Goal: Task Accomplishment & Management: Complete application form

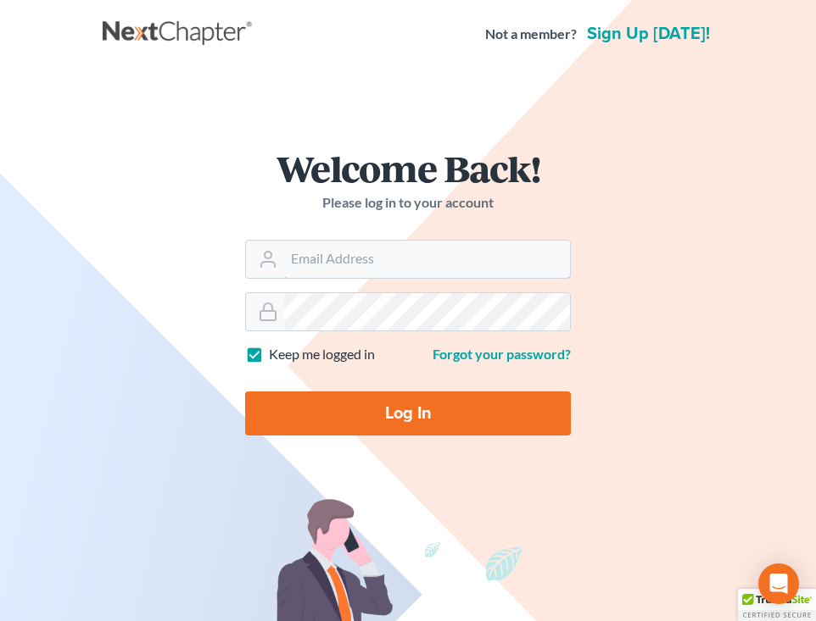
type input "[EMAIL_ADDRESS][DOMAIN_NAME]"
click at [391, 404] on input "Log In" at bounding box center [408, 414] width 326 height 44
type input "Thinking..."
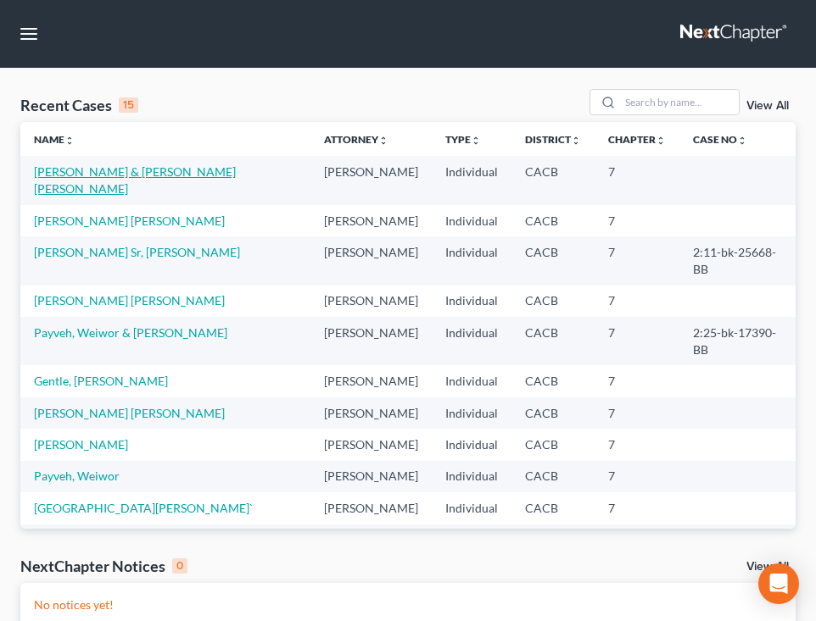
click at [94, 171] on link "Acevedo, Raul & Beltran Archuleta, Deysy" at bounding box center [135, 179] width 202 height 31
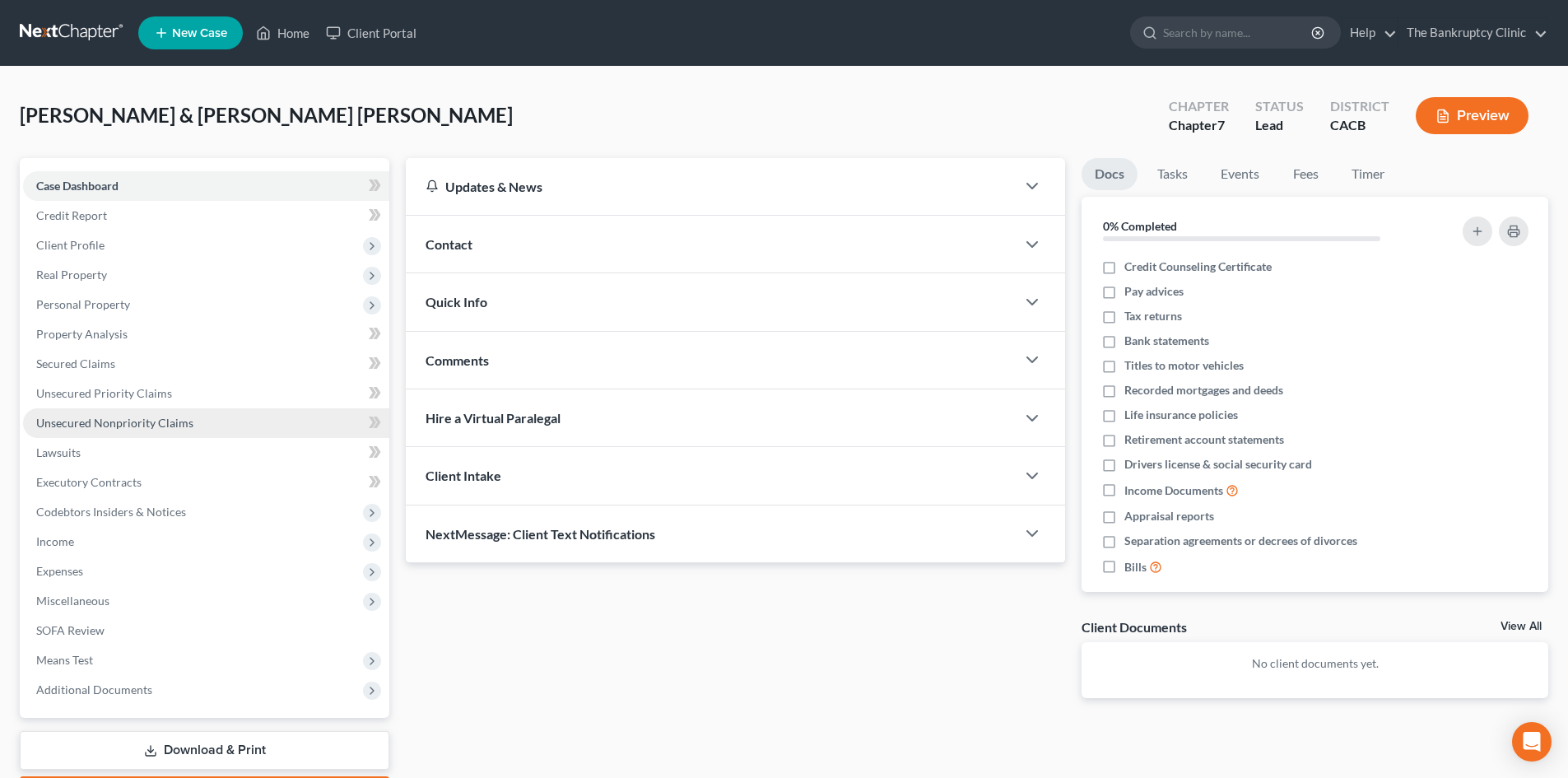
click at [113, 425] on span "Unsecured Nonpriority Claims" at bounding box center [115, 423] width 157 height 14
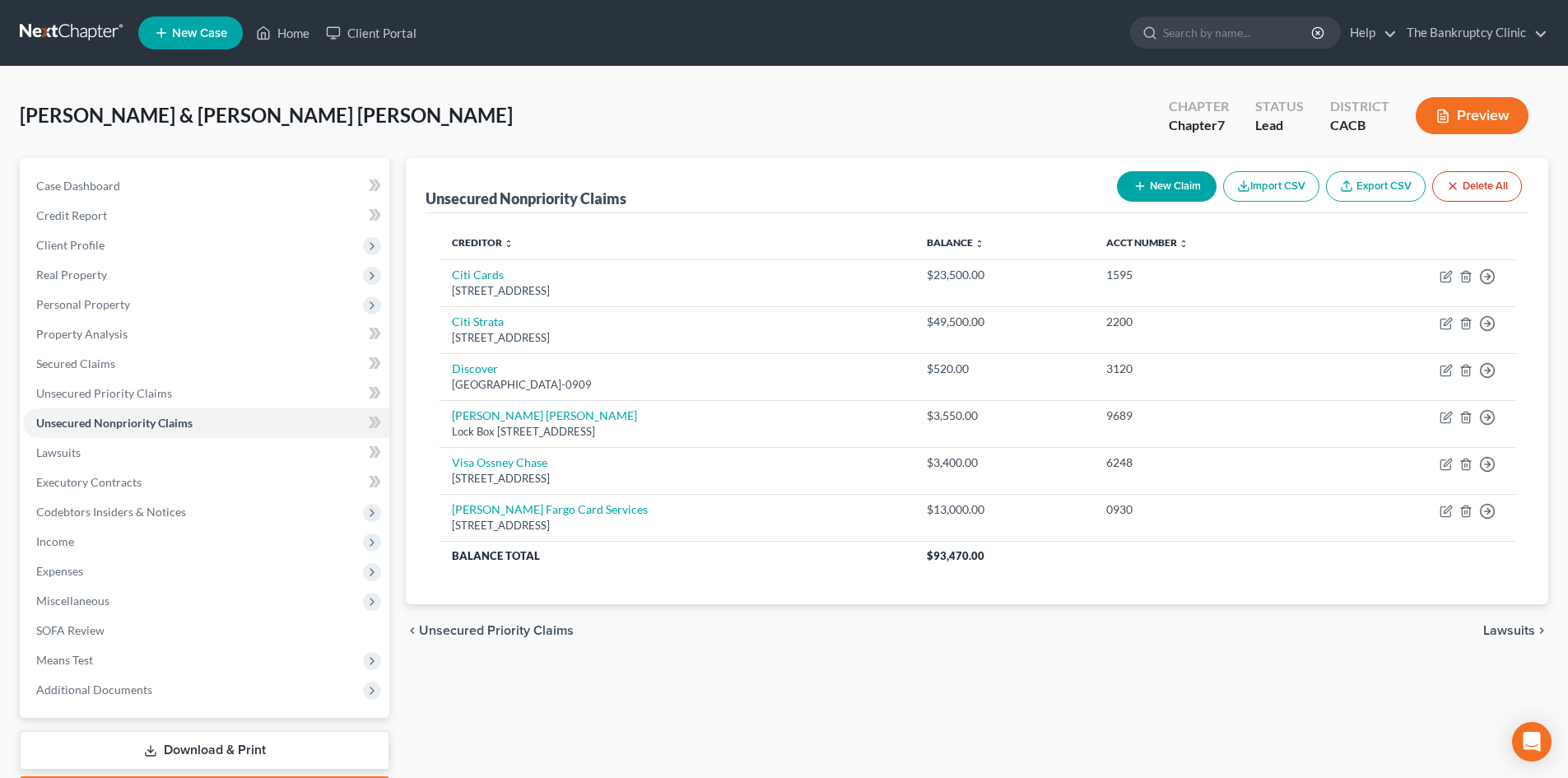
click at [804, 187] on button "New Claim" at bounding box center [1167, 186] width 100 height 30
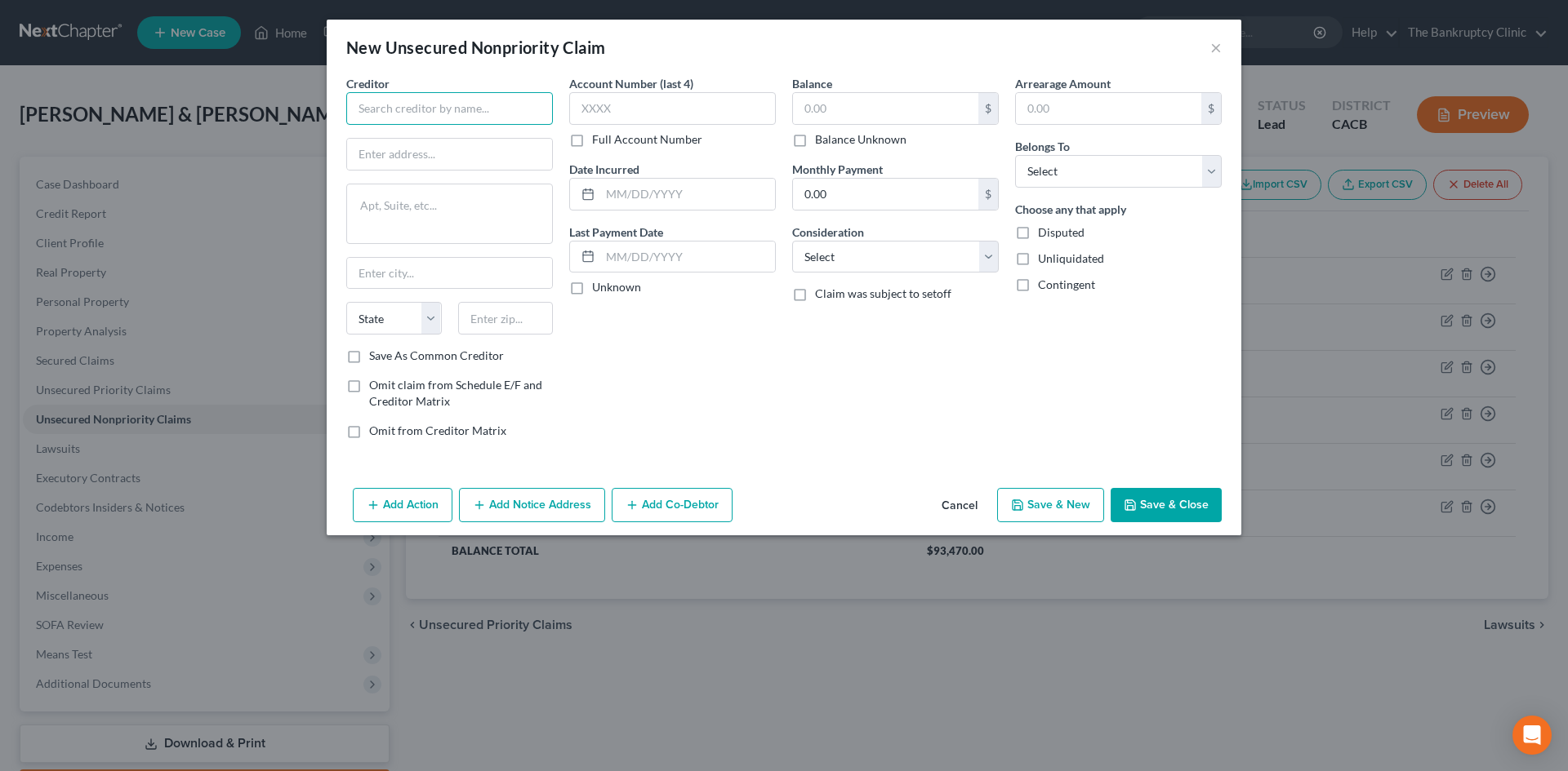
click at [385, 107] on input "text" at bounding box center [449, 109] width 207 height 33
type input "Upgrade"
click at [485, 105] on input "Upgrade" at bounding box center [449, 109] width 207 height 33
click at [483, 68] on div "New Unsecured Nonpriority Claim ×" at bounding box center [784, 47] width 915 height 56
click at [390, 151] on input "text" at bounding box center [449, 154] width 205 height 31
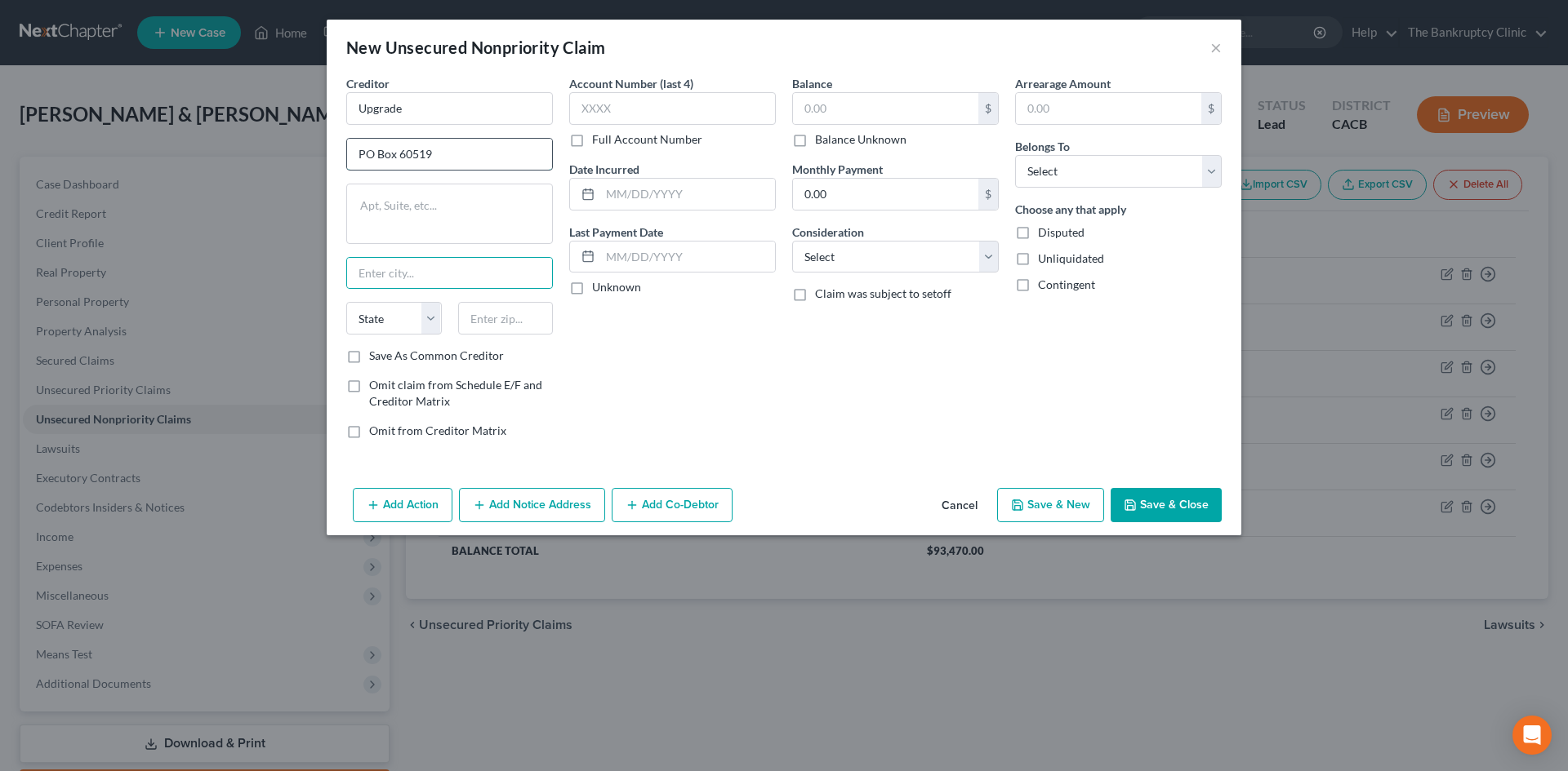
click at [437, 146] on input "PO Box 60519" at bounding box center [449, 154] width 205 height 31
type input "PO Box 52210"
type input "Phoenix"
select select "3"
type input "85072"
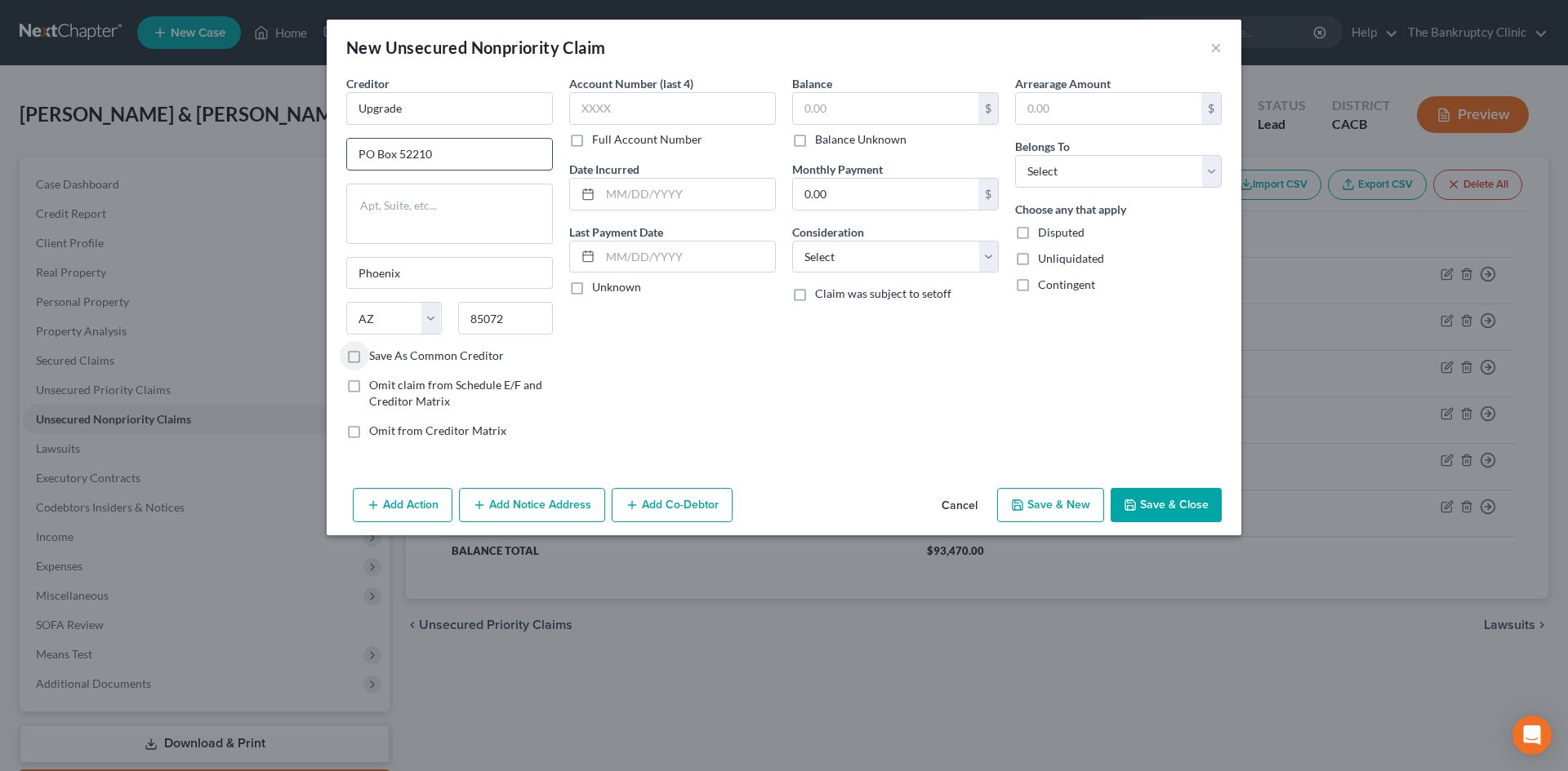
click at [376, 347] on input "Save As Common Creditor" at bounding box center [380, 352] width 11 height 11
checkbox input "true"
type input "2907"
type input "10/2024"
type input "525.00"
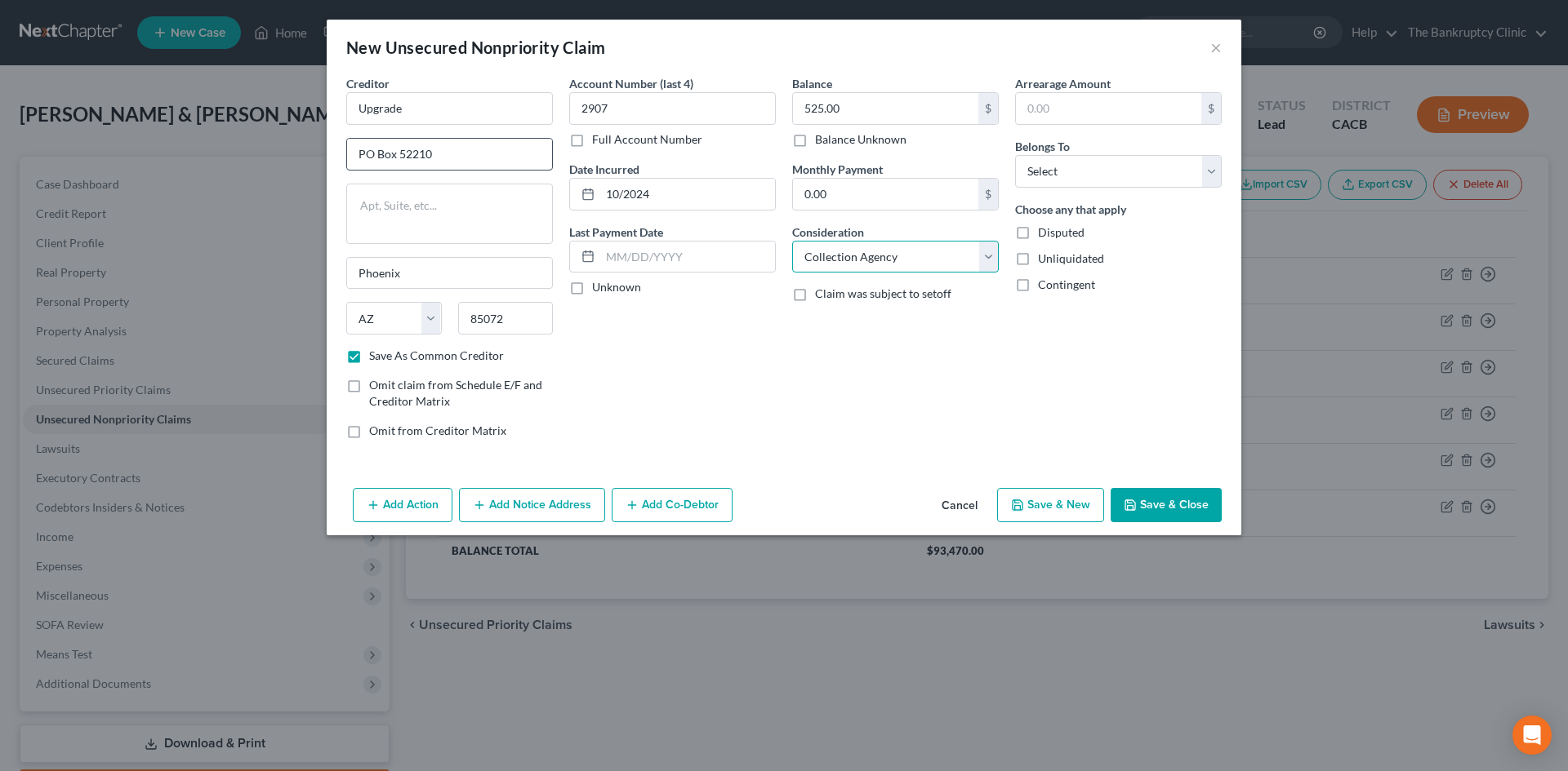
select select "2"
select select "1"
click at [797, 505] on button "Save & New" at bounding box center [1050, 505] width 107 height 35
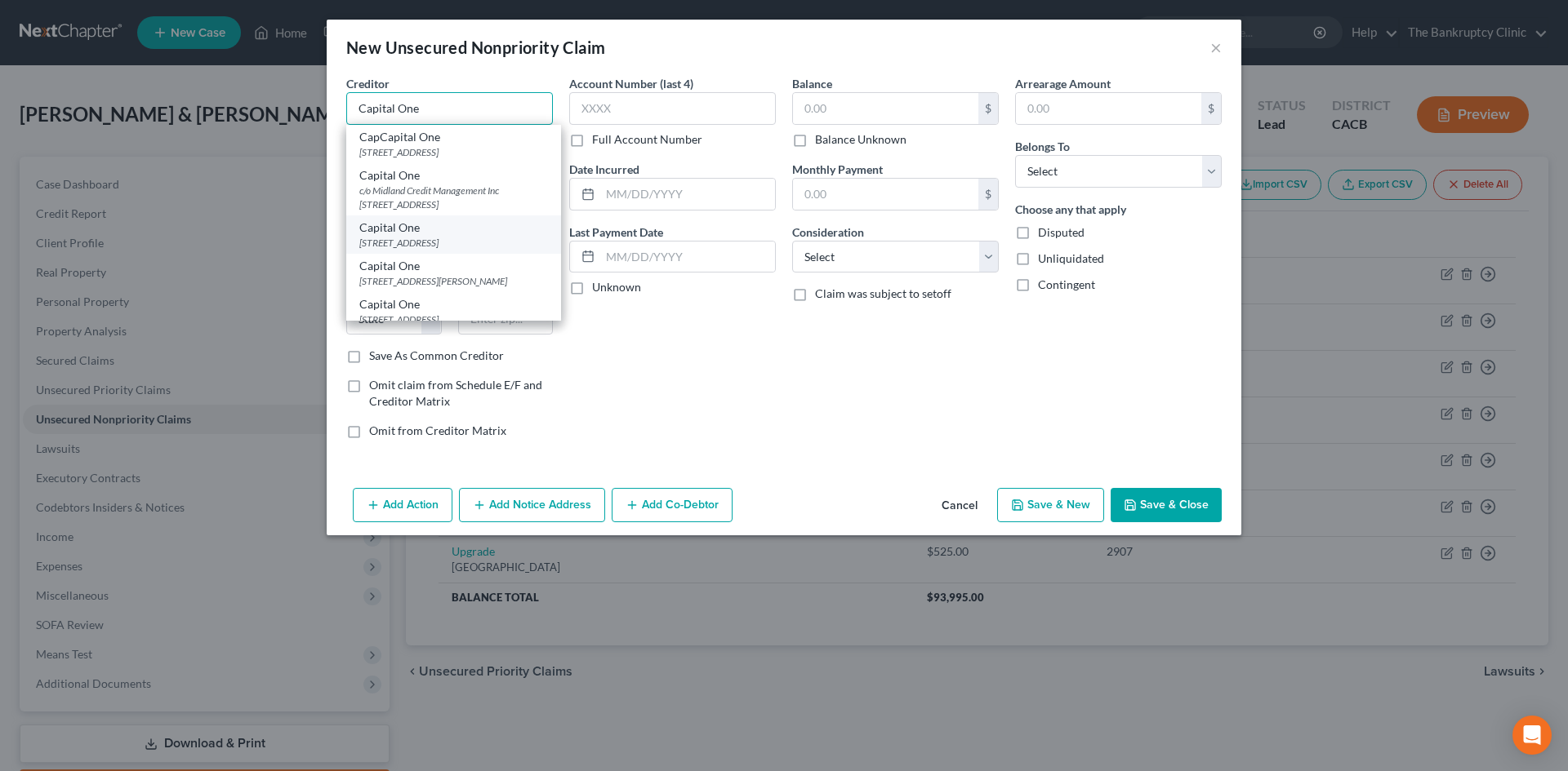
type input "Capital One"
click at [377, 236] on div "Capital One" at bounding box center [454, 227] width 189 height 16
type input "PO Box 60519"
type input "City Of Industry"
select select "4"
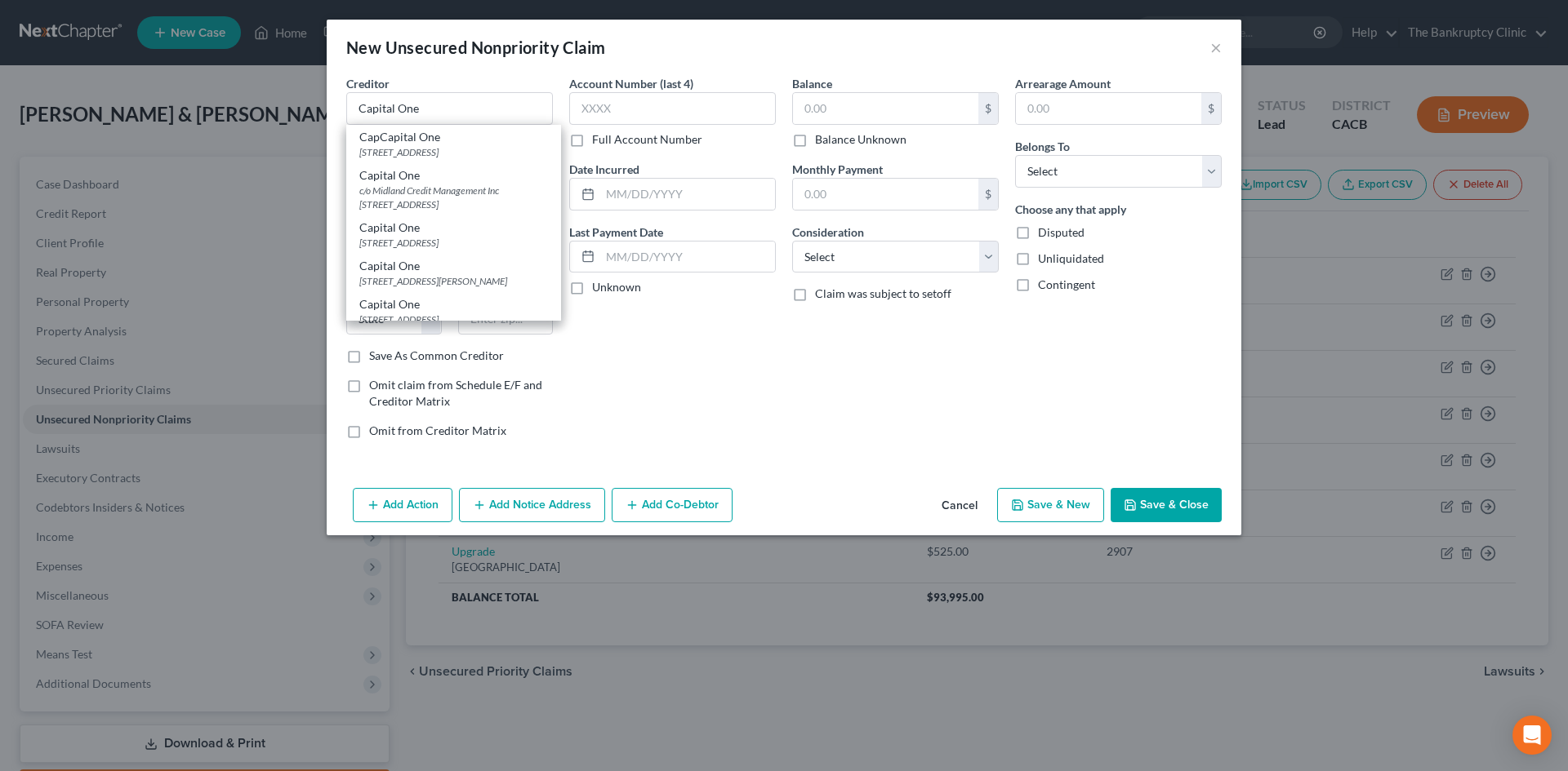
type input "91716"
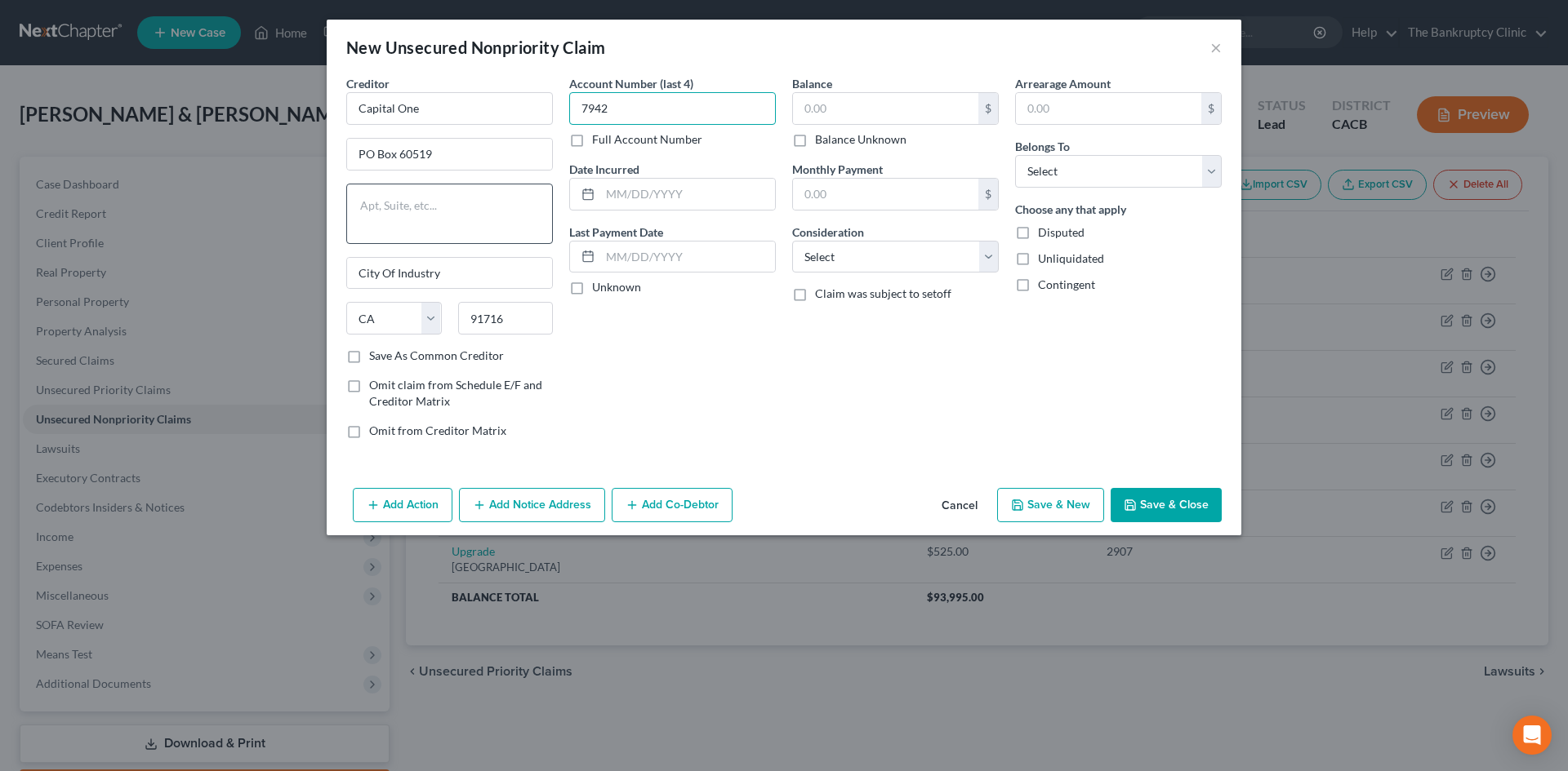
type input "7942"
type input "10/2021"
type input "330.00"
select select "2"
select select "1"
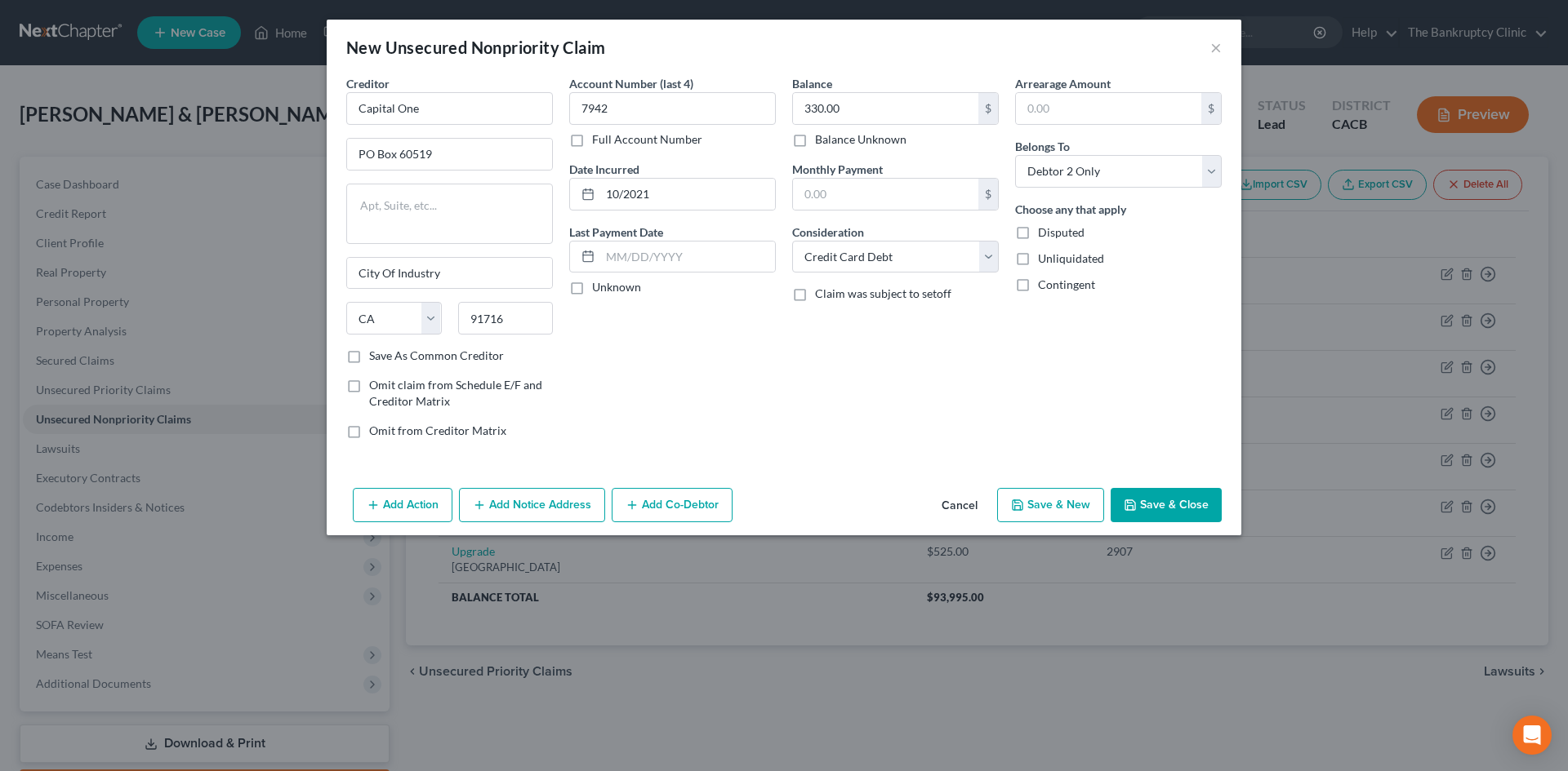
click at [797, 509] on button "Save & New" at bounding box center [1050, 505] width 107 height 35
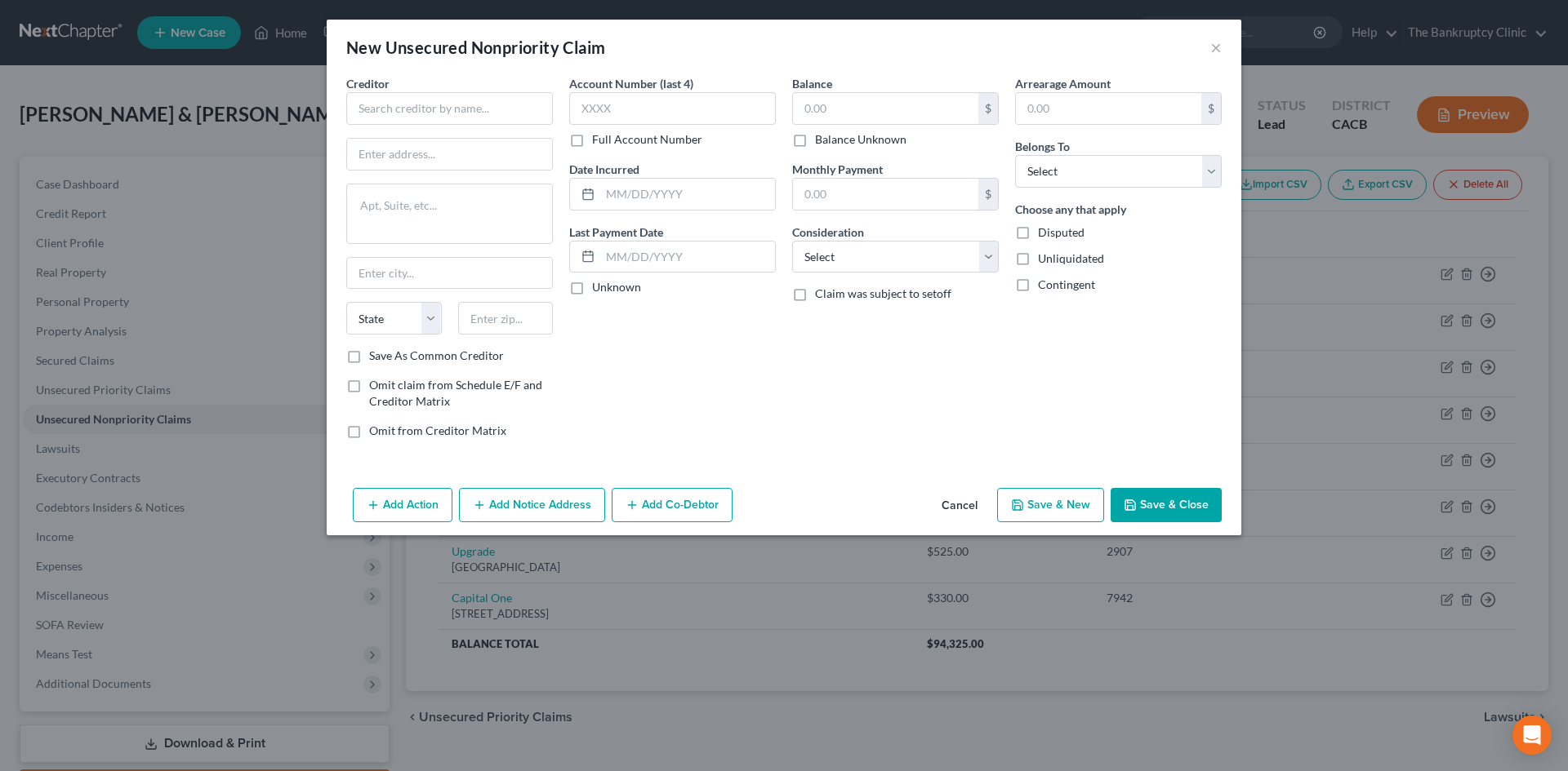
click at [797, 504] on button "Cancel" at bounding box center [959, 506] width 62 height 33
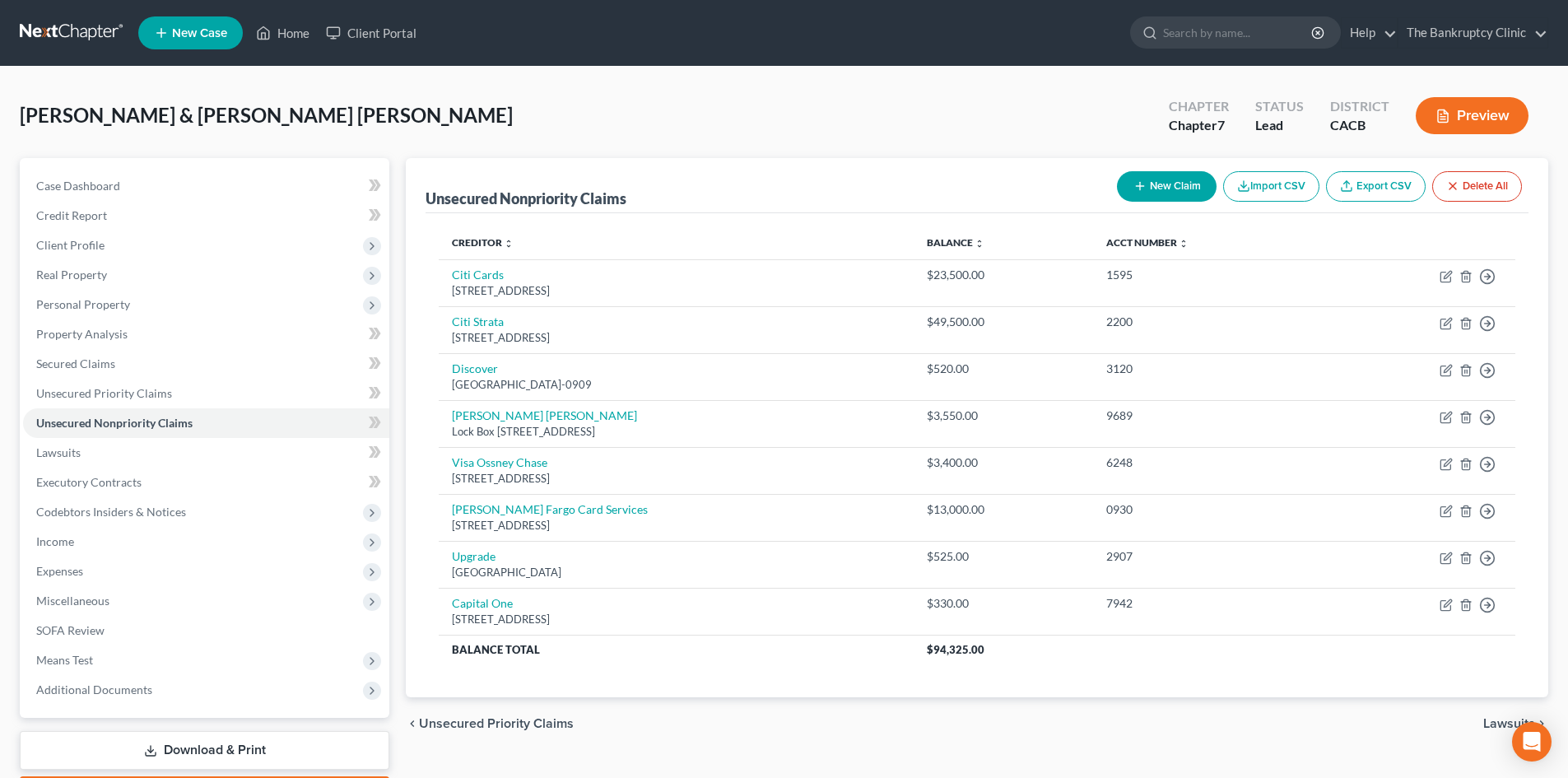
click at [804, 186] on button "New Claim" at bounding box center [1167, 186] width 100 height 30
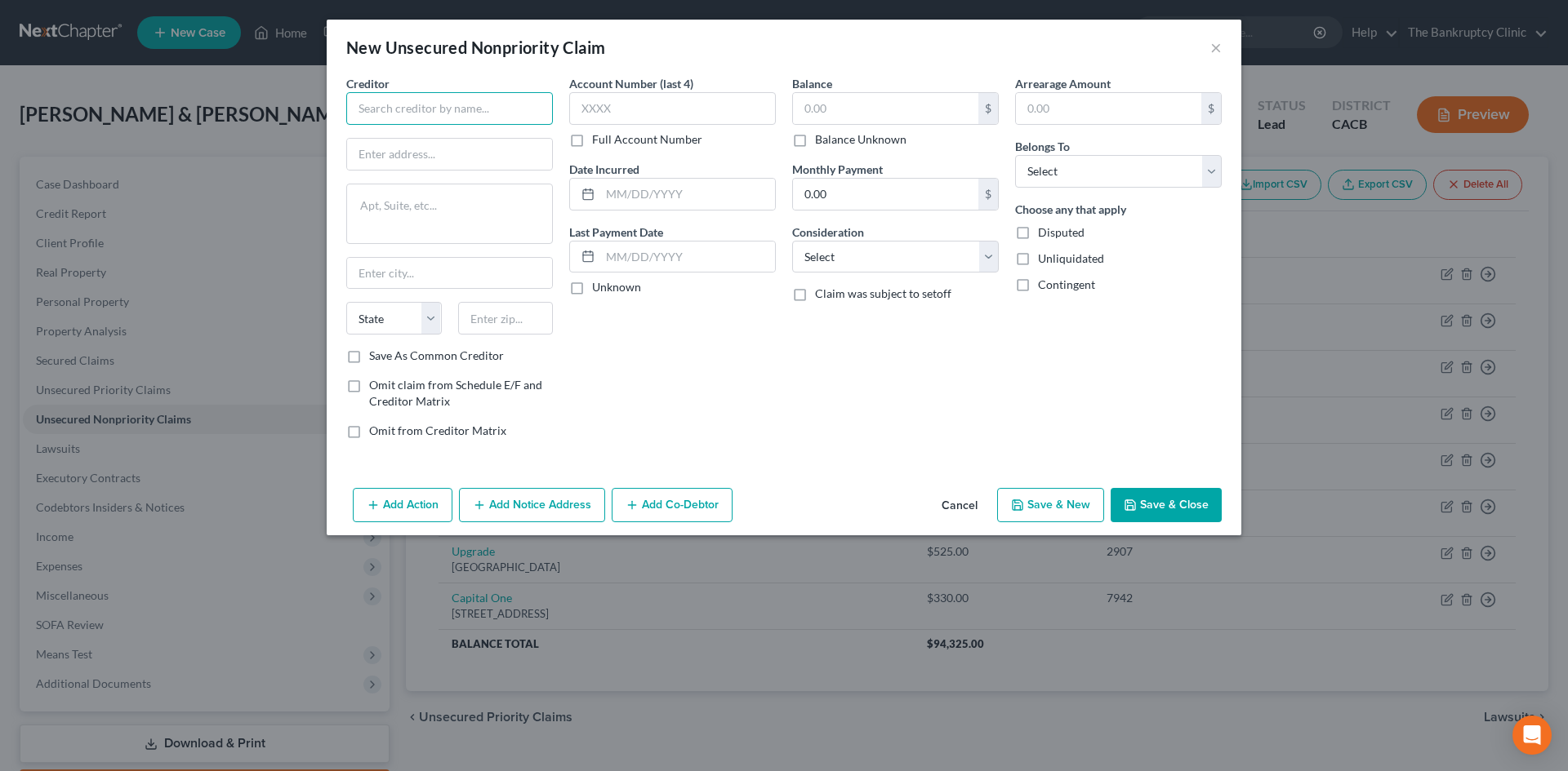
click at [391, 105] on input "text" at bounding box center [449, 109] width 207 height 33
type input "Upstor + Loan"
type input "PO Box 1503"
type input "San Carlos"
select select "4"
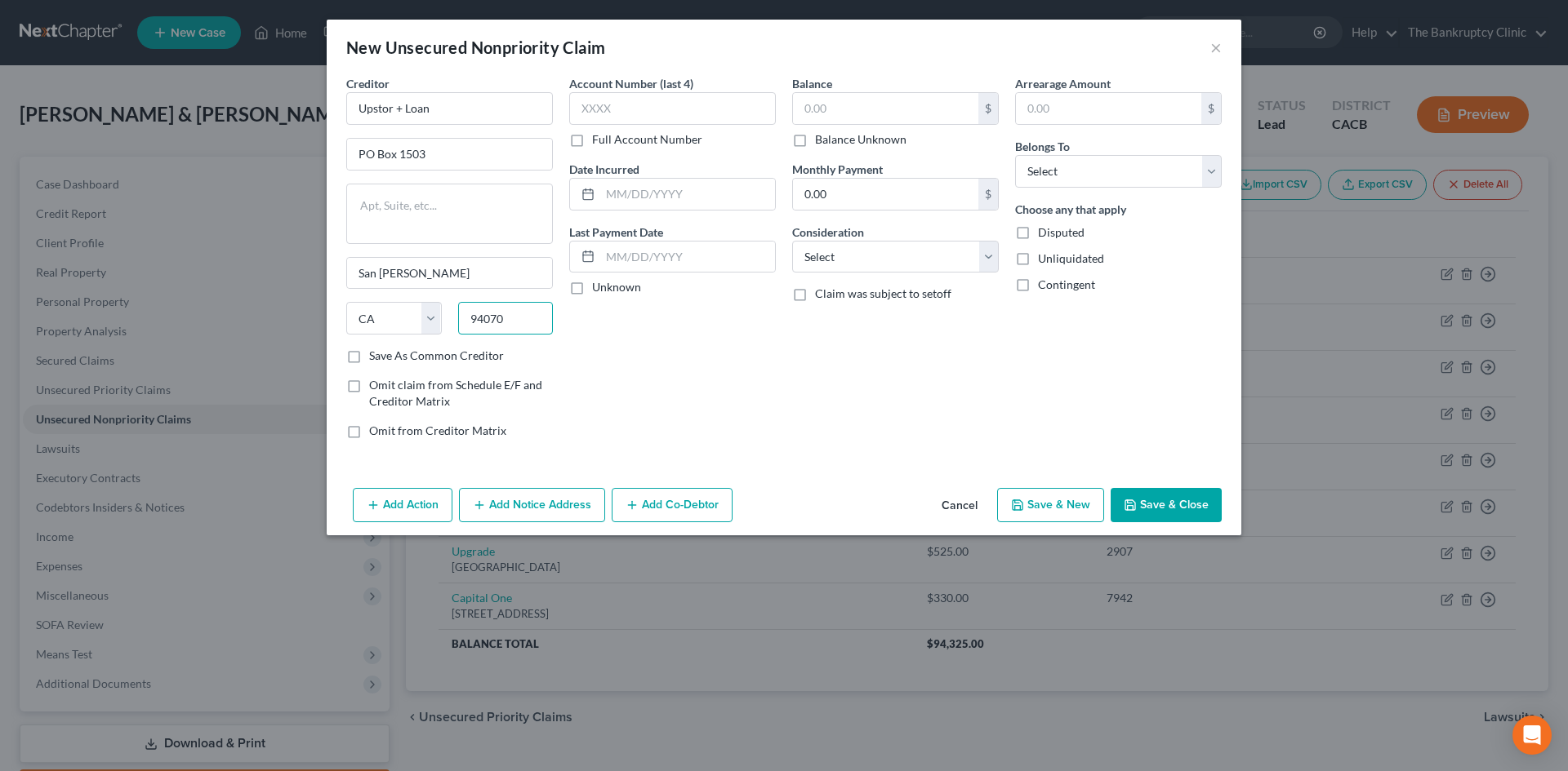
type input "94070"
click at [376, 347] on input "Save As Common Creditor" at bounding box center [380, 352] width 11 height 11
checkbox input "true"
click at [614, 109] on input "text" at bounding box center [672, 109] width 207 height 33
type input "1036"
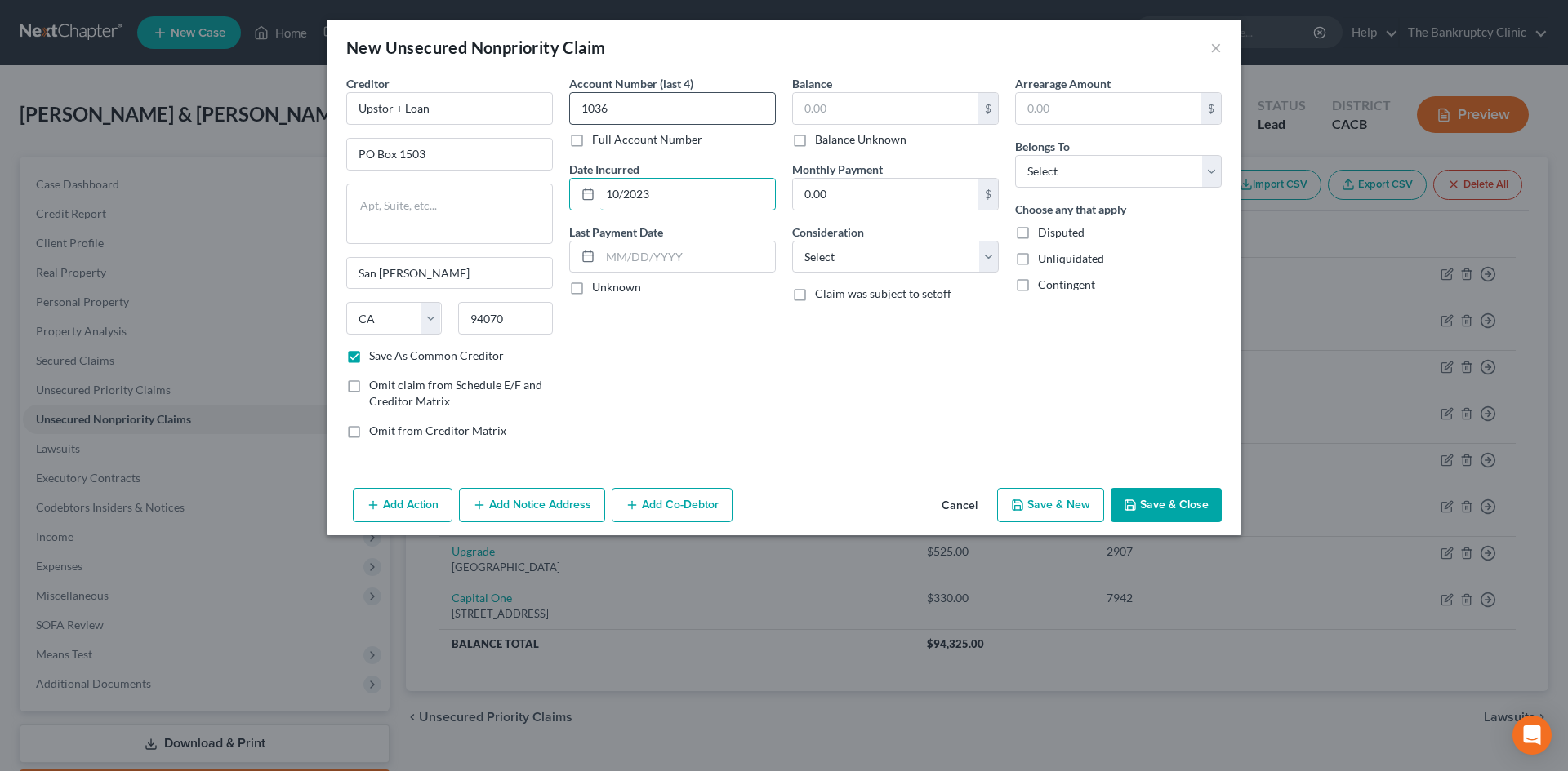
type input "10/2023"
type input "22,800.00"
select select "10"
select select "0"
click at [797, 507] on button "Save & New" at bounding box center [1050, 505] width 107 height 35
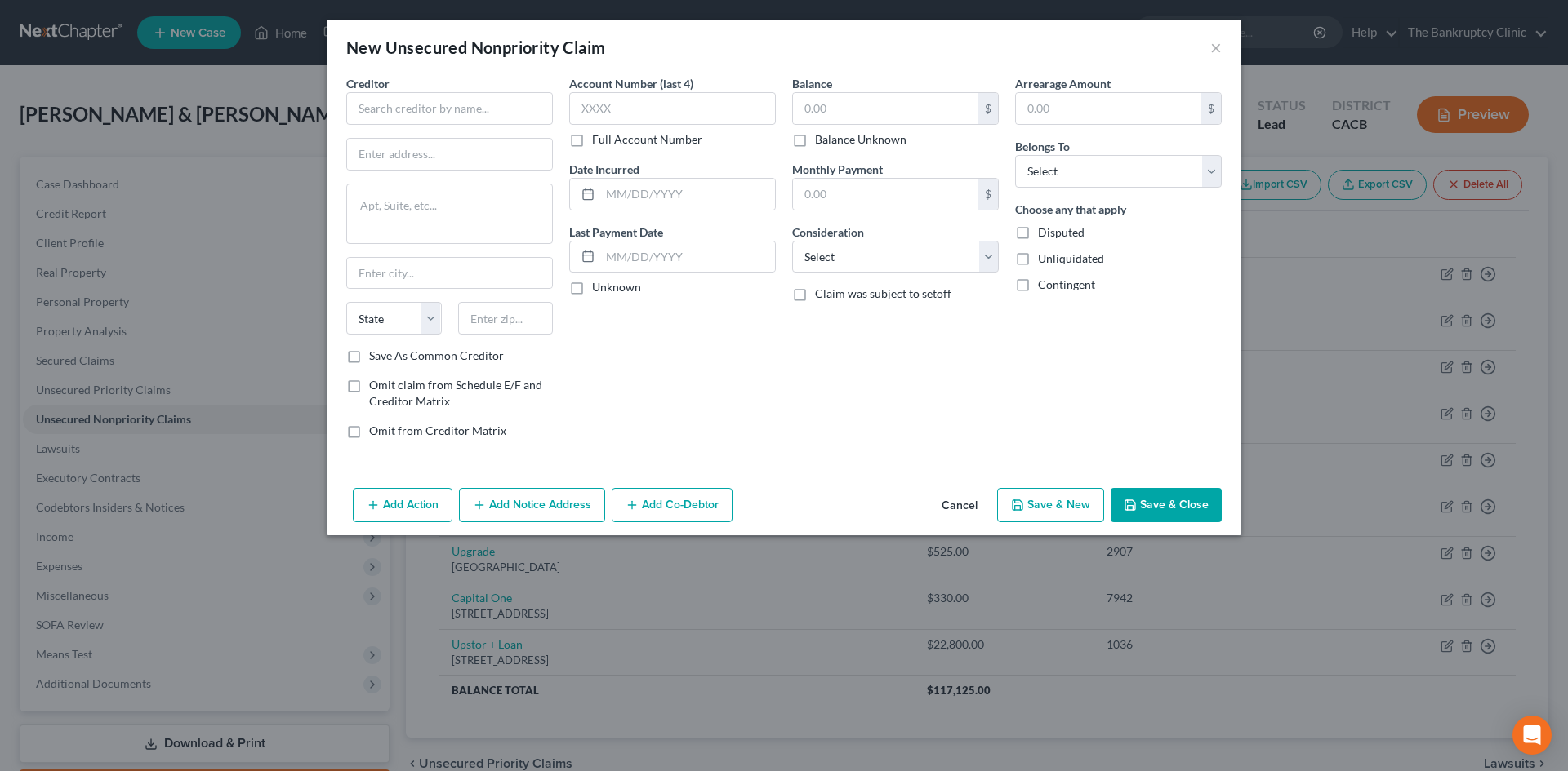
click at [797, 498] on button "Cancel" at bounding box center [959, 506] width 62 height 33
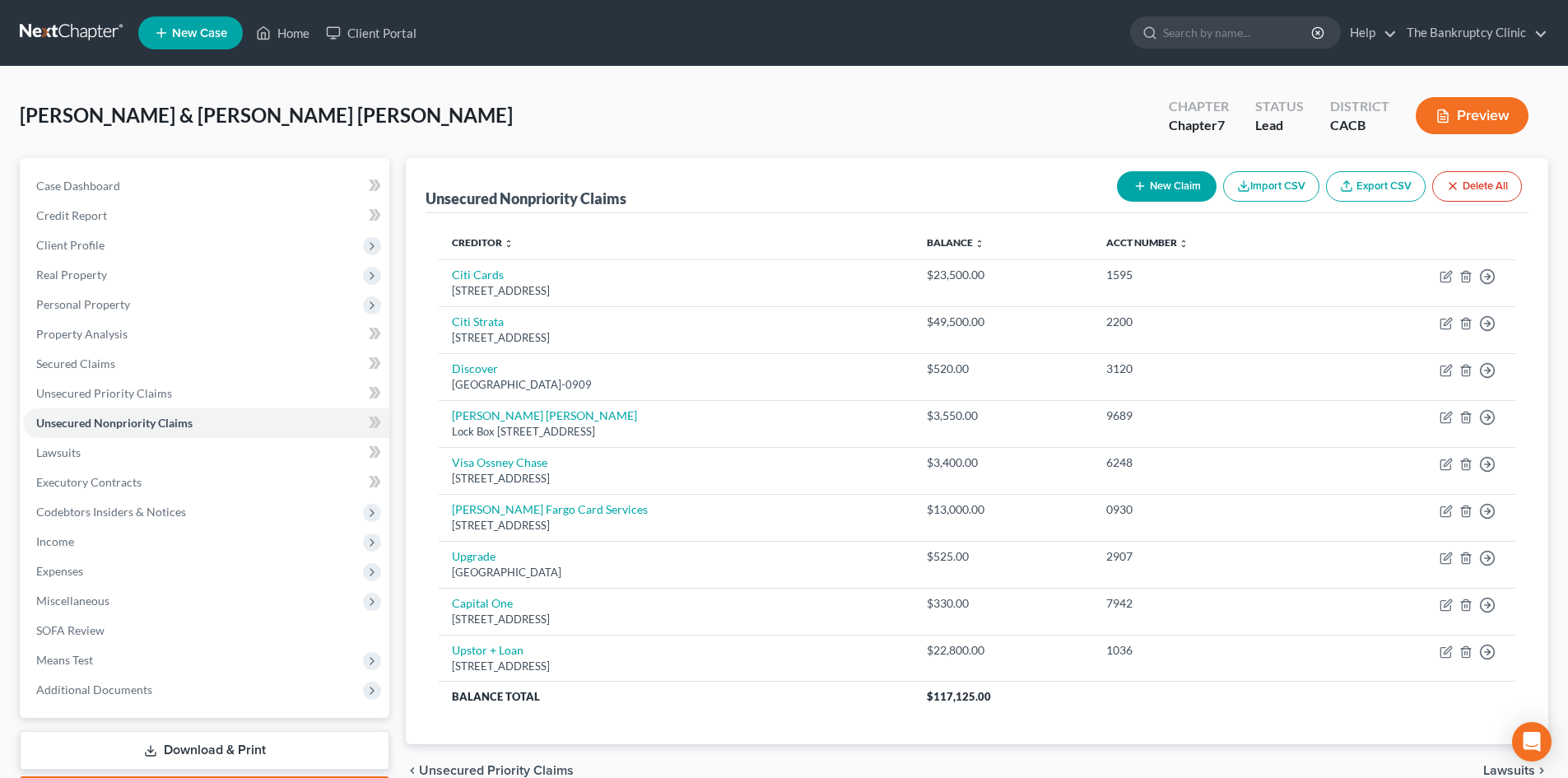
click at [804, 190] on button "New Claim" at bounding box center [1167, 186] width 100 height 30
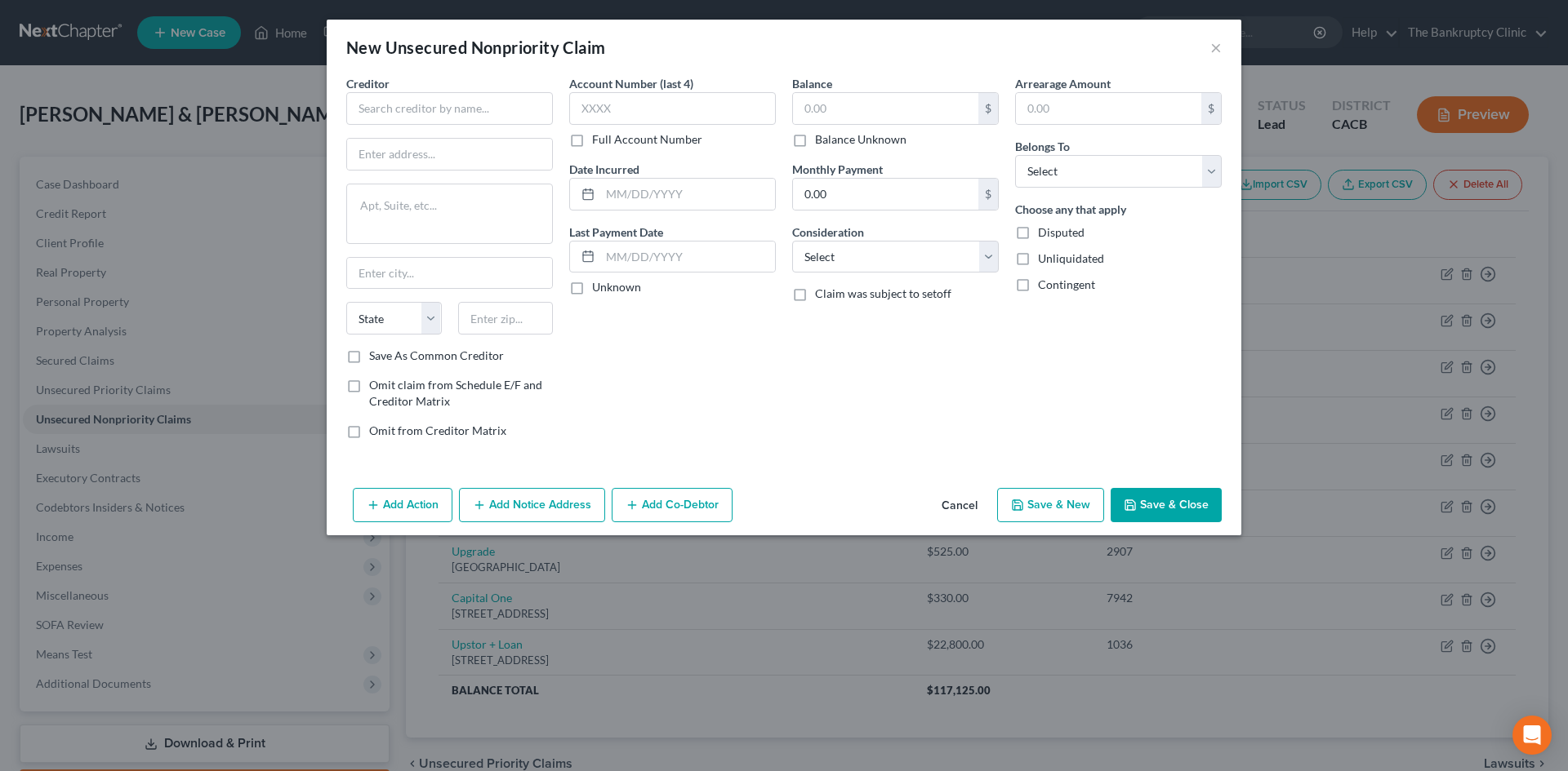
click at [797, 504] on button "Cancel" at bounding box center [959, 506] width 62 height 33
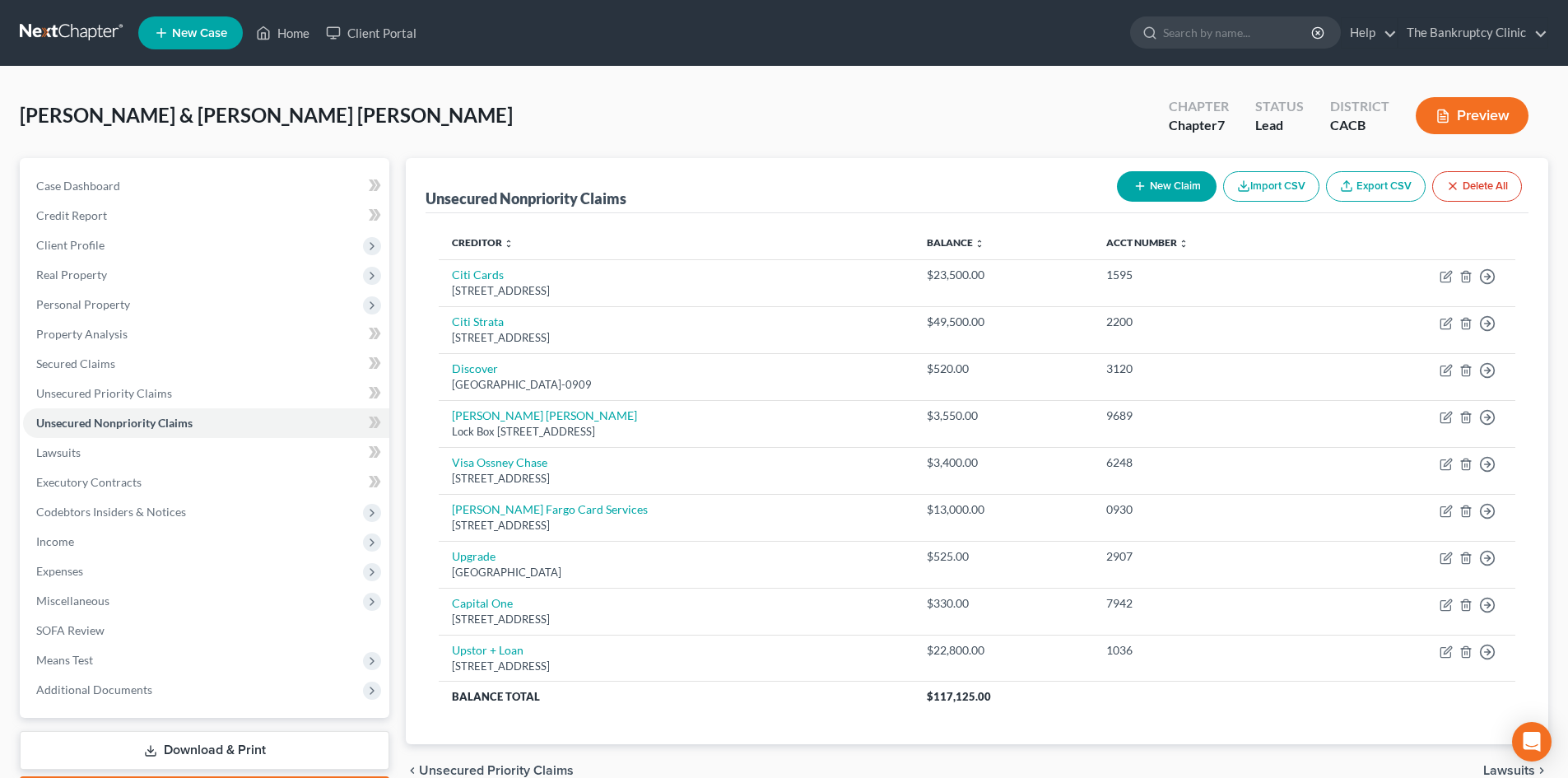
click at [804, 188] on button "New Claim" at bounding box center [1167, 186] width 100 height 30
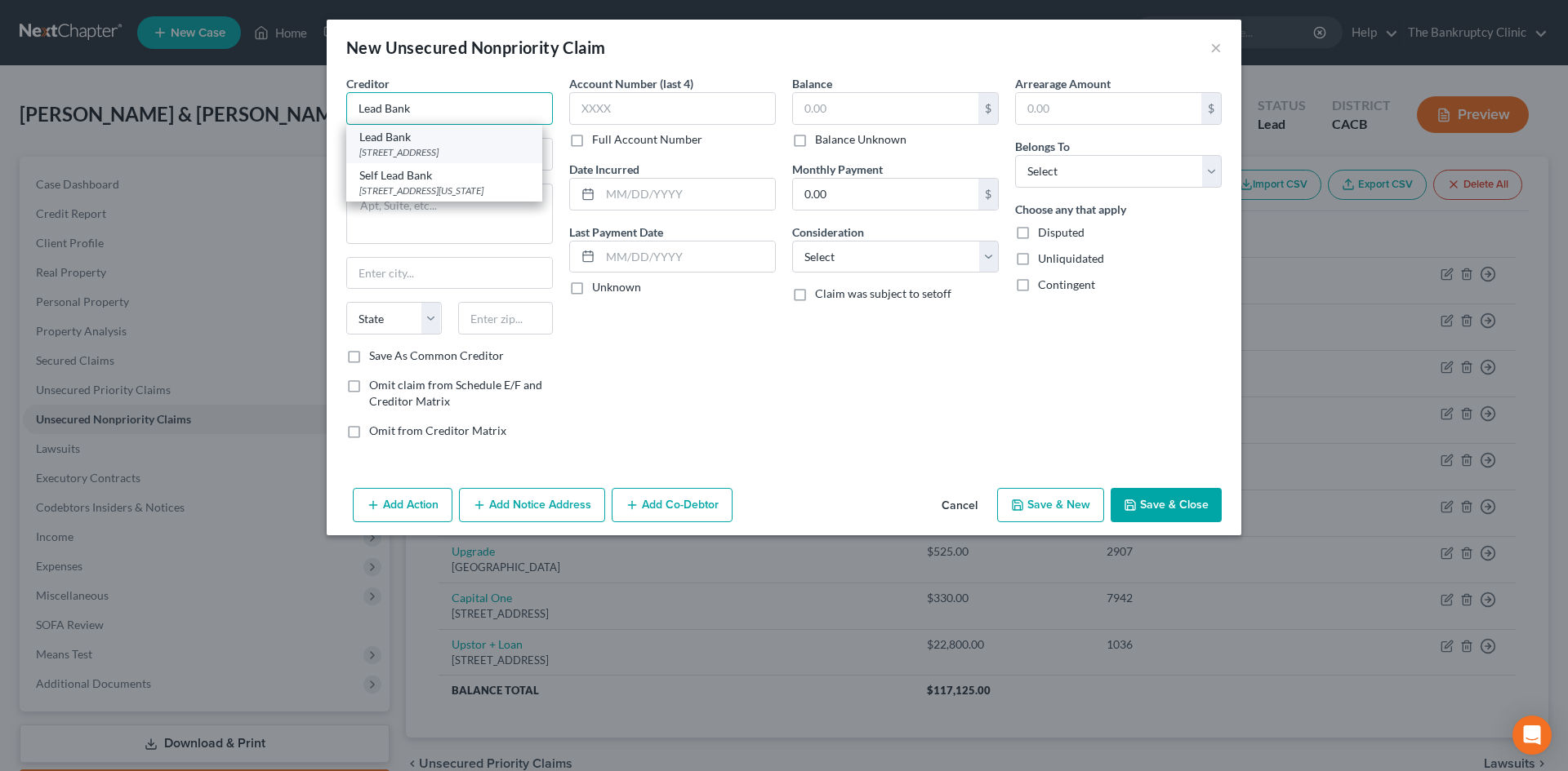
type input "Lead Bank"
click at [410, 138] on div "Lead Bank" at bounding box center [444, 137] width 170 height 16
type input "901 E 6th Street"
type textarea "Ste400"
type input "Austin"
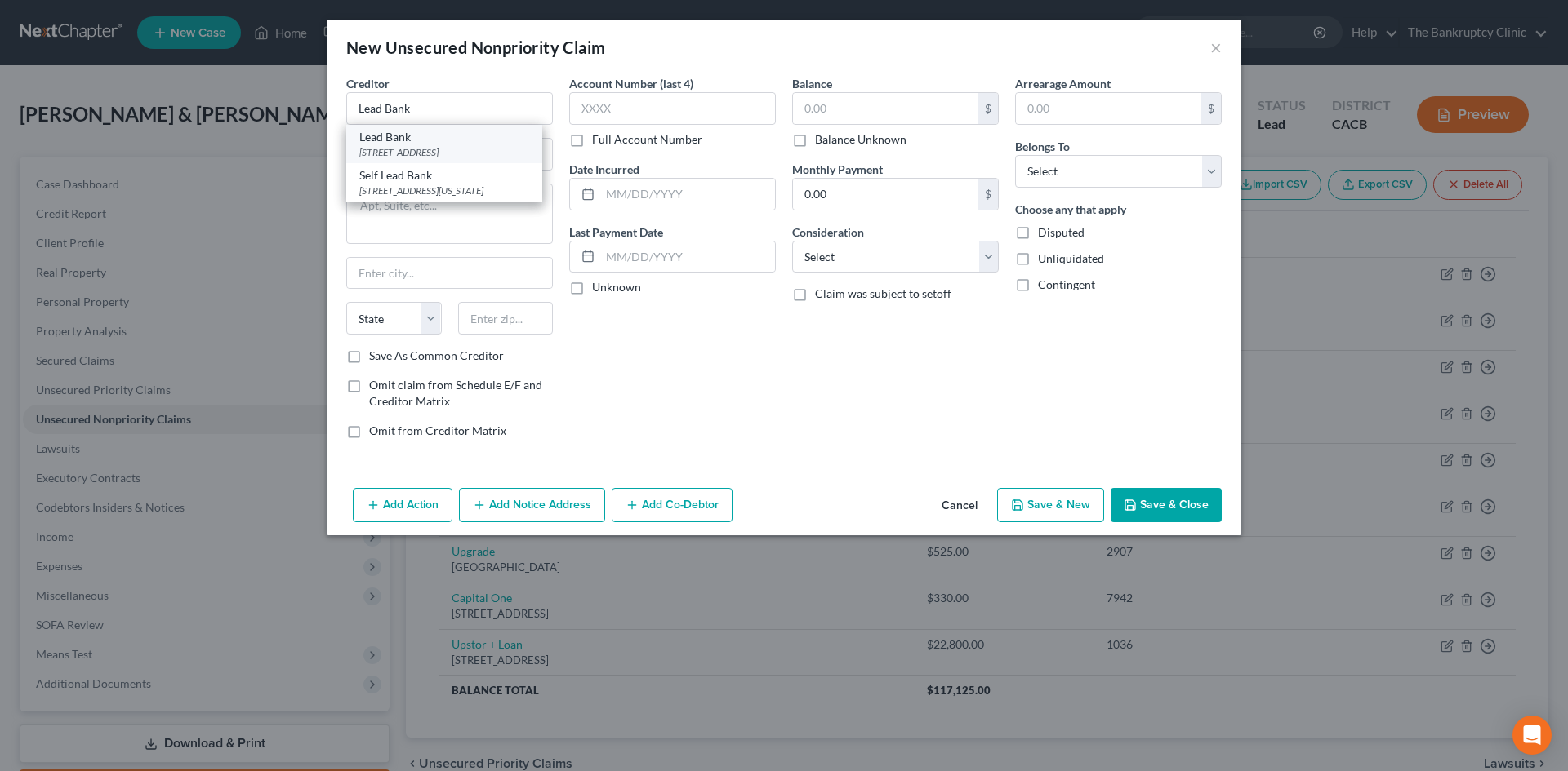
select select "45"
type input "78702"
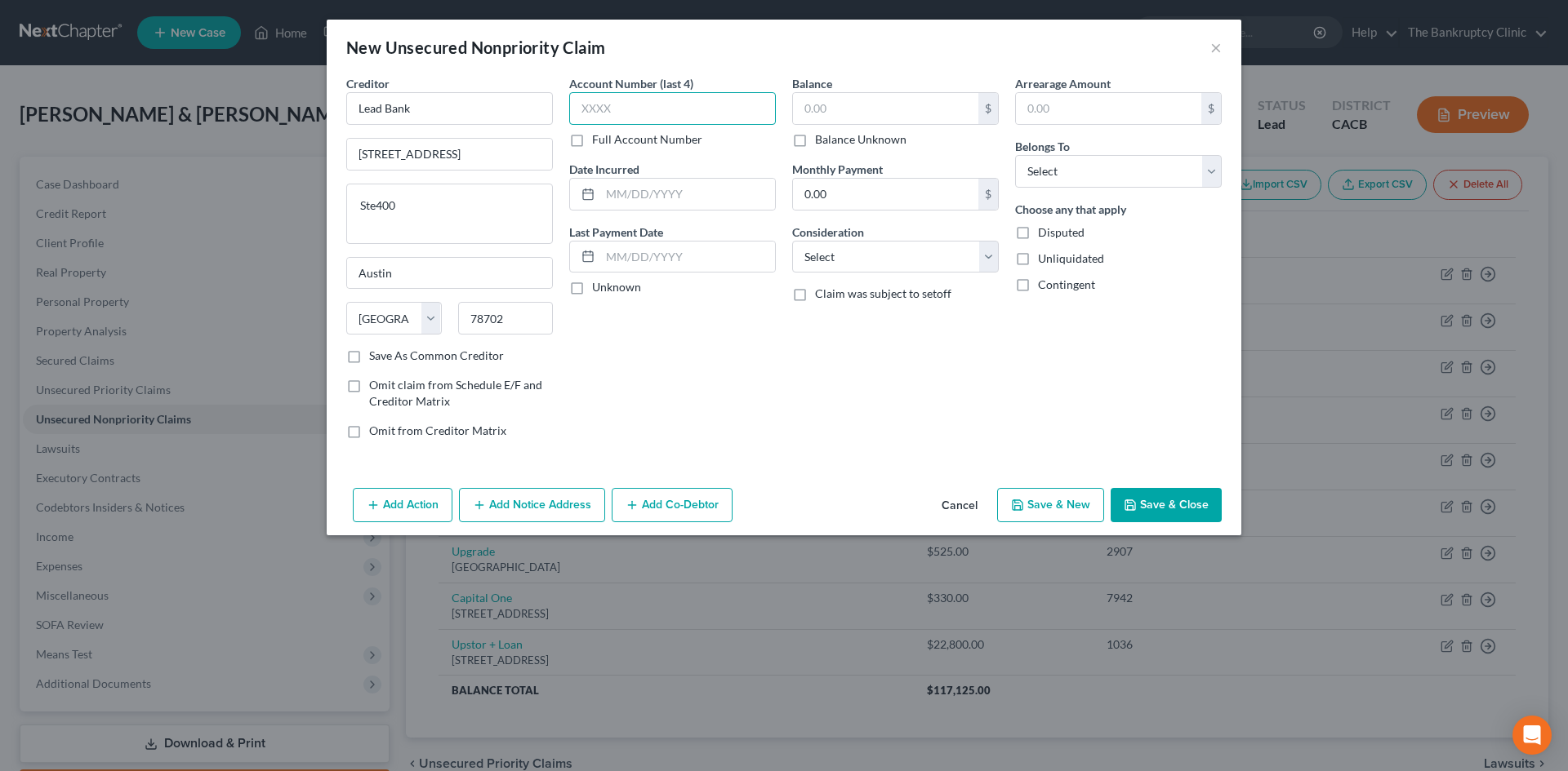
click at [647, 111] on input "text" at bounding box center [672, 109] width 207 height 33
click at [650, 191] on input "text" at bounding box center [687, 194] width 174 height 31
type input "10/2023"
click at [637, 103] on input "text" at bounding box center [672, 109] width 207 height 33
type input "9186"
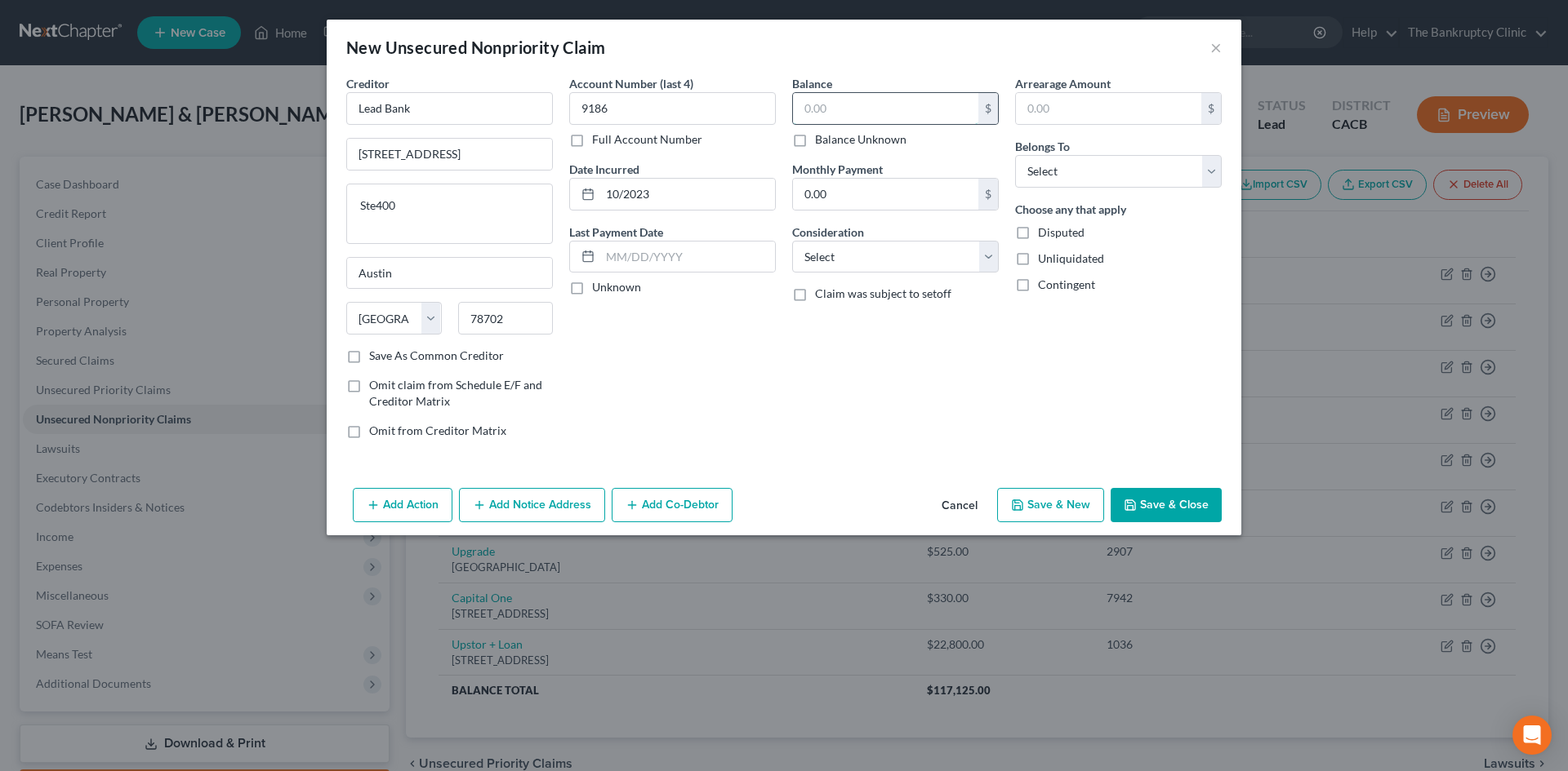
click at [797, 110] on input "text" at bounding box center [885, 109] width 185 height 31
click at [797, 265] on select "Select Cable / Satellite Services Collection Agency Credit Card Debt Debt Couns…" at bounding box center [895, 257] width 207 height 33
select select "2"
click at [792, 241] on select "Select Cable / Satellite Services Collection Agency Credit Card Debt Debt Couns…" at bounding box center [895, 257] width 207 height 33
click at [797, 167] on select "Select Debtor 1 Only Debtor 2 Only Debtor 1 And Debtor 2 Only At Least One Of T…" at bounding box center [1118, 171] width 207 height 33
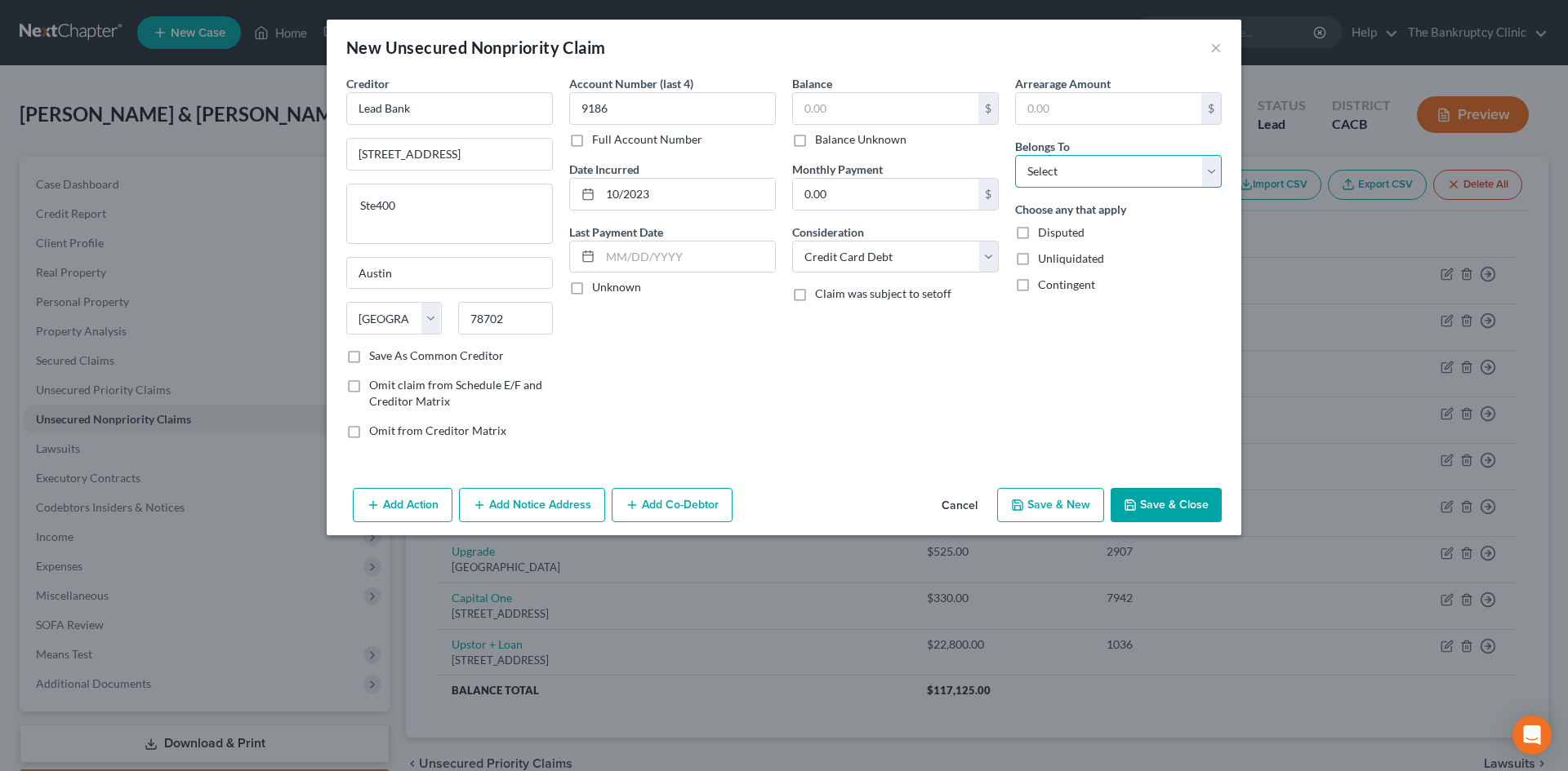
select select "0"
click at [797, 155] on select "Select Debtor 1 Only Debtor 2 Only Debtor 1 And Debtor 2 Only At Least One Of T…" at bounding box center [1118, 171] width 207 height 33
click at [797, 100] on input "text" at bounding box center [885, 109] width 185 height 31
click at [369, 358] on label "Save As Common Creditor" at bounding box center [436, 355] width 135 height 16
click at [376, 358] on input "Save As Common Creditor" at bounding box center [380, 352] width 11 height 11
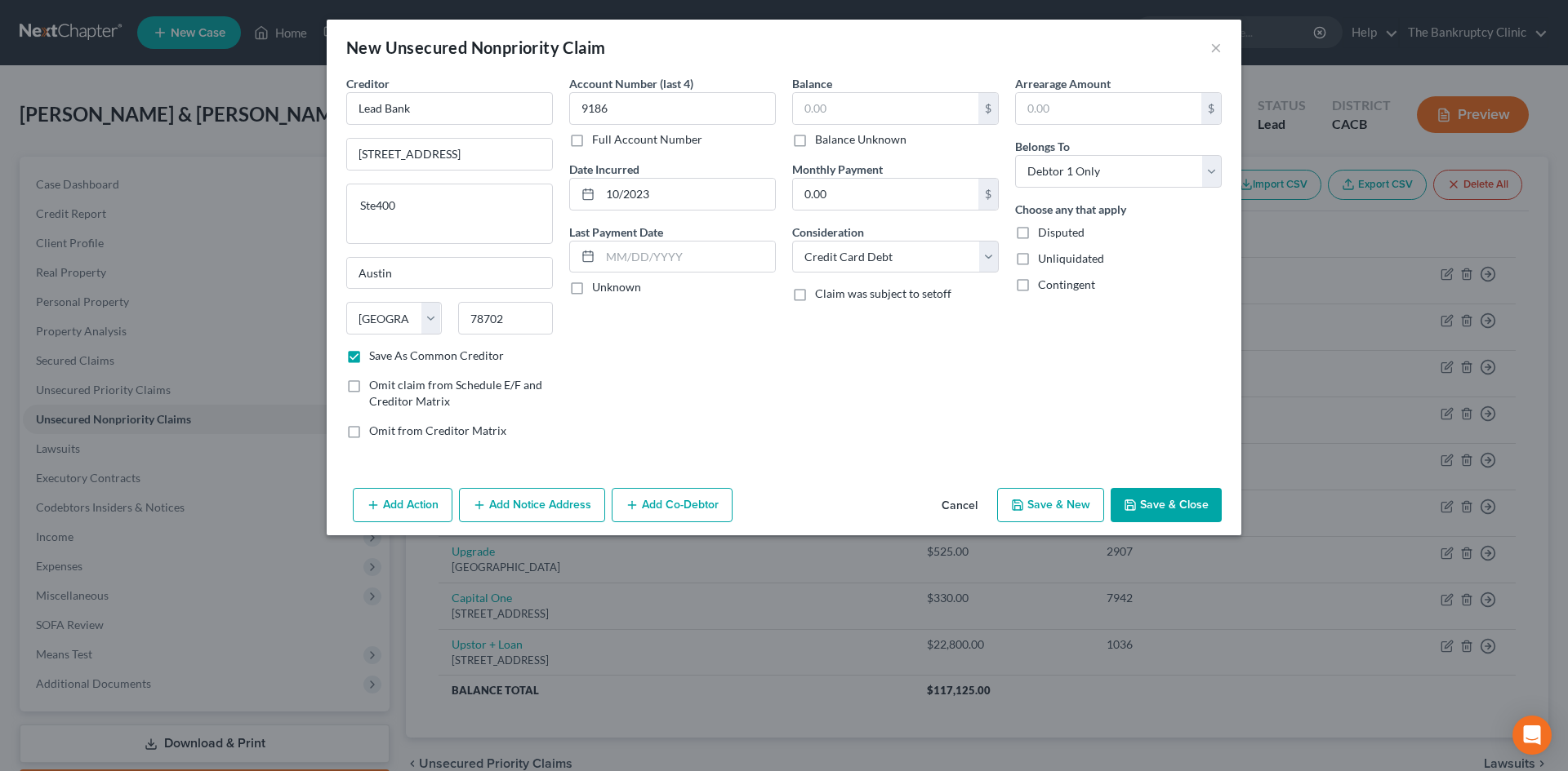
click at [797, 502] on button "Save & Close" at bounding box center [1165, 505] width 111 height 35
checkbox input "false"
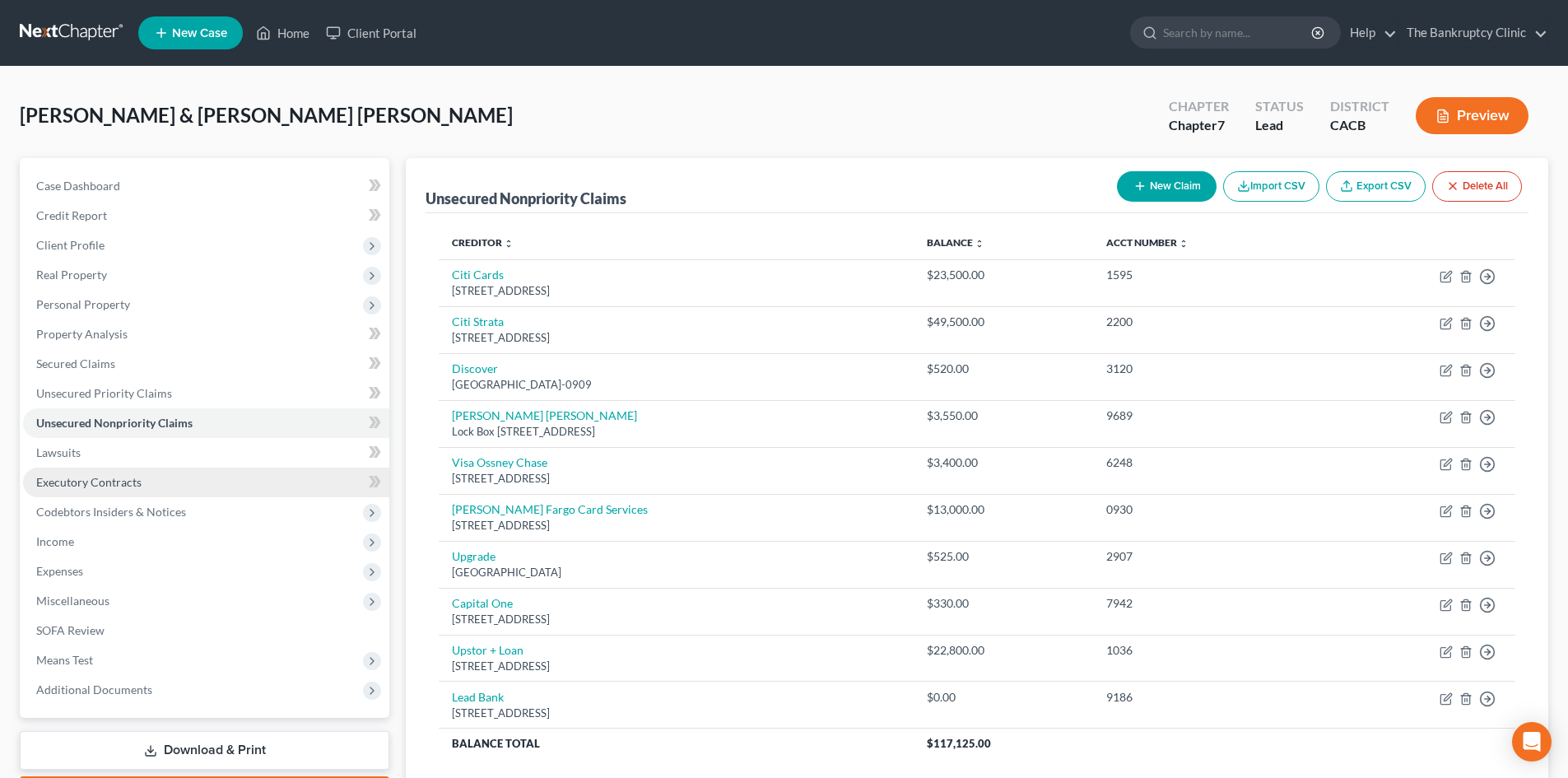
click at [131, 480] on span "Executory Contracts" at bounding box center [88, 482] width 106 height 14
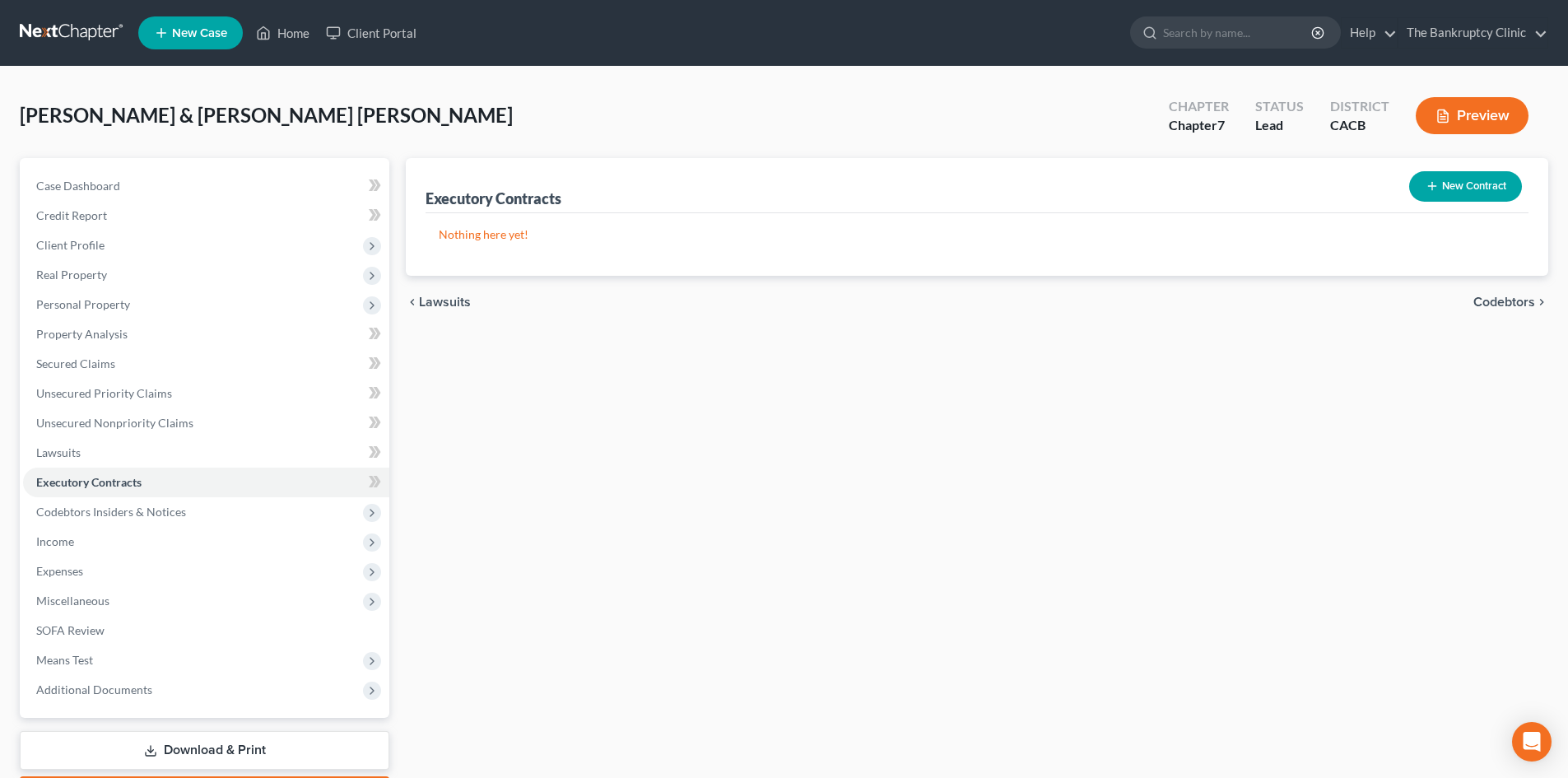
click at [804, 185] on button "New Contract" at bounding box center [1466, 186] width 113 height 30
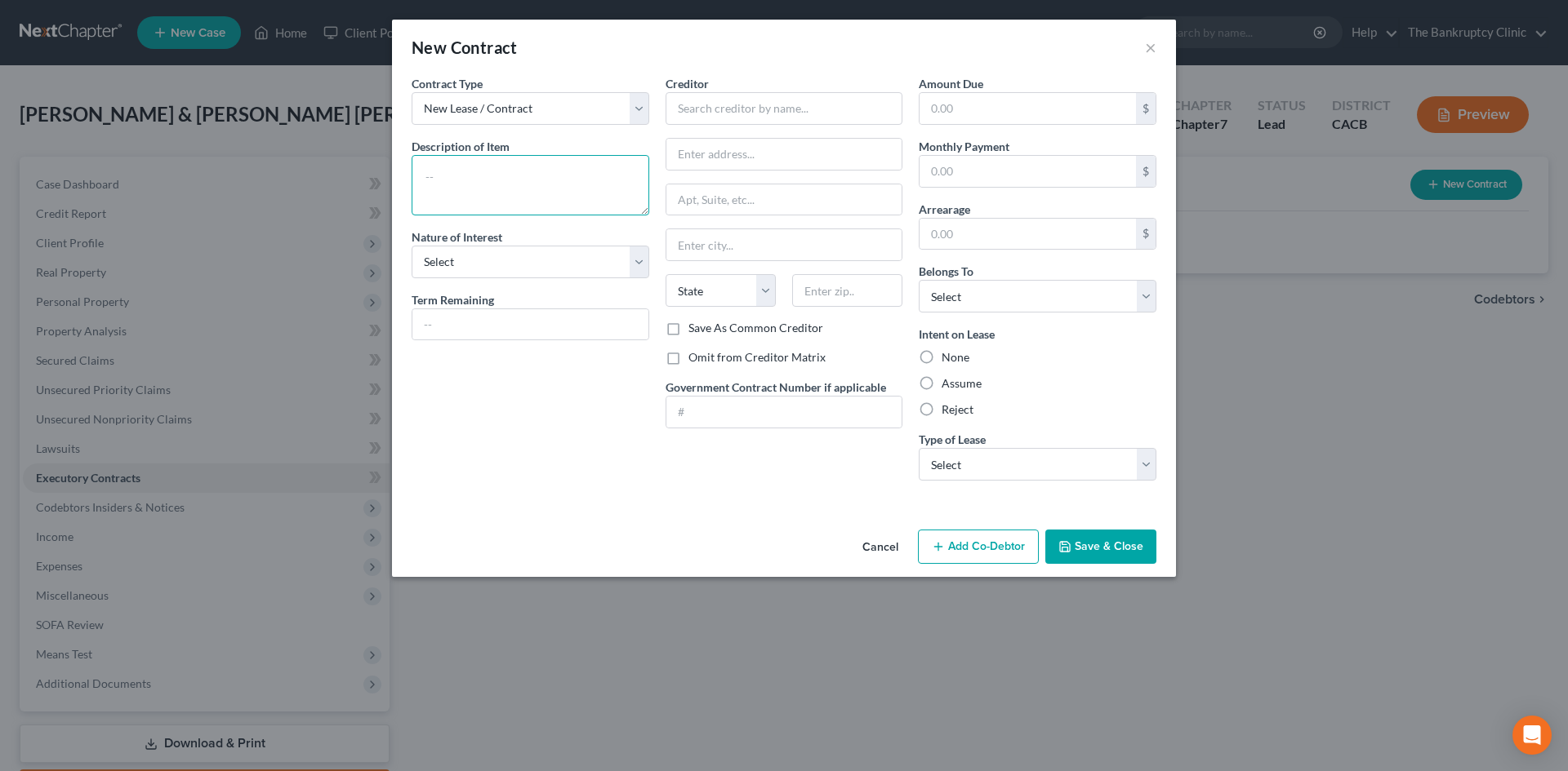
click at [529, 174] on textarea at bounding box center [530, 185] width 238 height 61
click at [603, 180] on textarea "Monthly Lease rental apartment" at bounding box center [530, 185] width 238 height 61
drag, startPoint x: 421, startPoint y: 190, endPoint x: 526, endPoint y: 214, distance: 107.7
click at [526, 214] on textarea "Monthly Lease rental apartment 8421 Cedartree Rd Apt C Downey, CA 90240" at bounding box center [530, 185] width 238 height 61
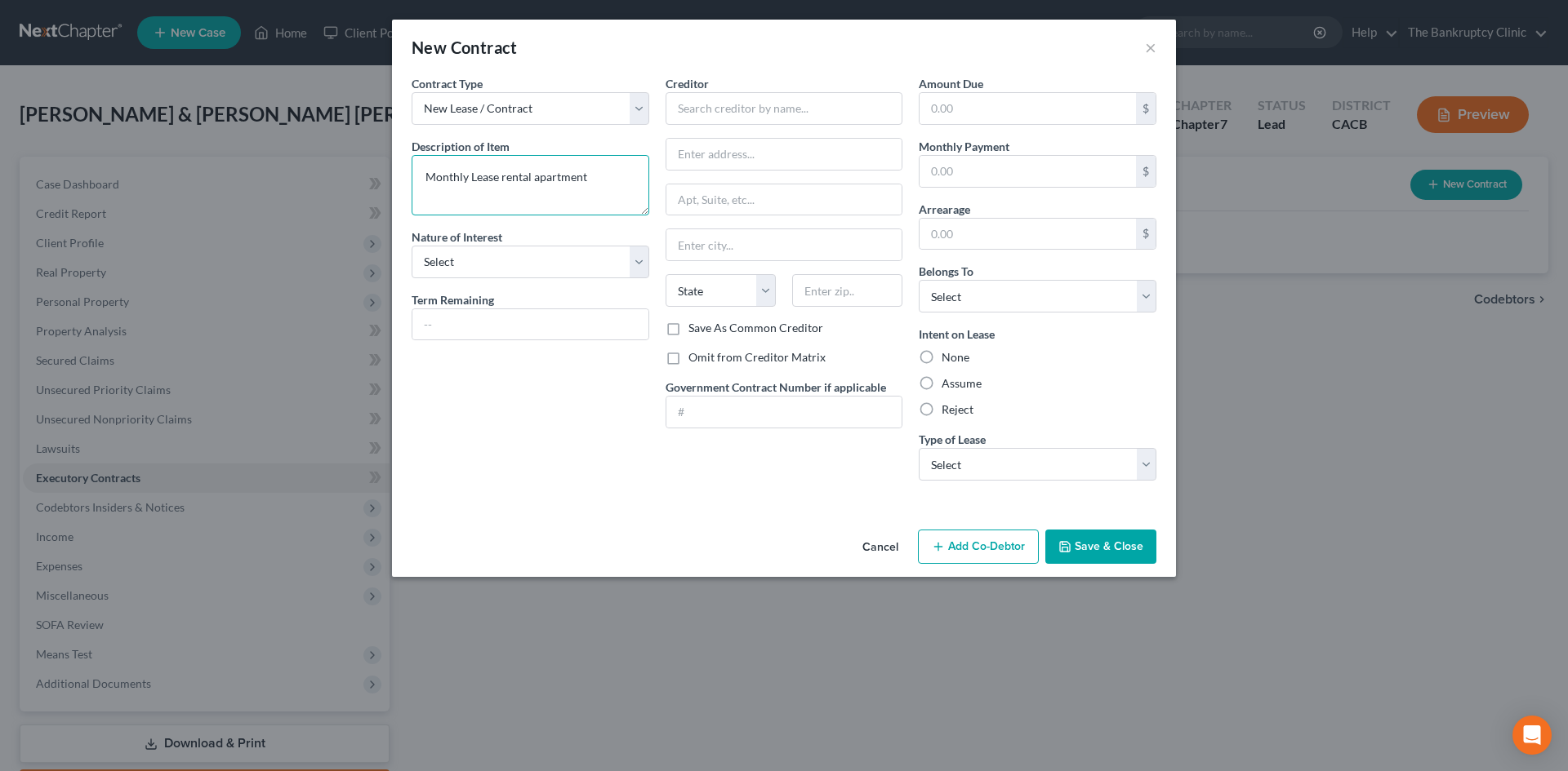
scroll to position [0, 0]
type textarea "Monthly Lease rental apartment"
click at [714, 147] on input "text" at bounding box center [784, 154] width 236 height 31
paste input "8421 Cedartree Rd Apt C Downey, CA 90240"
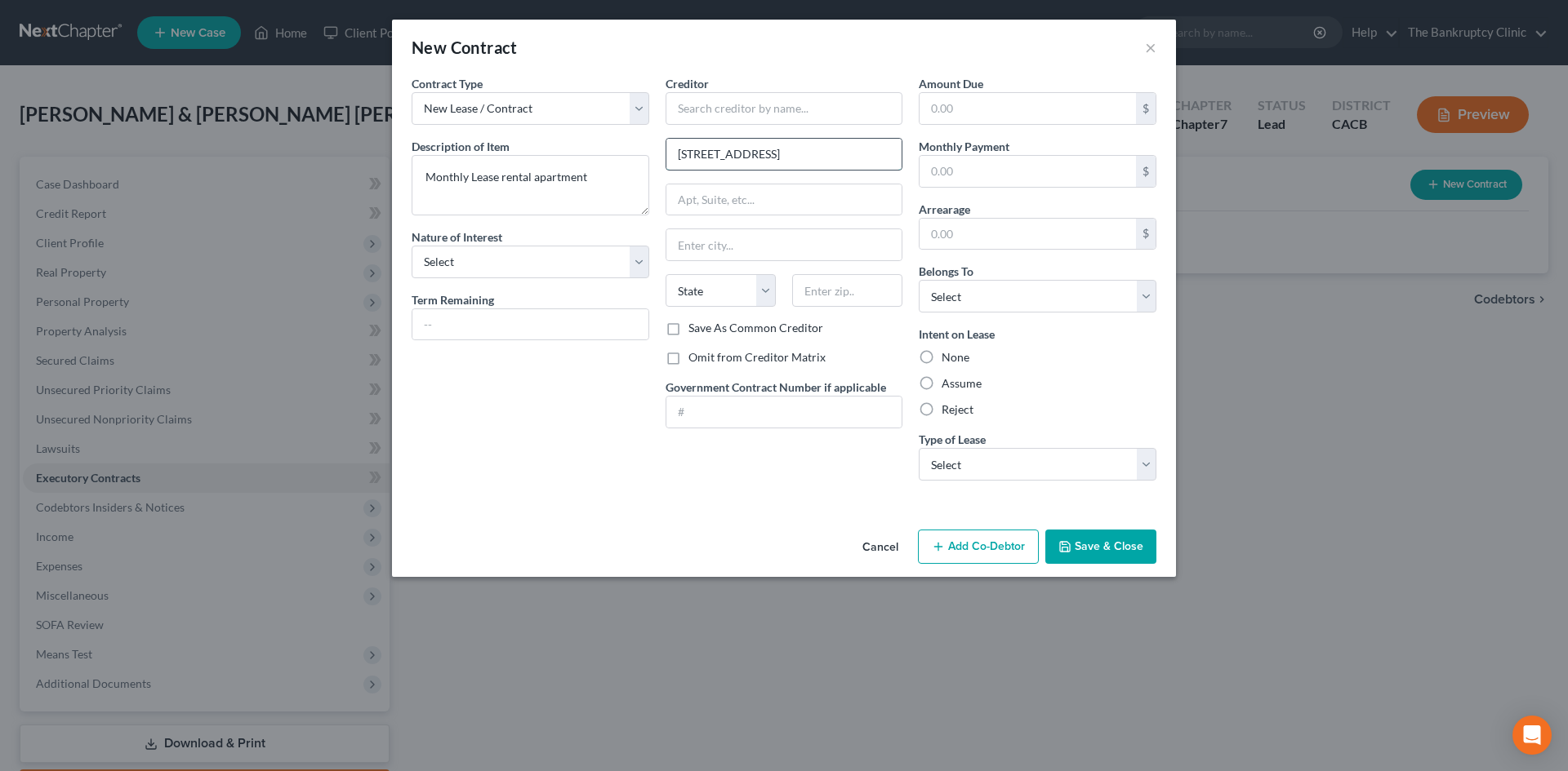
drag, startPoint x: 792, startPoint y: 153, endPoint x: 766, endPoint y: 153, distance: 26.0
click at [766, 153] on input "8421 Cedartree Rd Apt C Downey, CA 90240" at bounding box center [784, 154] width 236 height 31
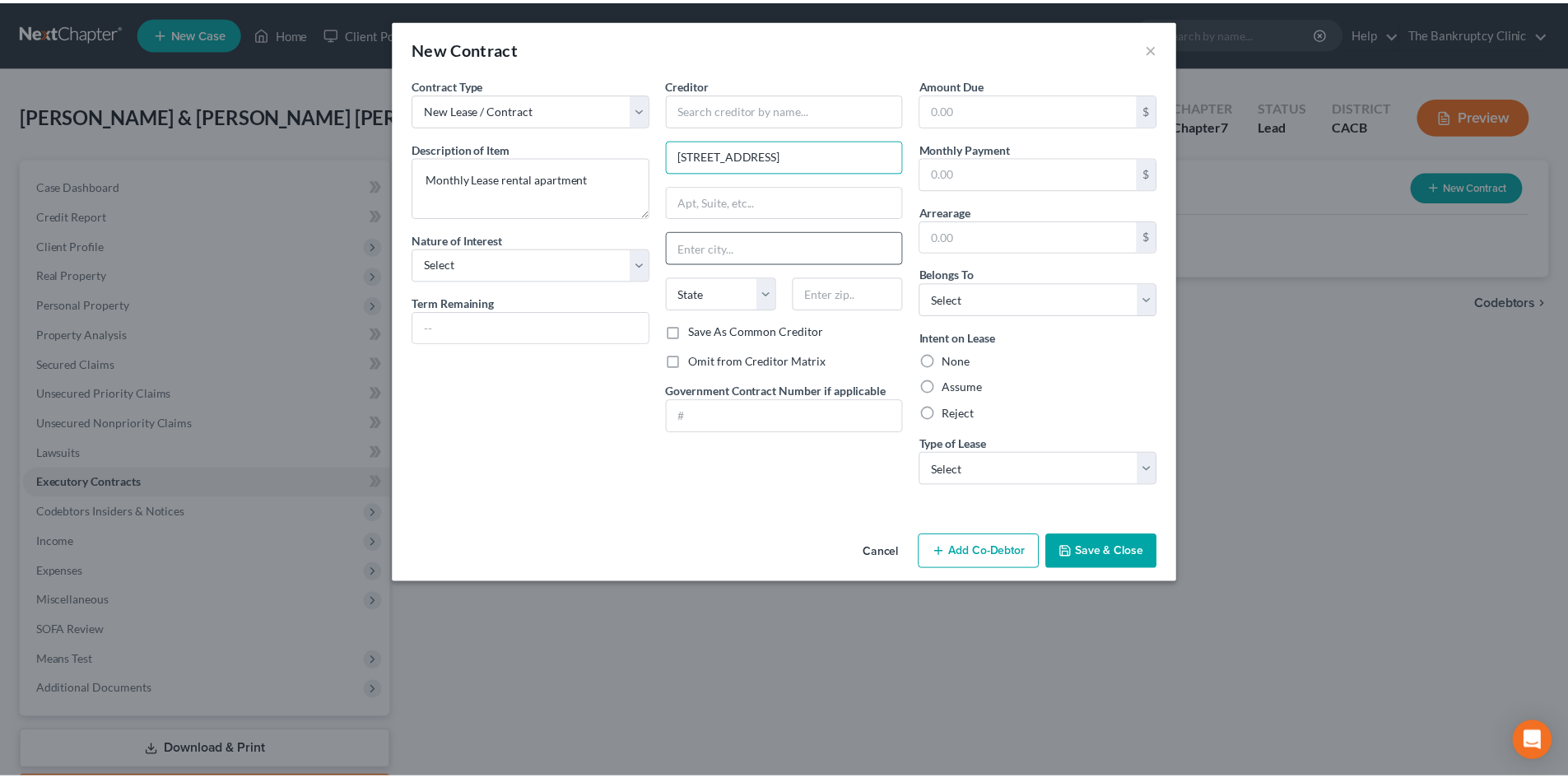
scroll to position [0, 0]
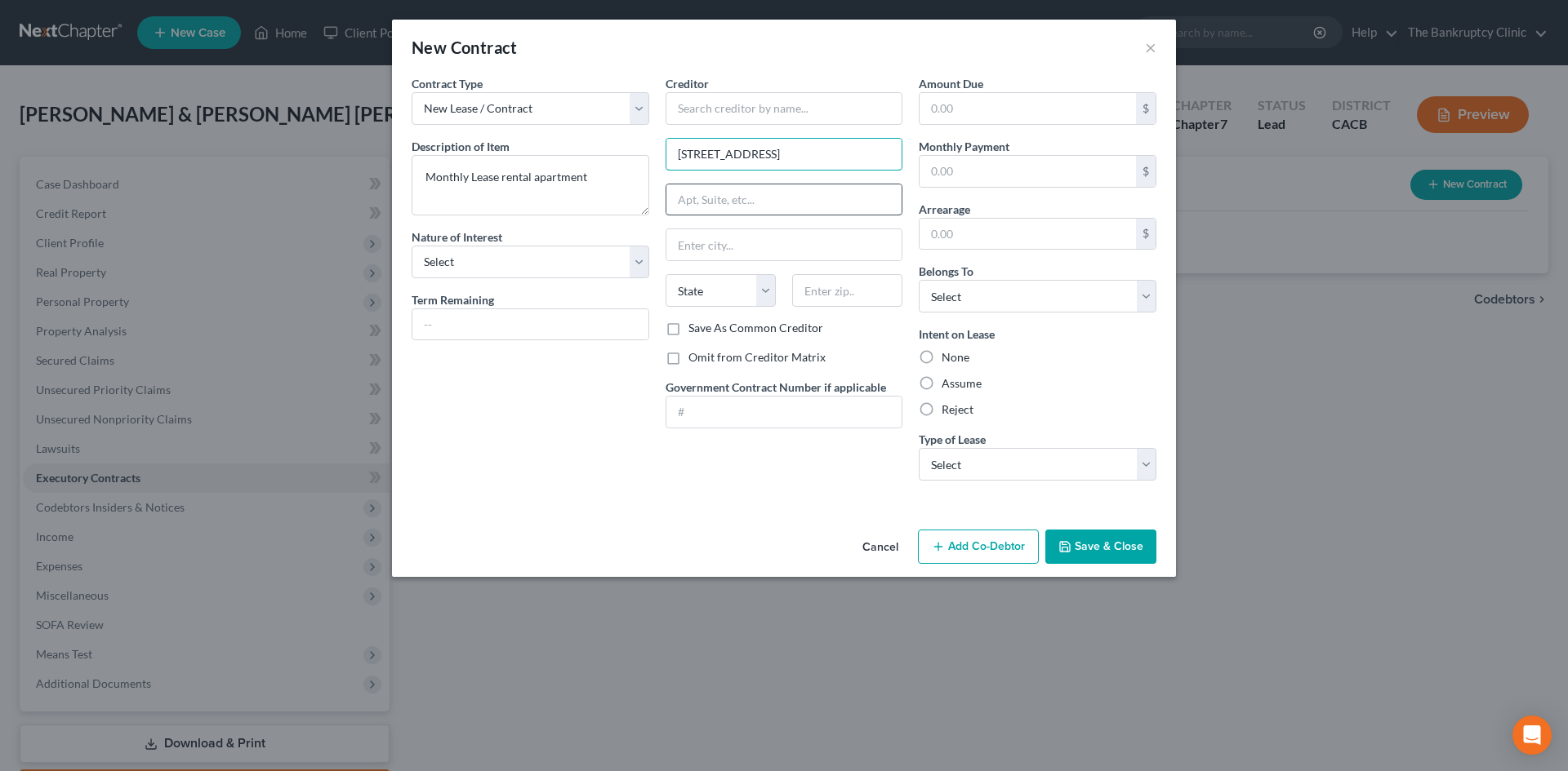
type input "8421 Cedartree Rd Downey, CA 90240"
click at [722, 195] on input "text" at bounding box center [784, 200] width 236 height 31
paste input "Apt C"
type input "Apt C"
drag, startPoint x: 819, startPoint y: 153, endPoint x: 777, endPoint y: 158, distance: 42.3
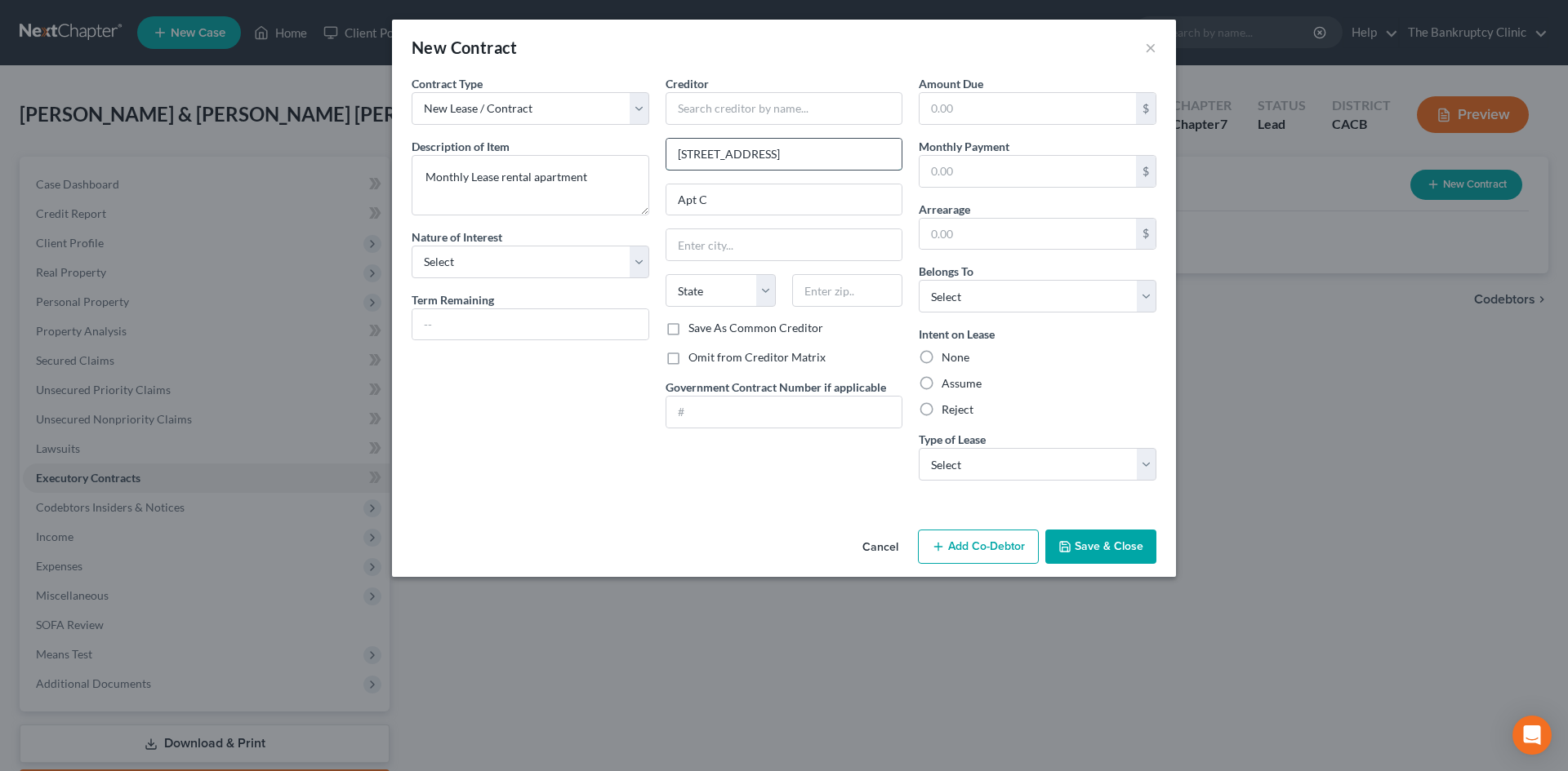
click at [777, 158] on input "8421 Cedartree Rd Downey, CA 90240" at bounding box center [784, 154] width 236 height 31
type input "8421 Cedartree Rd , CA 90240"
click at [716, 242] on input "text" at bounding box center [784, 244] width 236 height 31
paste input "Downey"
type input "Downey"
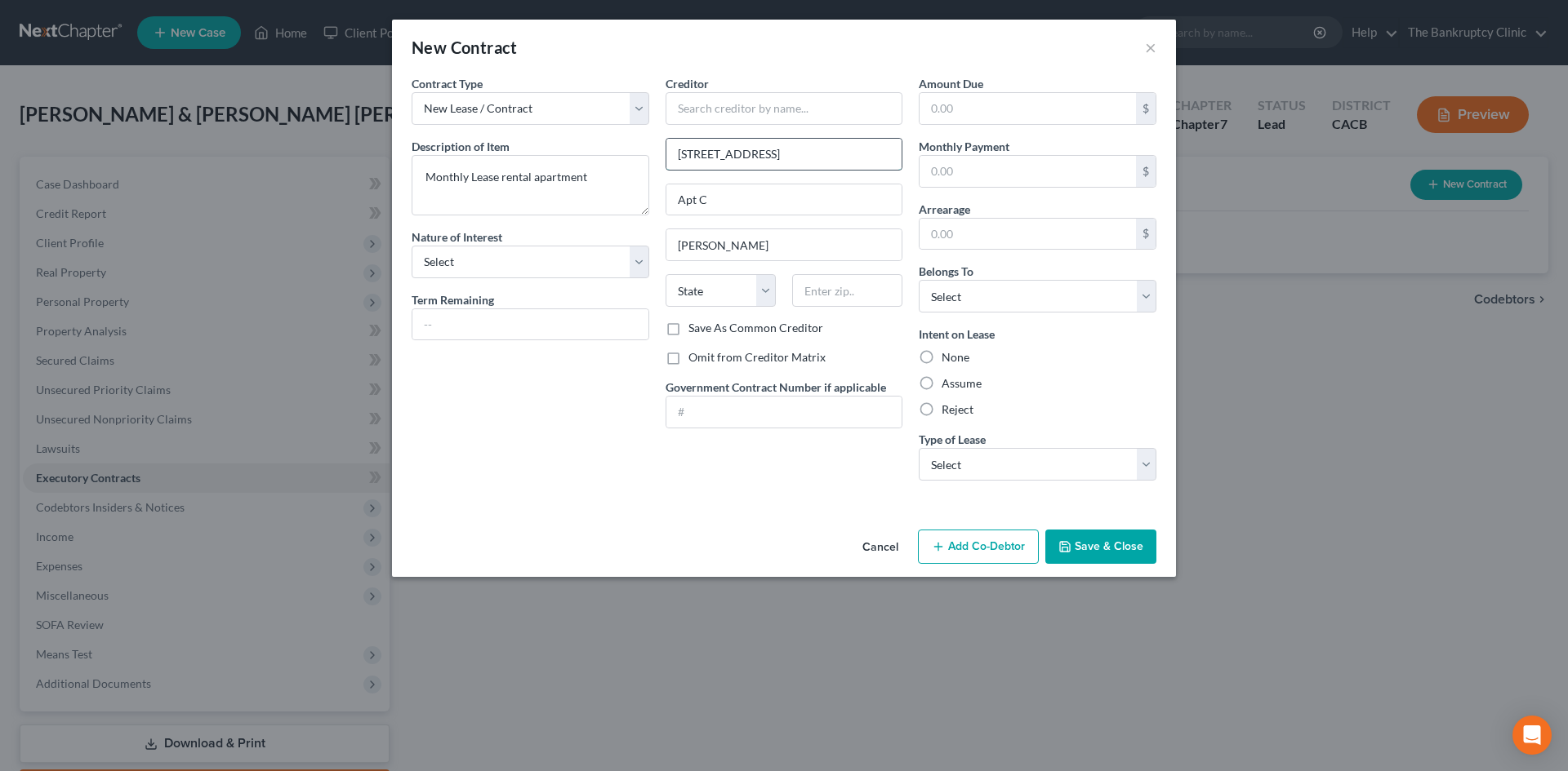
drag, startPoint x: 835, startPoint y: 153, endPoint x: 802, endPoint y: 155, distance: 33.1
click at [797, 155] on input "8421 Cedartree Rd , CA 90240" at bounding box center [784, 154] width 236 height 31
type input "8421 Cedartree Rd , CA"
click at [797, 297] on input "text" at bounding box center [847, 291] width 110 height 33
paste input "90240"
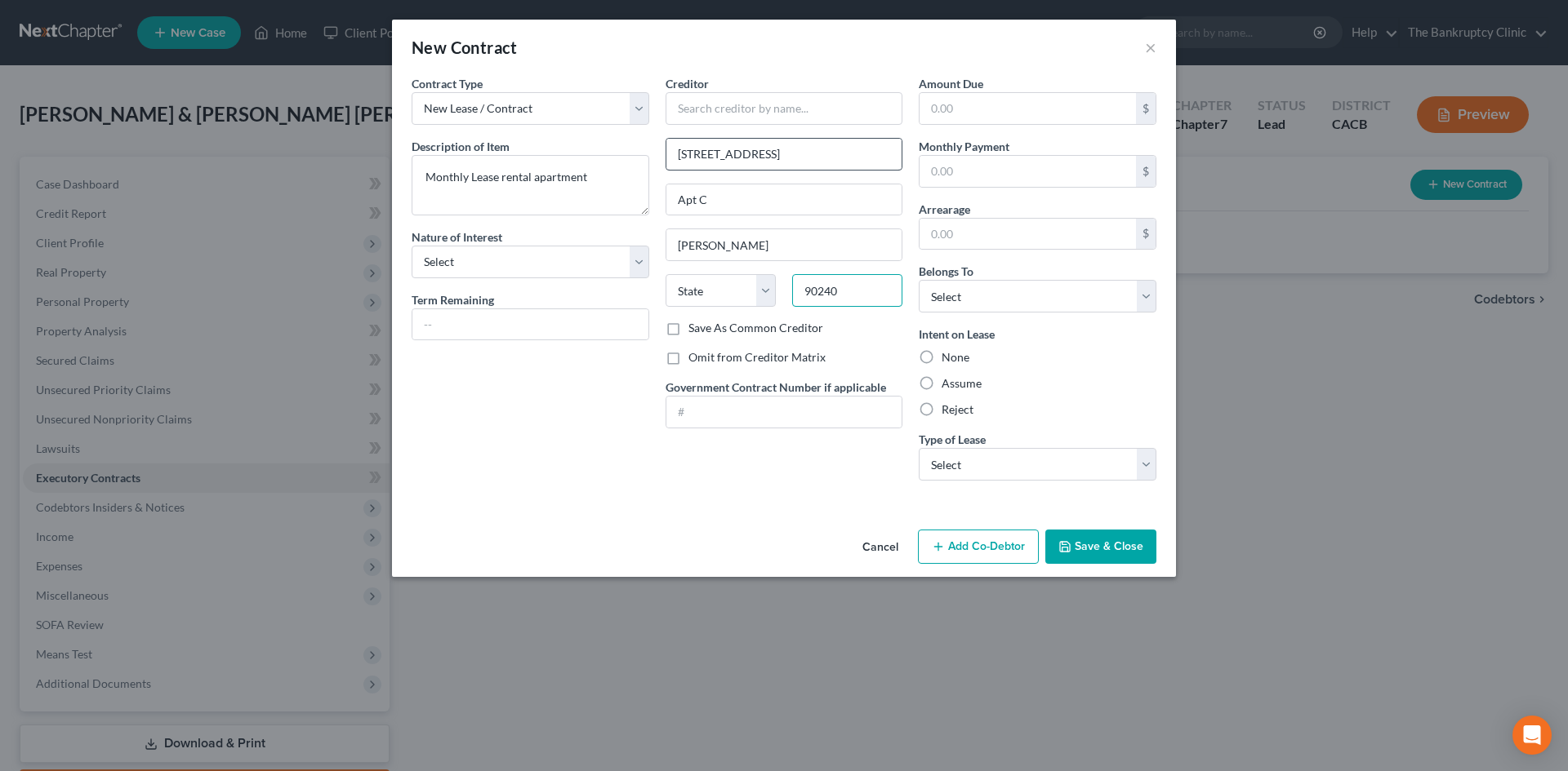
type input "90240"
click at [797, 154] on input "8421 Cedartree Rd , CA" at bounding box center [784, 154] width 236 height 31
select select "4"
drag, startPoint x: 806, startPoint y: 154, endPoint x: 782, endPoint y: 153, distance: 24.0
click at [782, 153] on input "8421 Cedartree Rd , CA" at bounding box center [784, 154] width 236 height 31
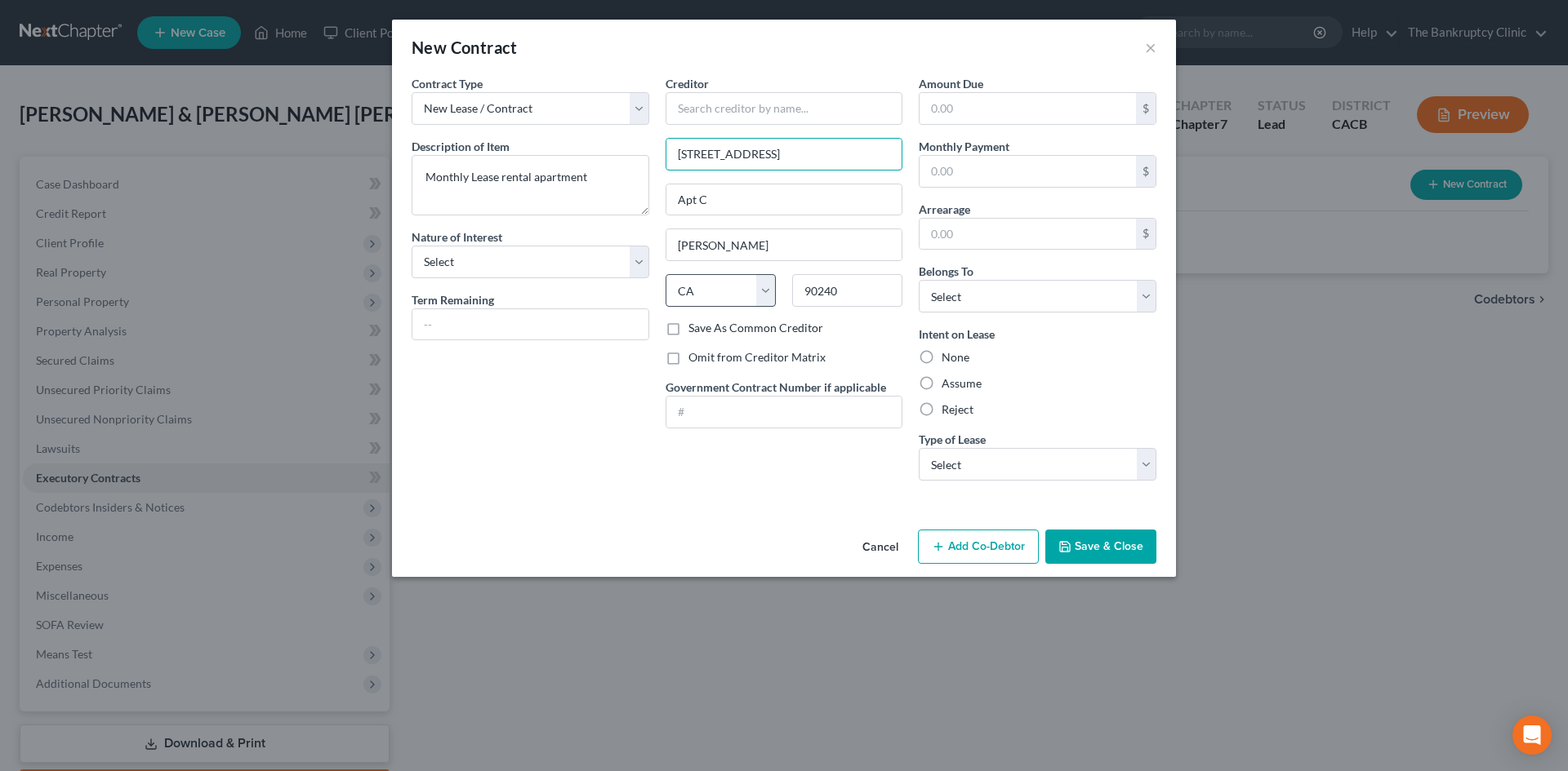
type input "8421 Cedartree Rd ,"
click at [710, 285] on select "State AL AK AR AZ CA CO CT DE DC FL GA GU HI ID IL IN IA KS KY LA ME MD MA MI M…" at bounding box center [720, 291] width 110 height 33
drag, startPoint x: 710, startPoint y: 285, endPoint x: 885, endPoint y: 240, distance: 180.7
click at [797, 240] on input "Downey" at bounding box center [784, 244] width 236 height 31
click at [689, 330] on label "Save As Common Creditor" at bounding box center [756, 327] width 135 height 16
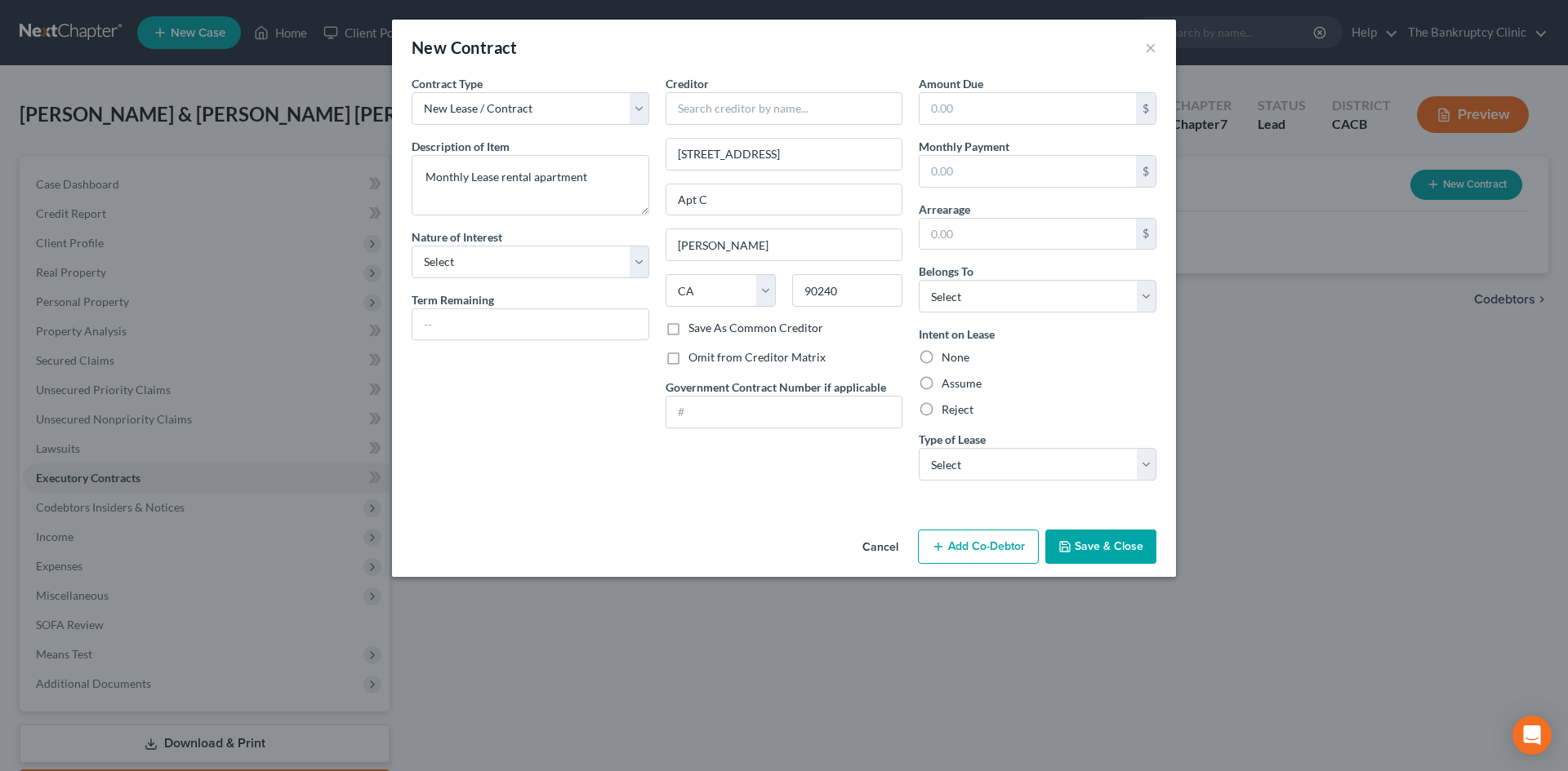
click at [695, 330] on input "Save As Common Creditor" at bounding box center [700, 324] width 11 height 11
checkbox input "true"
click at [797, 154] on input "8421 Cedartree Rd ," at bounding box center [784, 154] width 236 height 31
click at [794, 157] on input "8421 Cedartree Rd" at bounding box center [784, 154] width 236 height 31
type input "8421 Cedartree Rd"
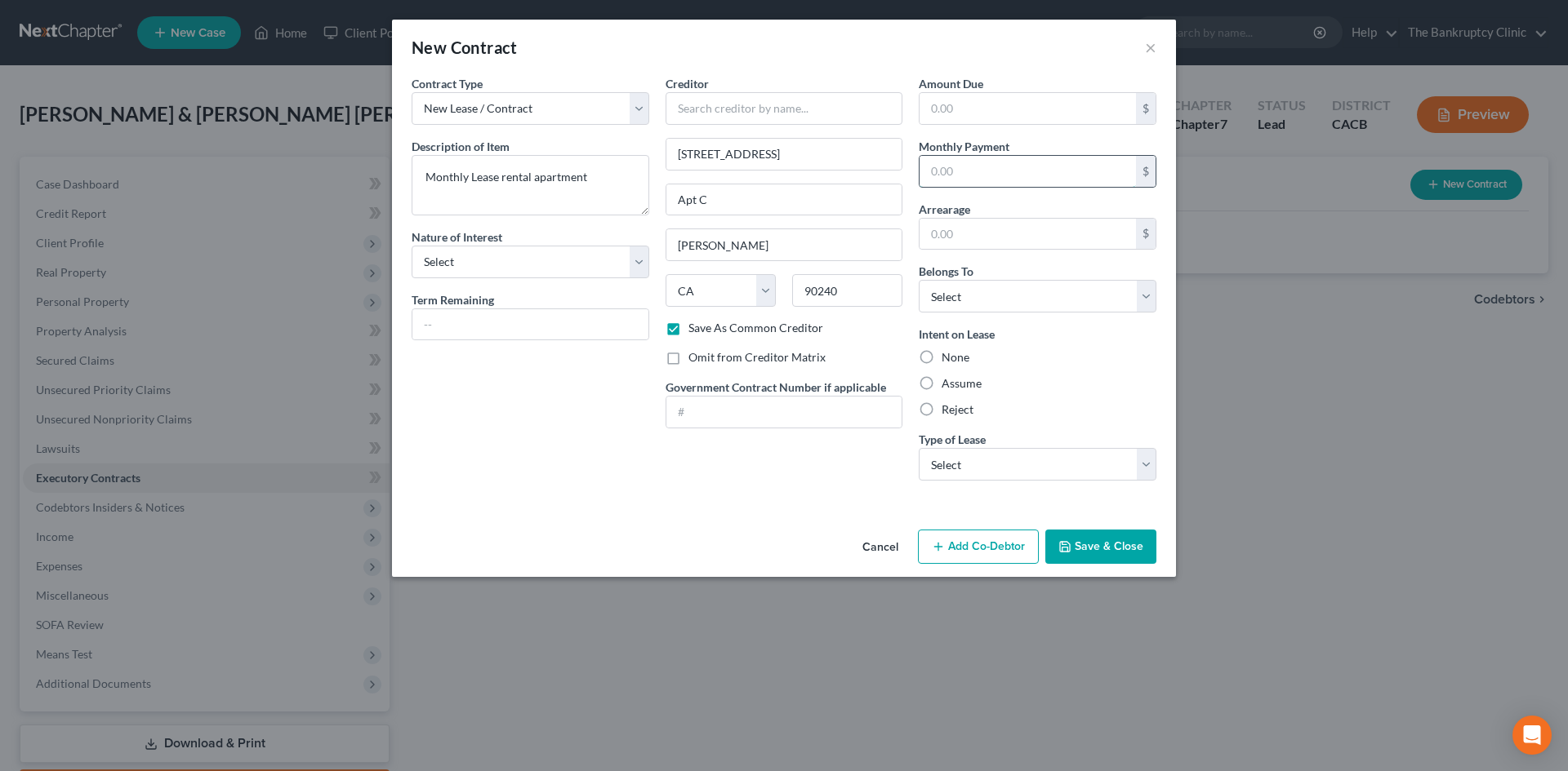
click at [797, 169] on input "text" at bounding box center [1028, 171] width 217 height 31
type input "2,300.0"
click at [797, 298] on select "Select Debtor 1 Only Debtor 2 Only Debtor 1 And Debtor 2 Only At Least One Of T…" at bounding box center [1037, 296] width 238 height 33
select select "2"
click at [797, 280] on select "Select Debtor 1 Only Debtor 2 Only Debtor 1 And Debtor 2 Only At Least One Of T…" at bounding box center [1037, 296] width 238 height 33
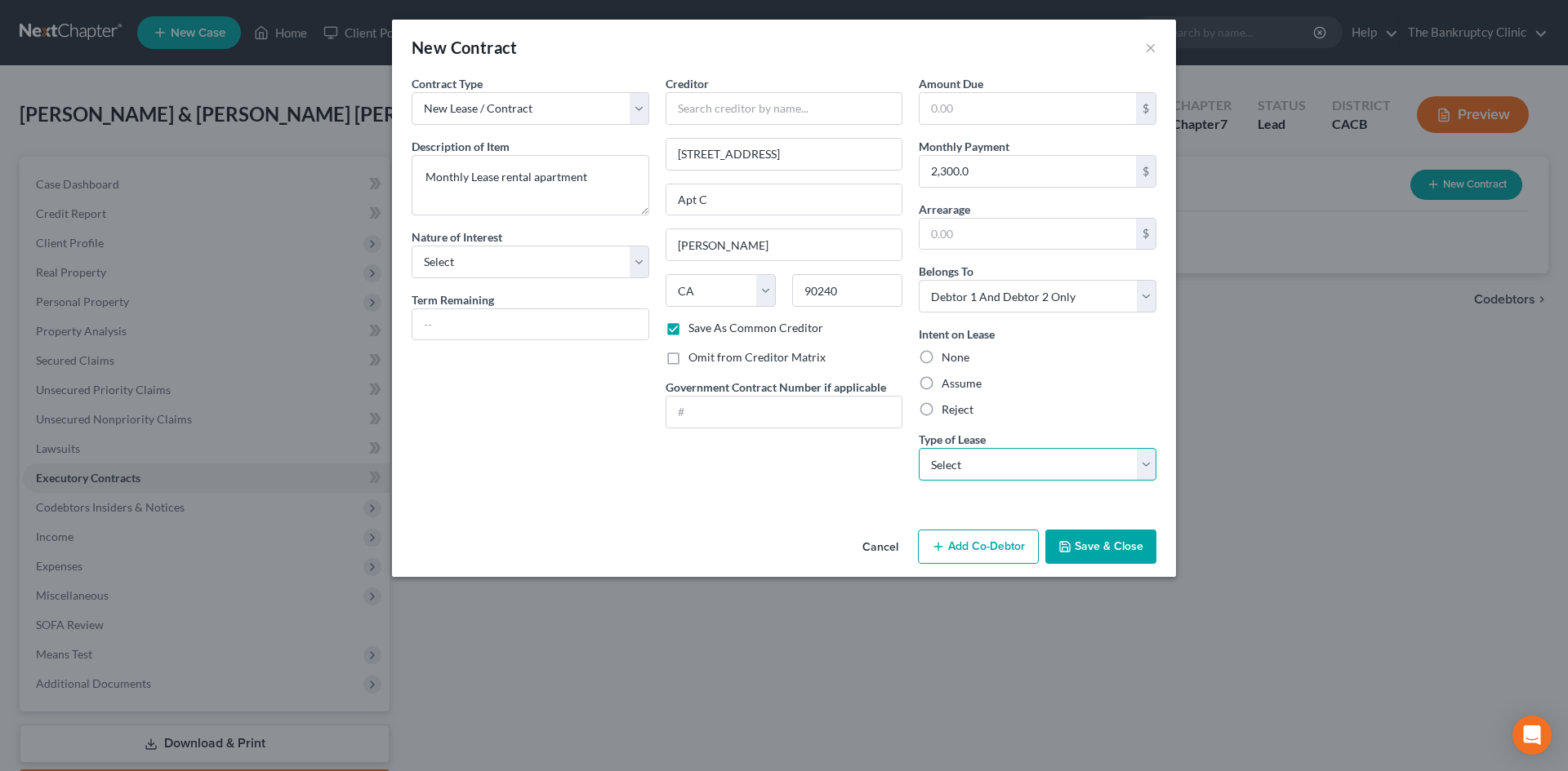
click at [797, 459] on select "Select Real Estate Car Other" at bounding box center [1037, 464] width 238 height 33
select select "0"
click at [797, 448] on select "Select Real Estate Car Other" at bounding box center [1037, 464] width 238 height 33
click at [797, 380] on label "Assume" at bounding box center [962, 383] width 40 height 16
click at [797, 380] on input "Assume" at bounding box center [953, 380] width 11 height 11
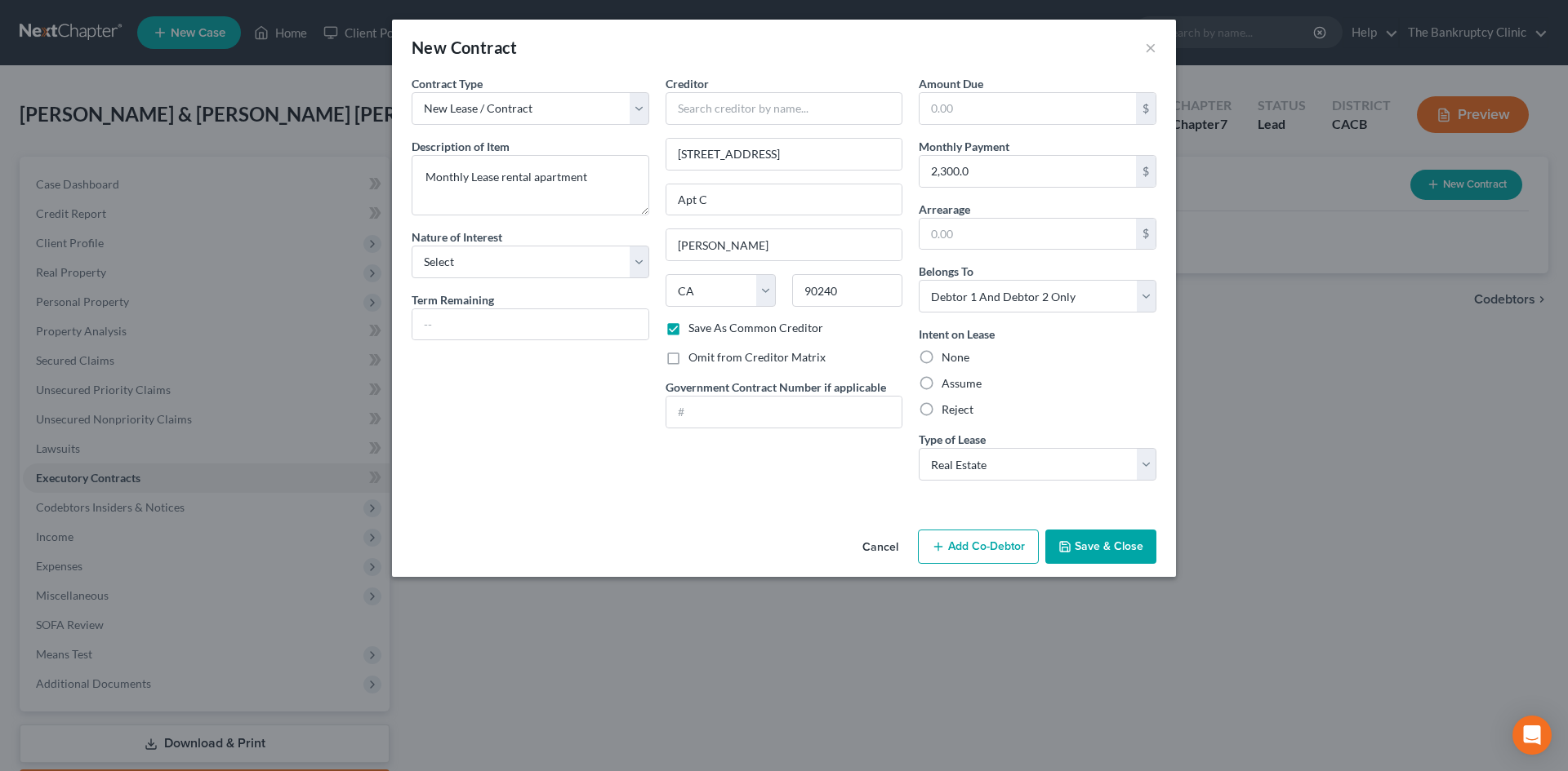
radio input "true"
click at [642, 266] on select "Select Purchaser Agent Lessor Lessee" at bounding box center [530, 262] width 238 height 33
click at [411, 245] on select "Select Purchaser Agent Lessor Lessee" at bounding box center [530, 262] width 238 height 33
click at [641, 260] on select "Select Purchaser Agent Lessor Lessee" at bounding box center [530, 262] width 238 height 33
select select "2"
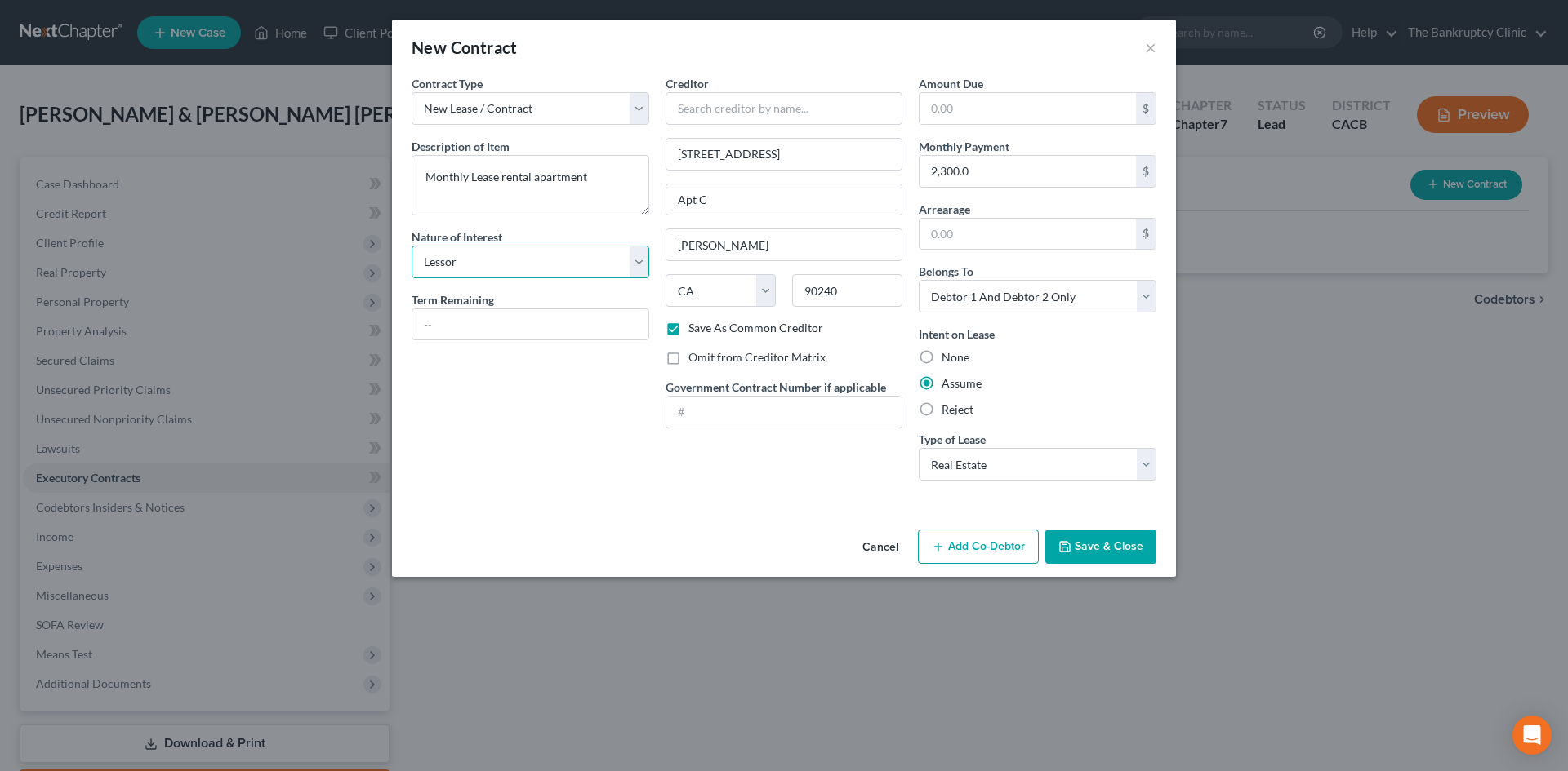
click at [411, 245] on select "Select Purchaser Agent Lessor Lessee" at bounding box center [530, 262] width 238 height 33
click at [463, 312] on input "text" at bounding box center [530, 324] width 236 height 31
click at [429, 323] on input "3months" at bounding box center [530, 324] width 236 height 31
type input "3 months"
click at [797, 537] on button "Save & Close" at bounding box center [1100, 547] width 111 height 35
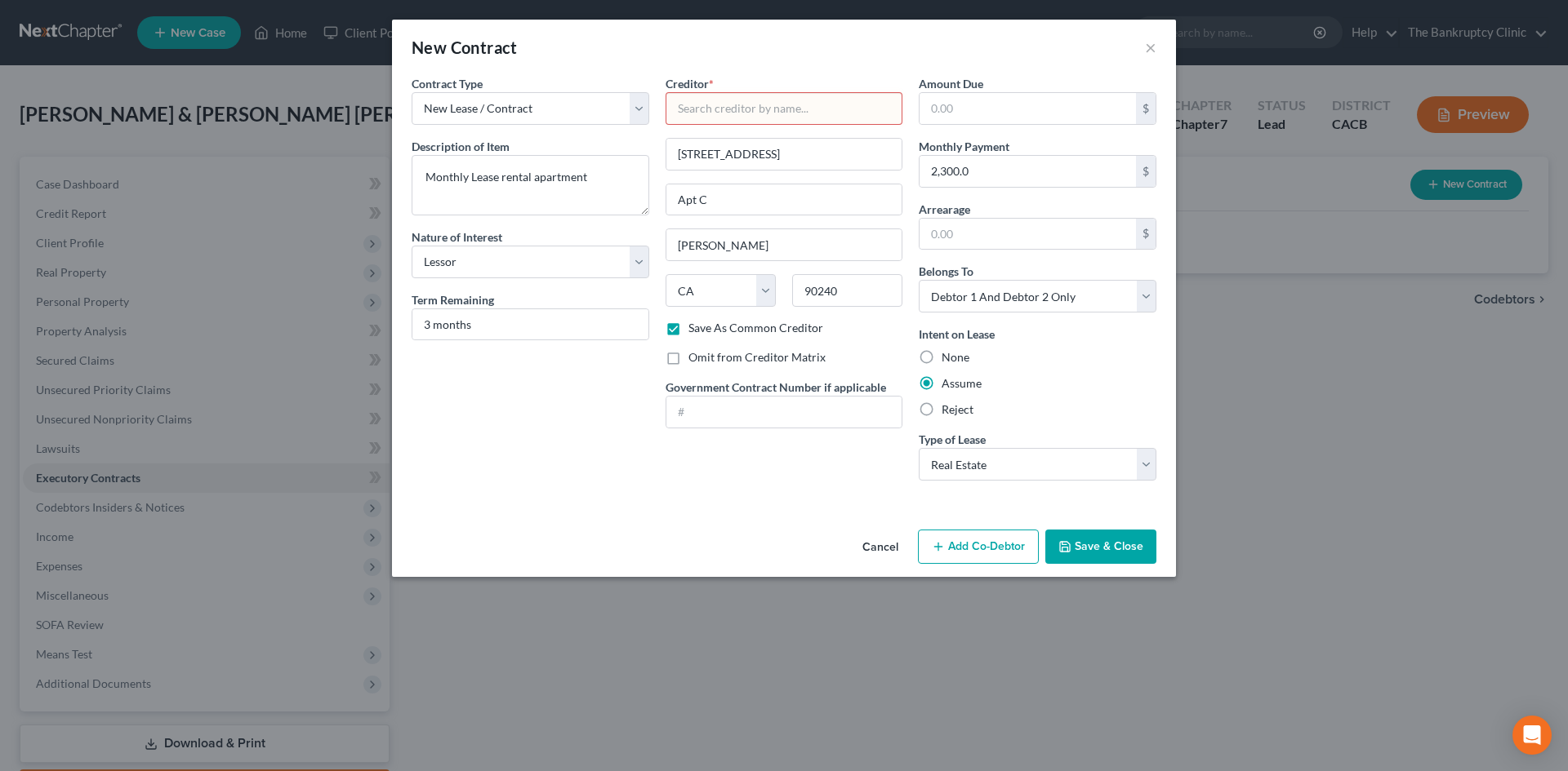
click at [789, 110] on input "text" at bounding box center [784, 109] width 238 height 33
type input "mmmmmmmmm"
click at [797, 537] on button "Save & Close" at bounding box center [1100, 547] width 111 height 35
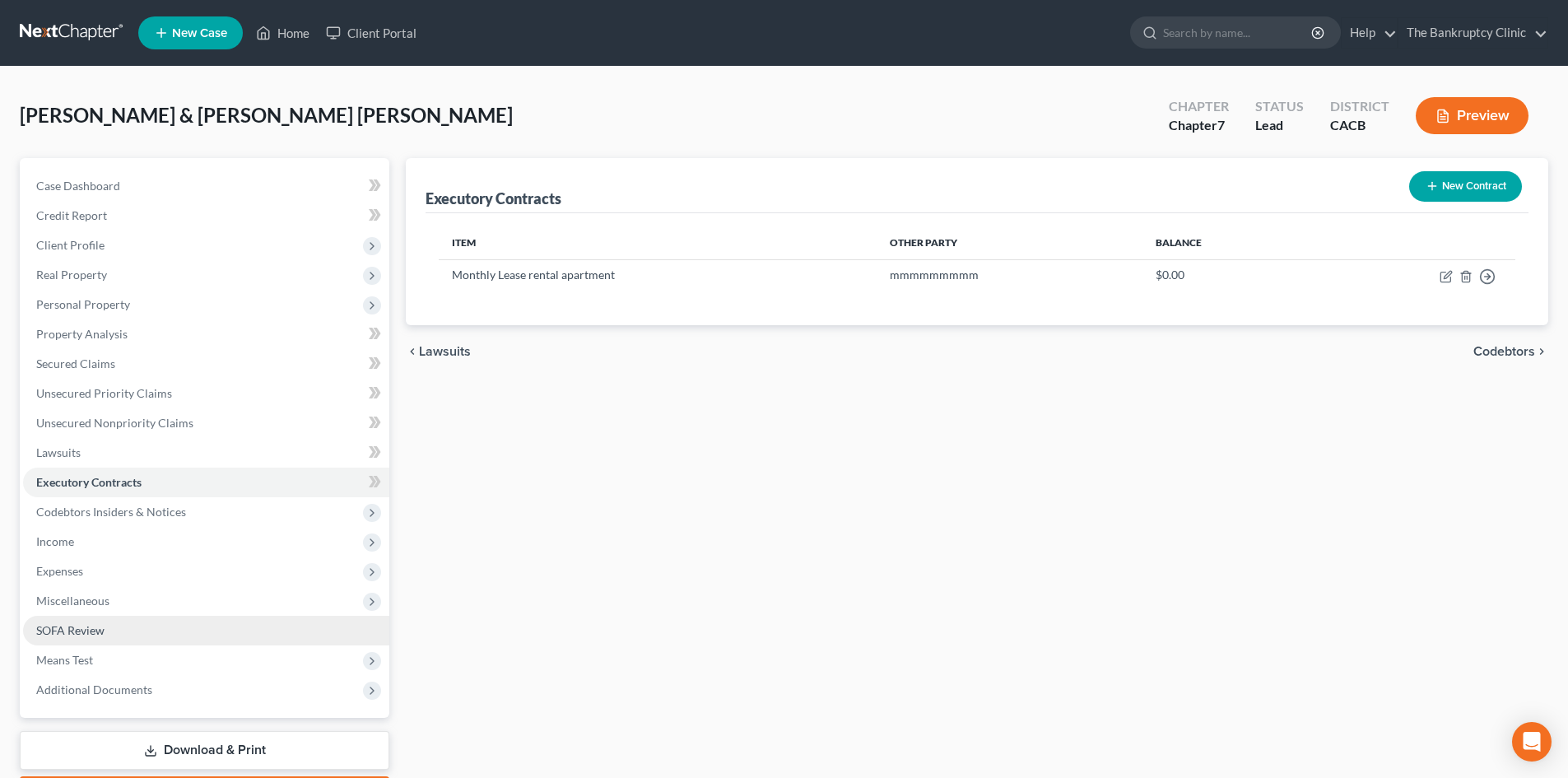
click at [60, 603] on span "SOFA Review" at bounding box center [70, 630] width 68 height 14
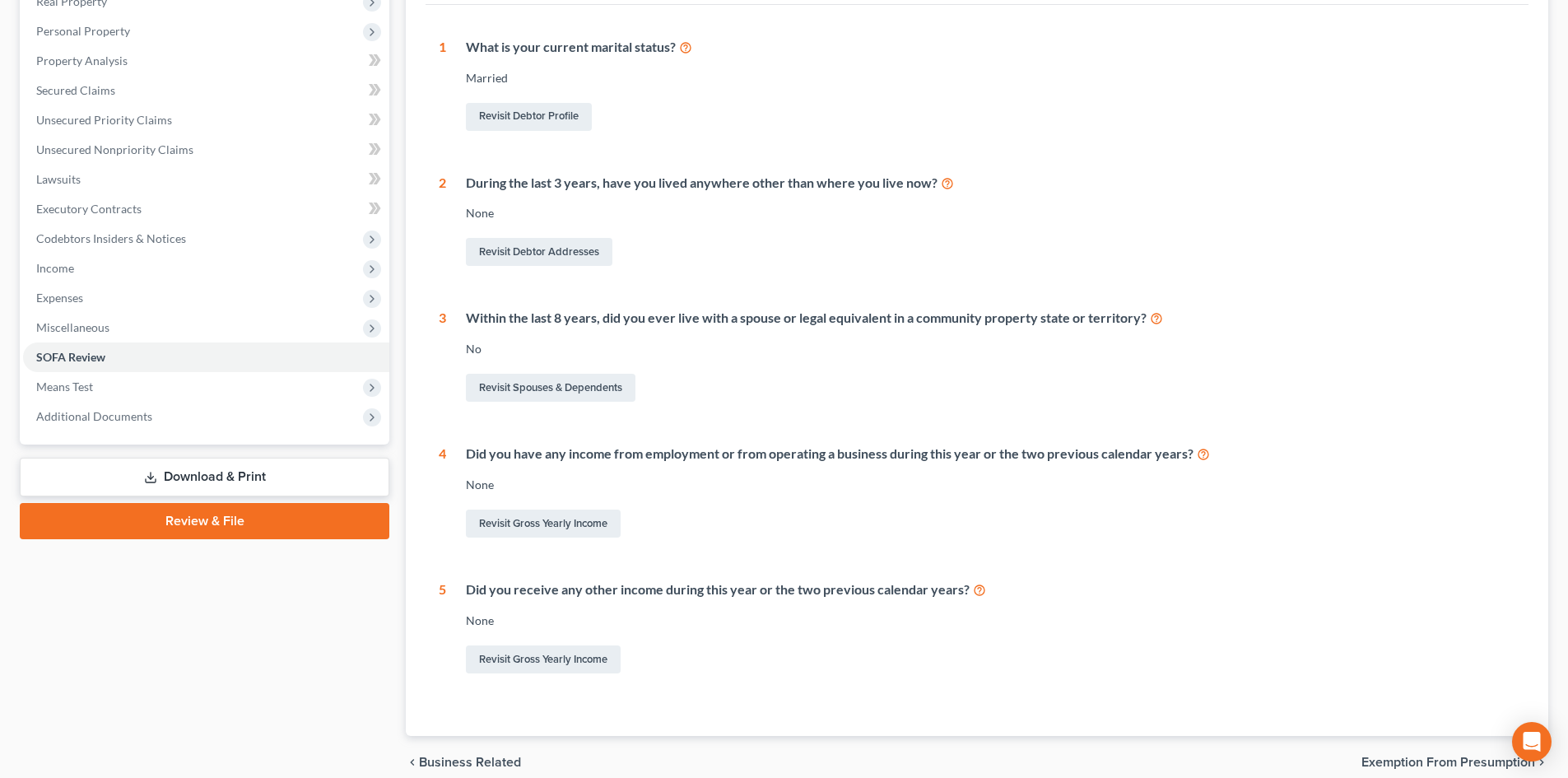
scroll to position [274, 0]
click at [550, 523] on link "Revisit Gross Yearly Income" at bounding box center [543, 523] width 154 height 28
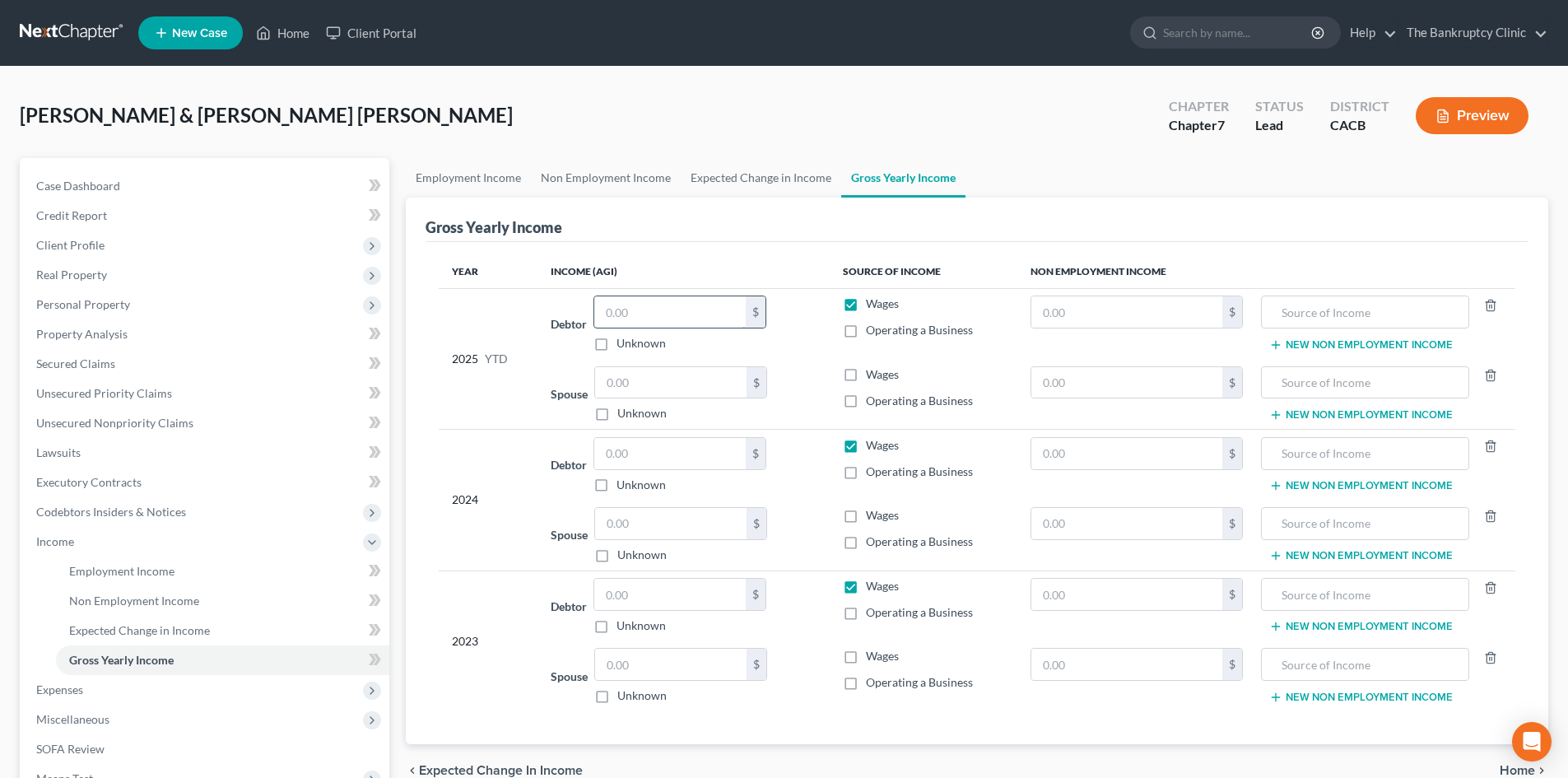
click at [634, 309] on input "text" at bounding box center [670, 312] width 151 height 31
click at [653, 311] on input "text" at bounding box center [670, 312] width 151 height 31
type input "7,500.00"
click at [624, 448] on input "text" at bounding box center [670, 454] width 151 height 31
type input "90,000.00"
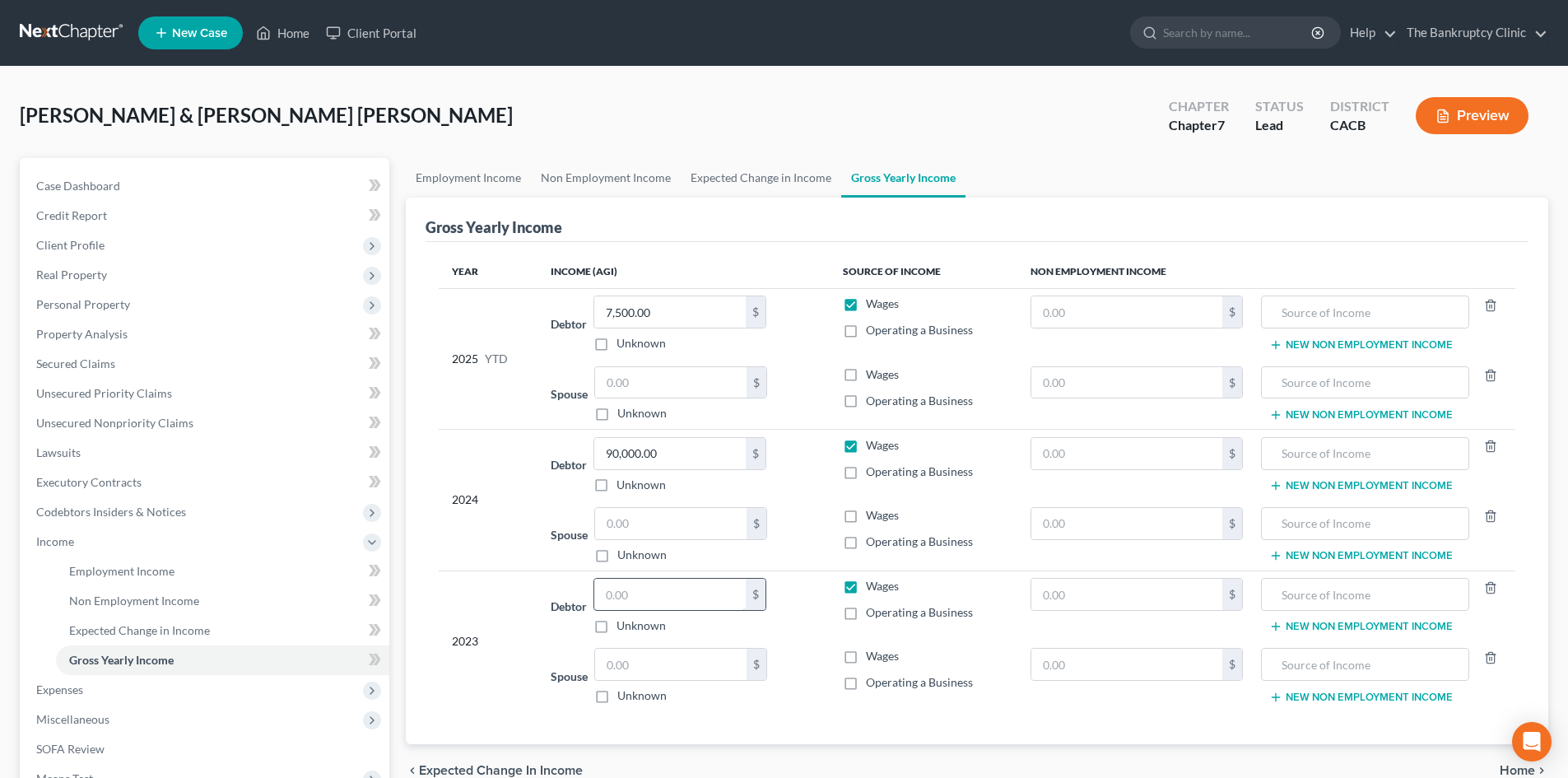
click at [648, 590] on input "text" at bounding box center [670, 594] width 151 height 31
type input "9"
type input "0"
click at [804, 375] on label "Wages" at bounding box center [883, 374] width 33 height 17
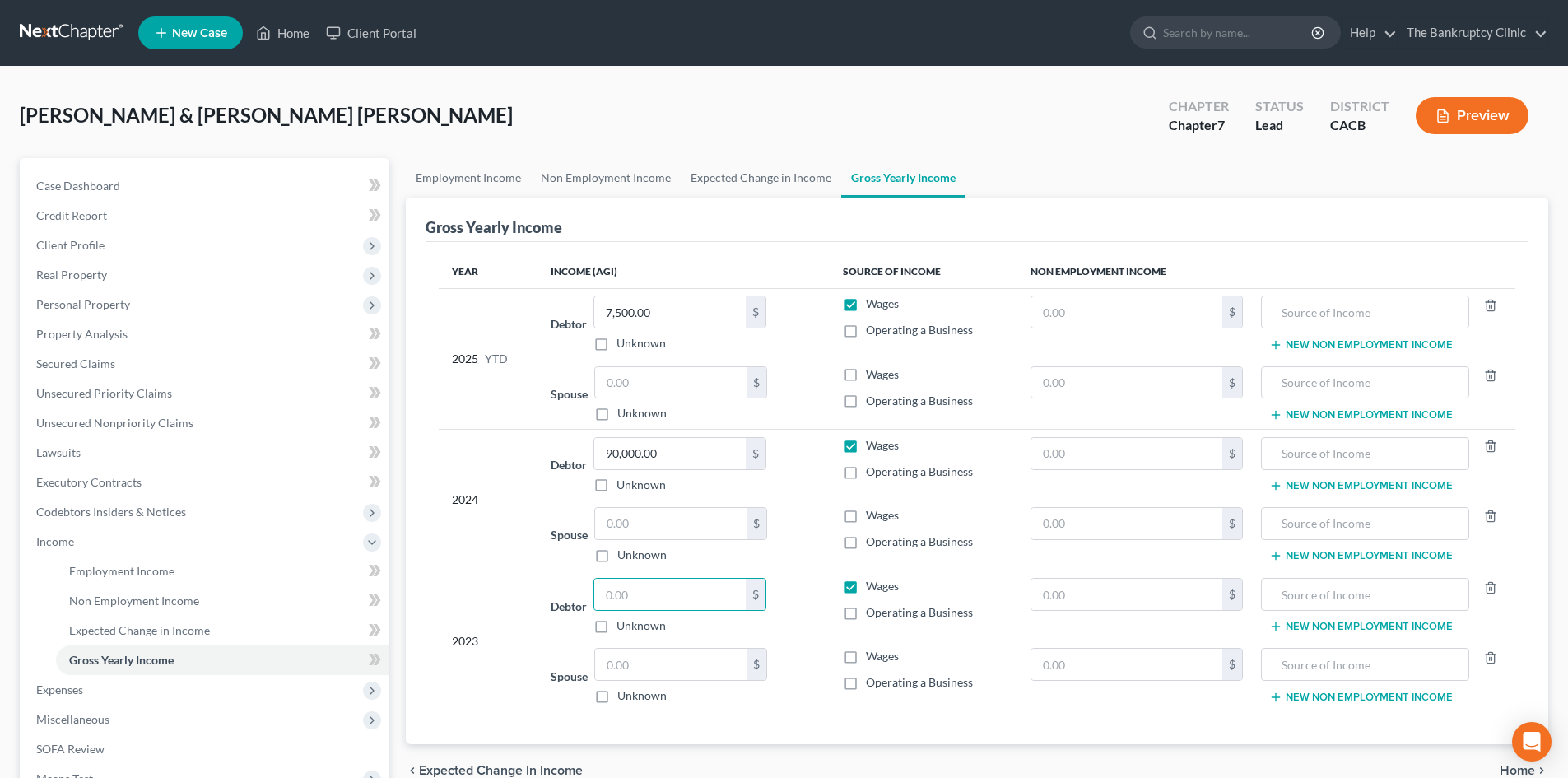
click at [804, 375] on input "Wages" at bounding box center [878, 371] width 11 height 11
click at [804, 378] on label "Wages" at bounding box center [883, 374] width 33 height 17
click at [804, 377] on input "Wages" at bounding box center [878, 371] width 11 height 11
checkbox input "false"
click at [617, 554] on label "Unknown" at bounding box center [642, 555] width 50 height 17
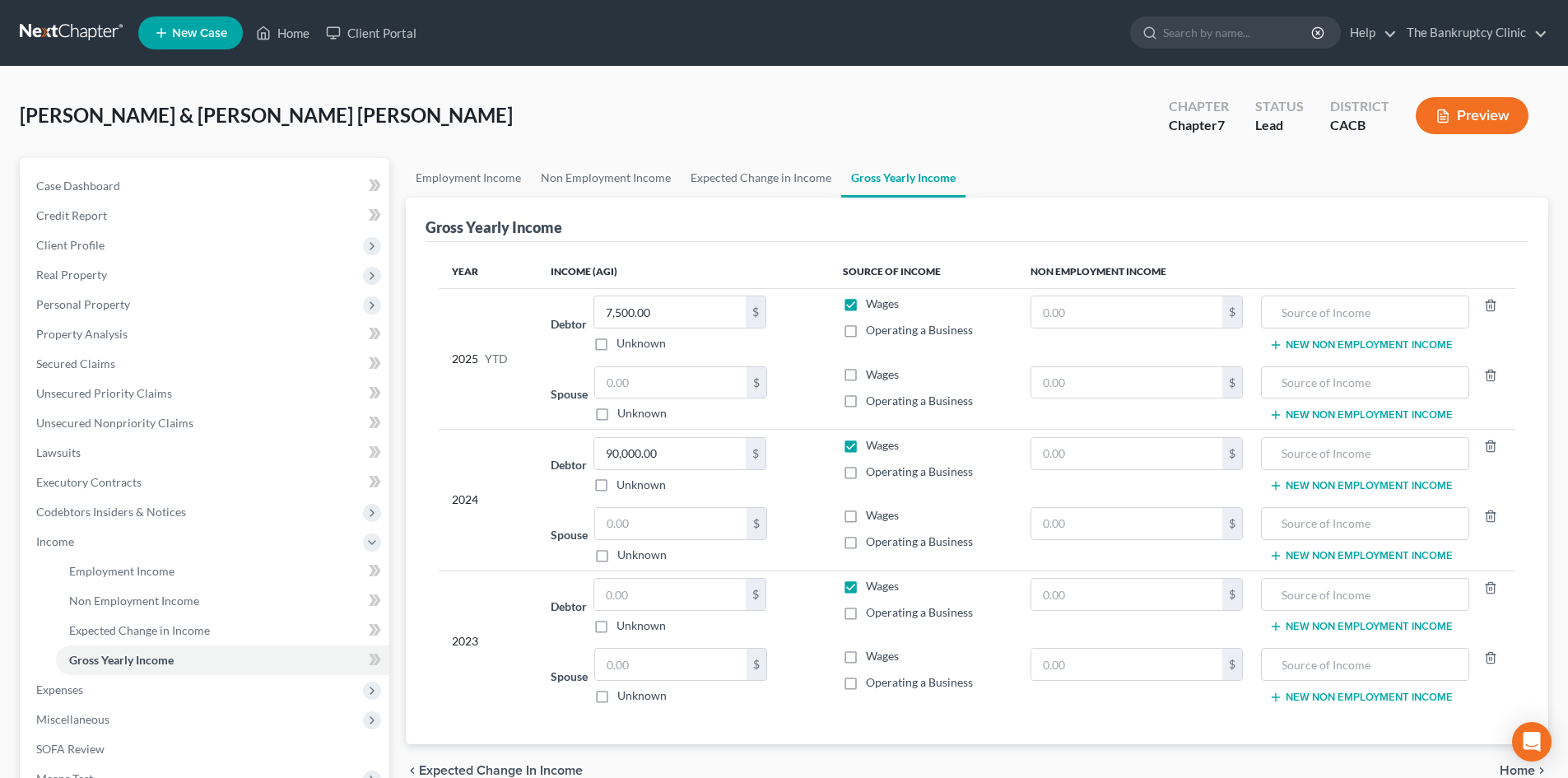
click at [624, 554] on input "Unknown" at bounding box center [629, 552] width 11 height 11
checkbox input "true"
type input "0.00"
click at [617, 558] on label "Unknown" at bounding box center [642, 555] width 50 height 17
click at [624, 558] on input "Unknown" at bounding box center [629, 552] width 11 height 11
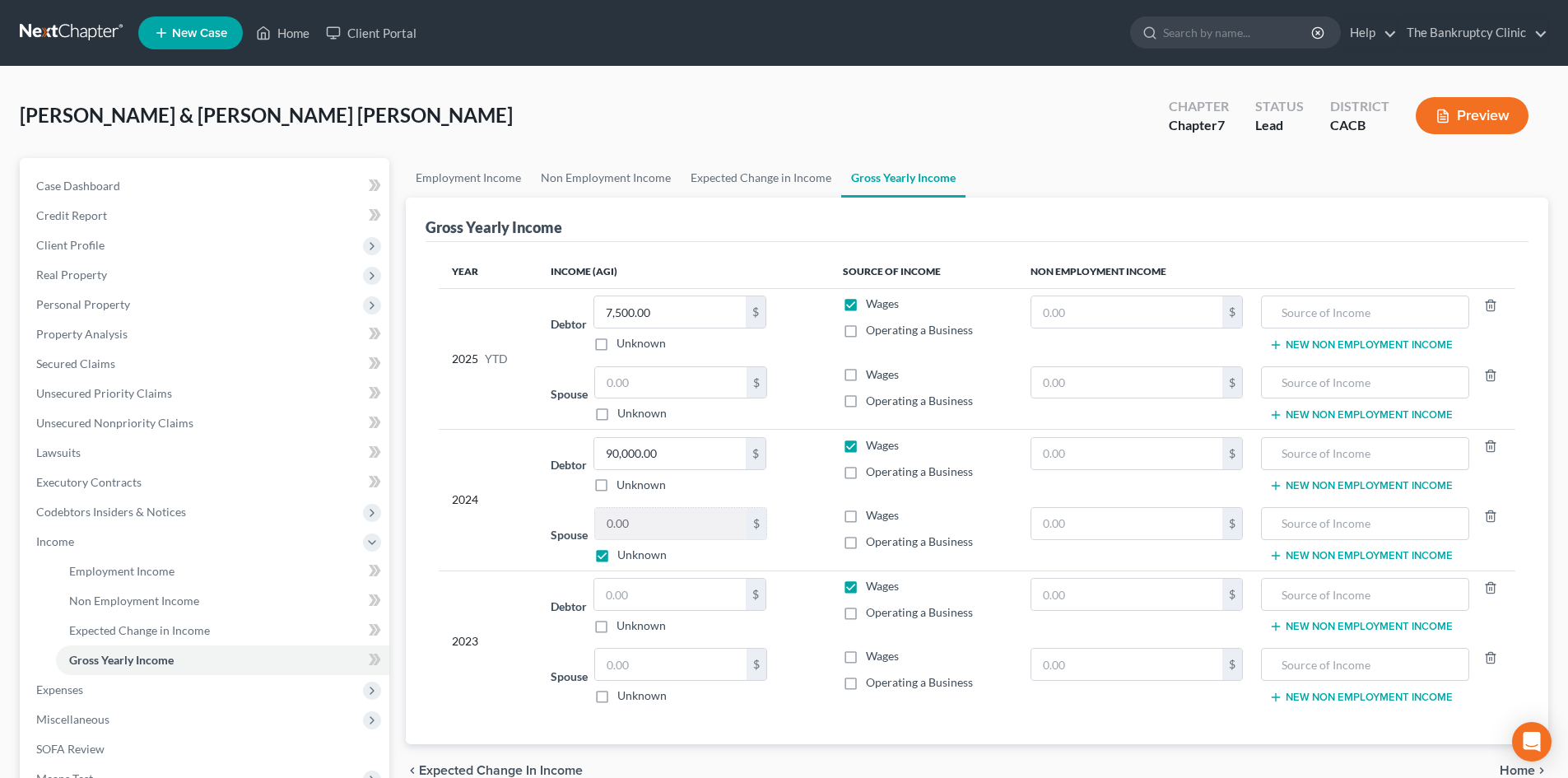
checkbox input "false"
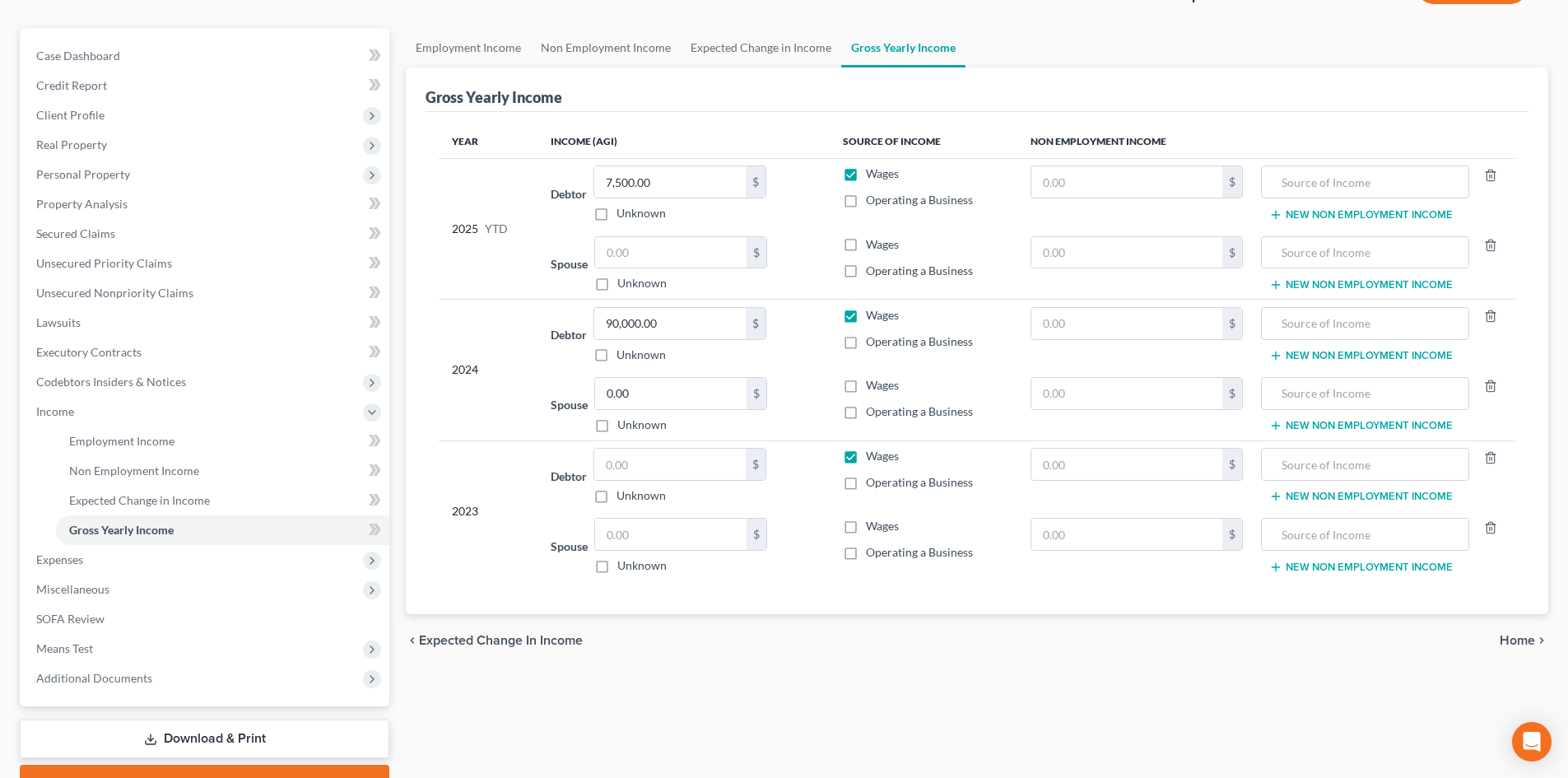
scroll to position [216, 0]
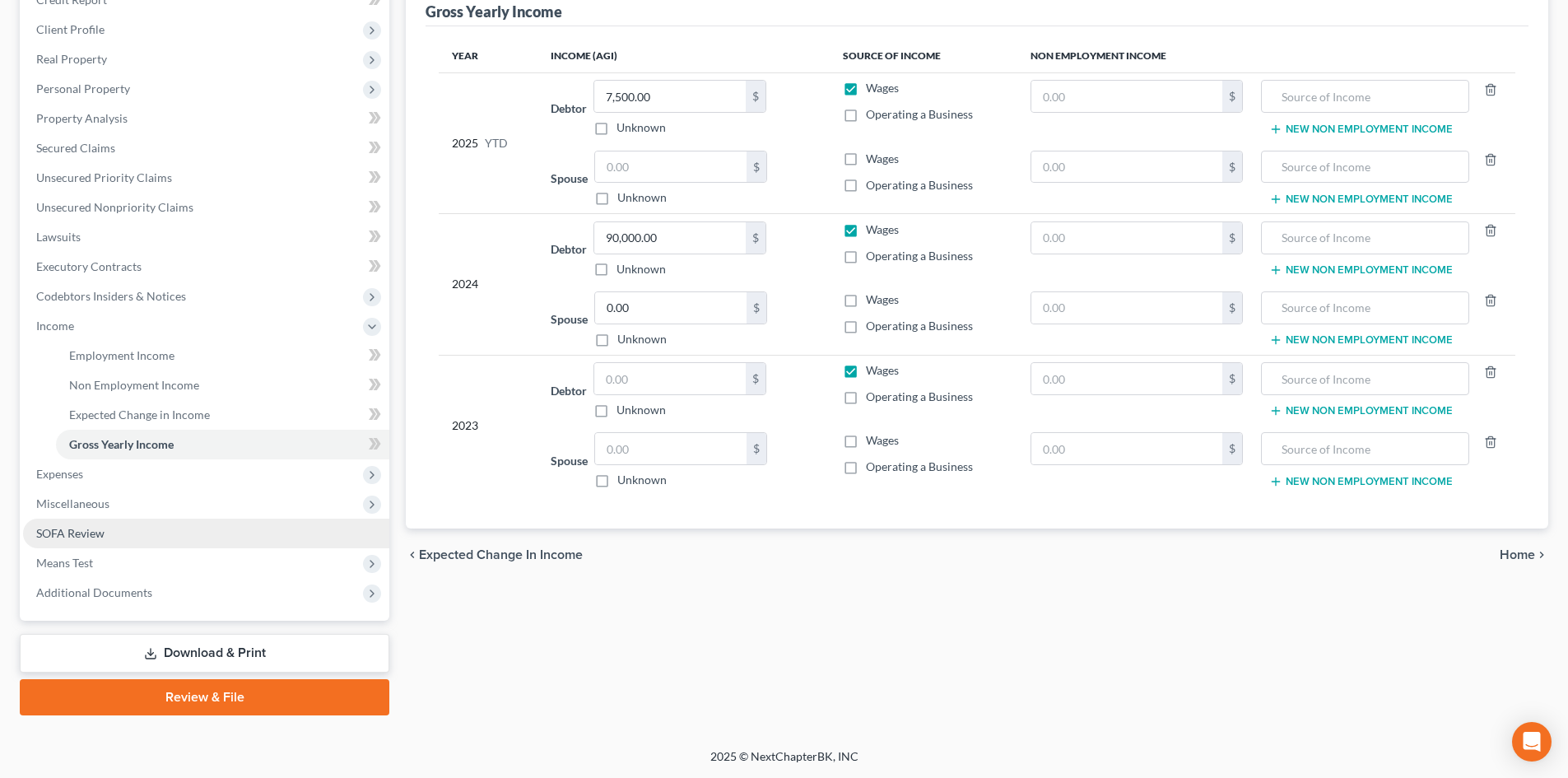
click at [86, 534] on span "SOFA Review" at bounding box center [70, 533] width 68 height 14
click at [84, 534] on span "SOFA Review" at bounding box center [70, 533] width 68 height 14
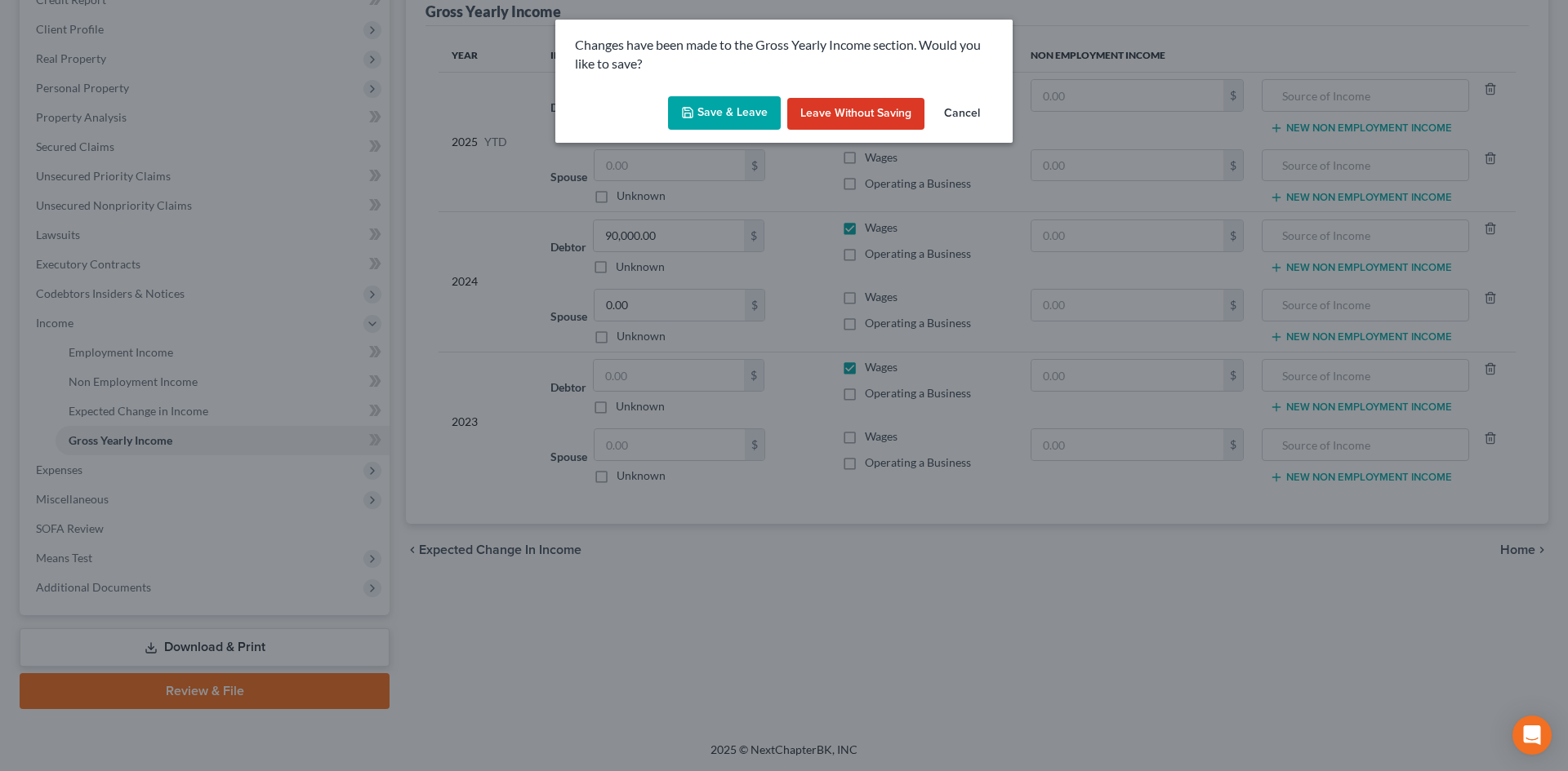
click at [693, 113] on icon "button" at bounding box center [688, 113] width 13 height 13
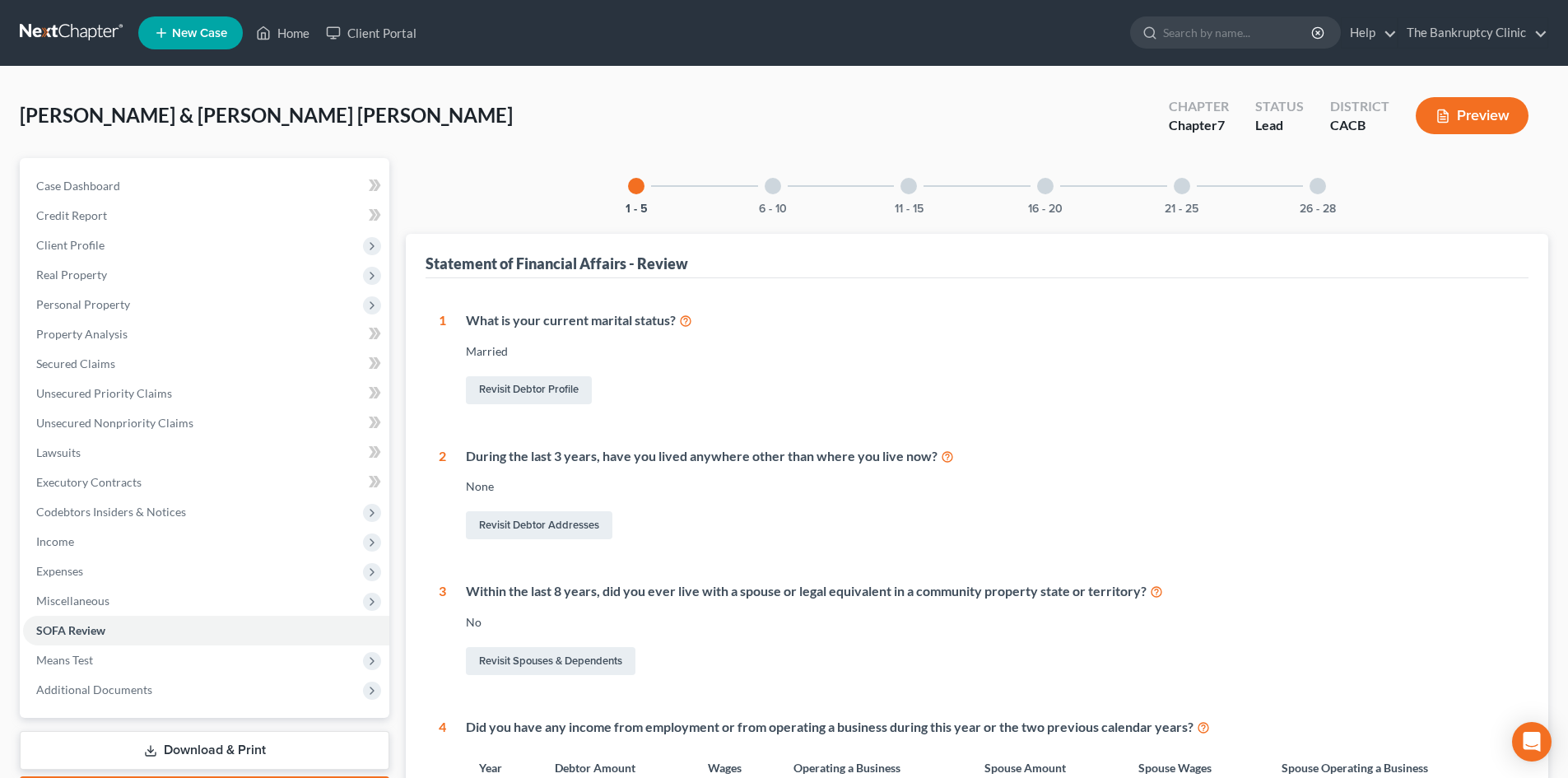
click at [781, 191] on div "6 - 10" at bounding box center [773, 186] width 56 height 56
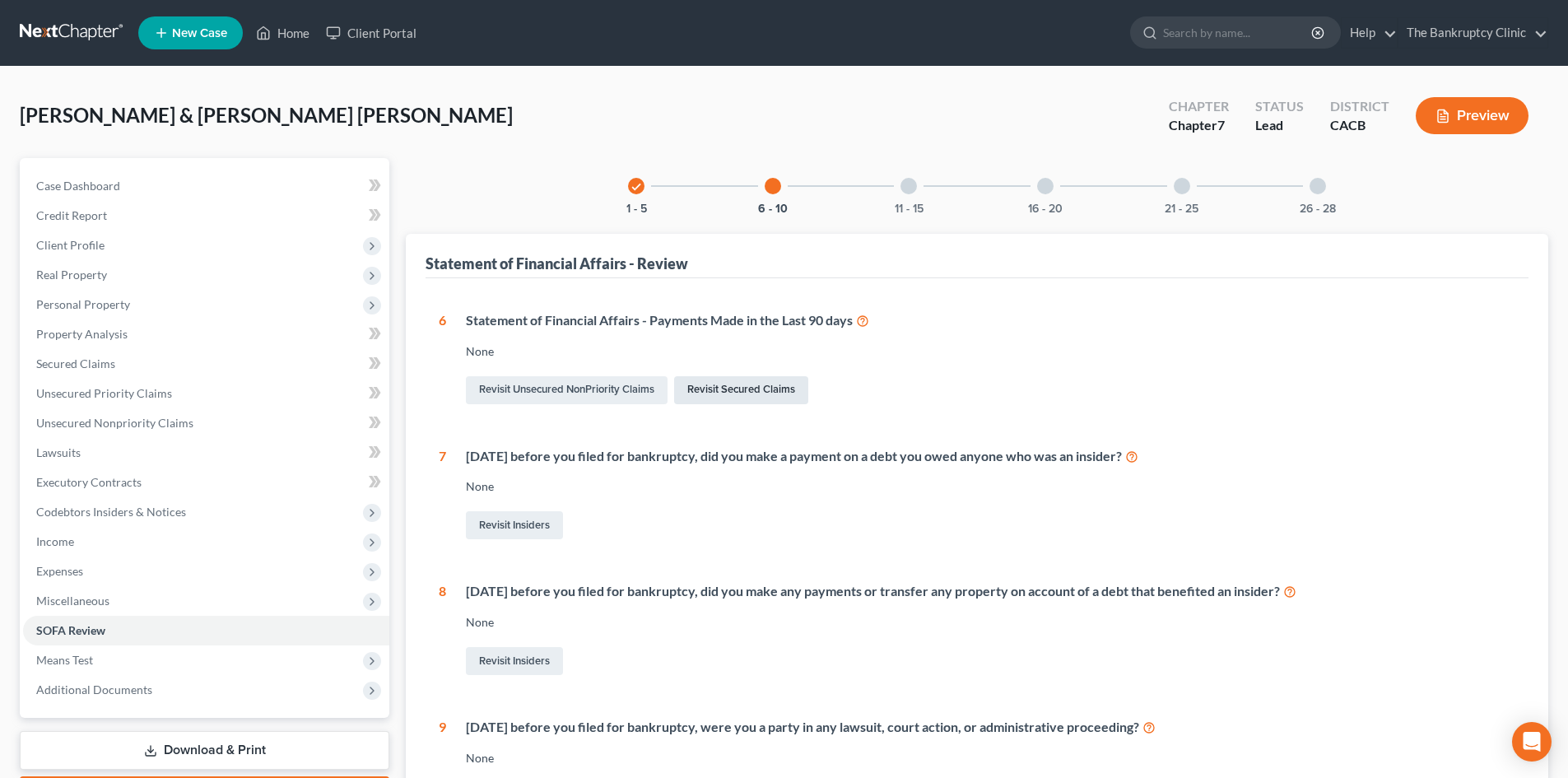
click at [749, 386] on link "Revisit Secured Claims" at bounding box center [741, 389] width 134 height 28
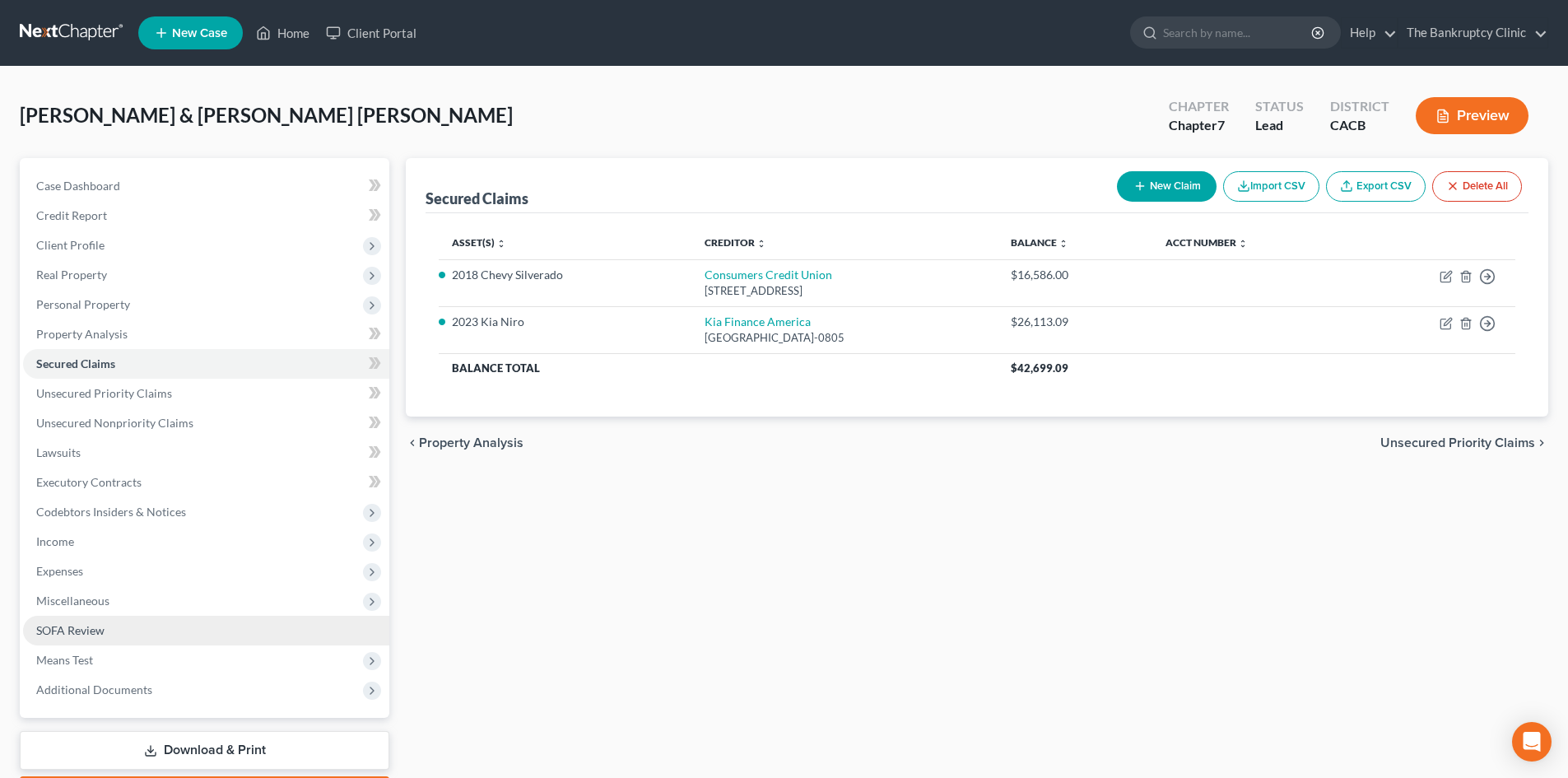
click at [57, 603] on span "SOFA Review" at bounding box center [70, 630] width 68 height 14
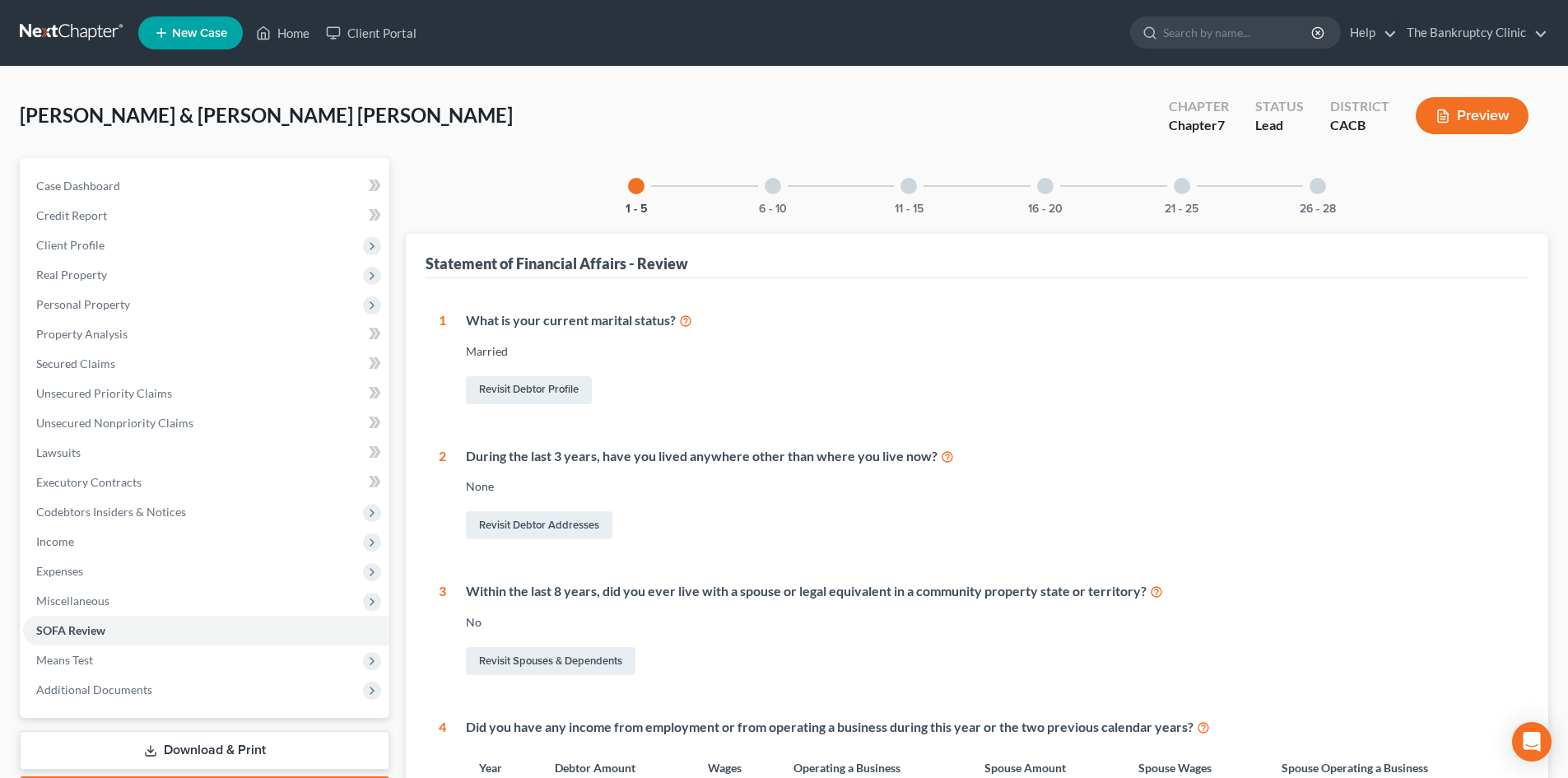
click at [776, 190] on div at bounding box center [773, 186] width 17 height 17
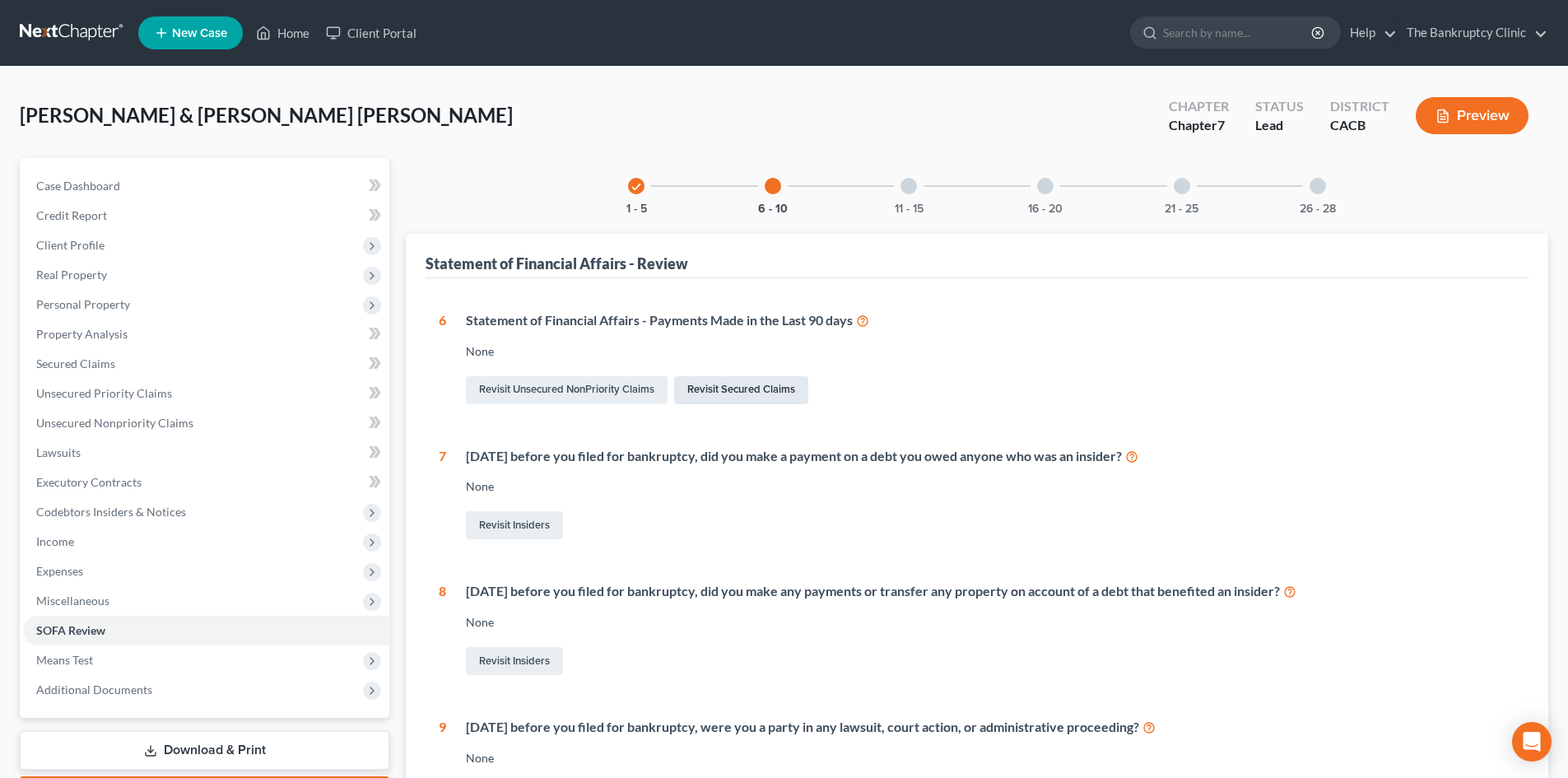
click at [723, 385] on link "Revisit Secured Claims" at bounding box center [741, 389] width 134 height 28
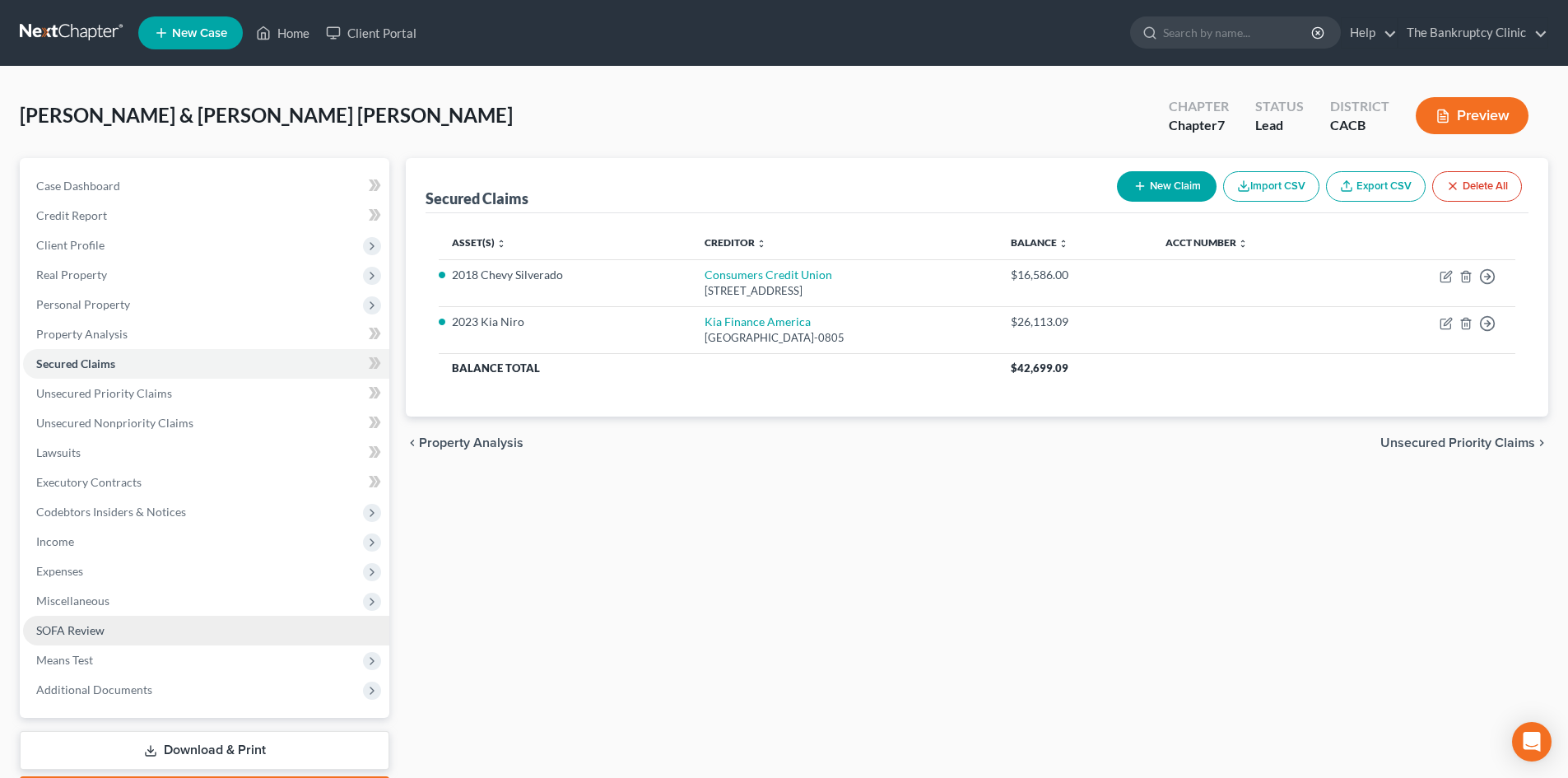
click at [68, 603] on span "SOFA Review" at bounding box center [70, 630] width 68 height 14
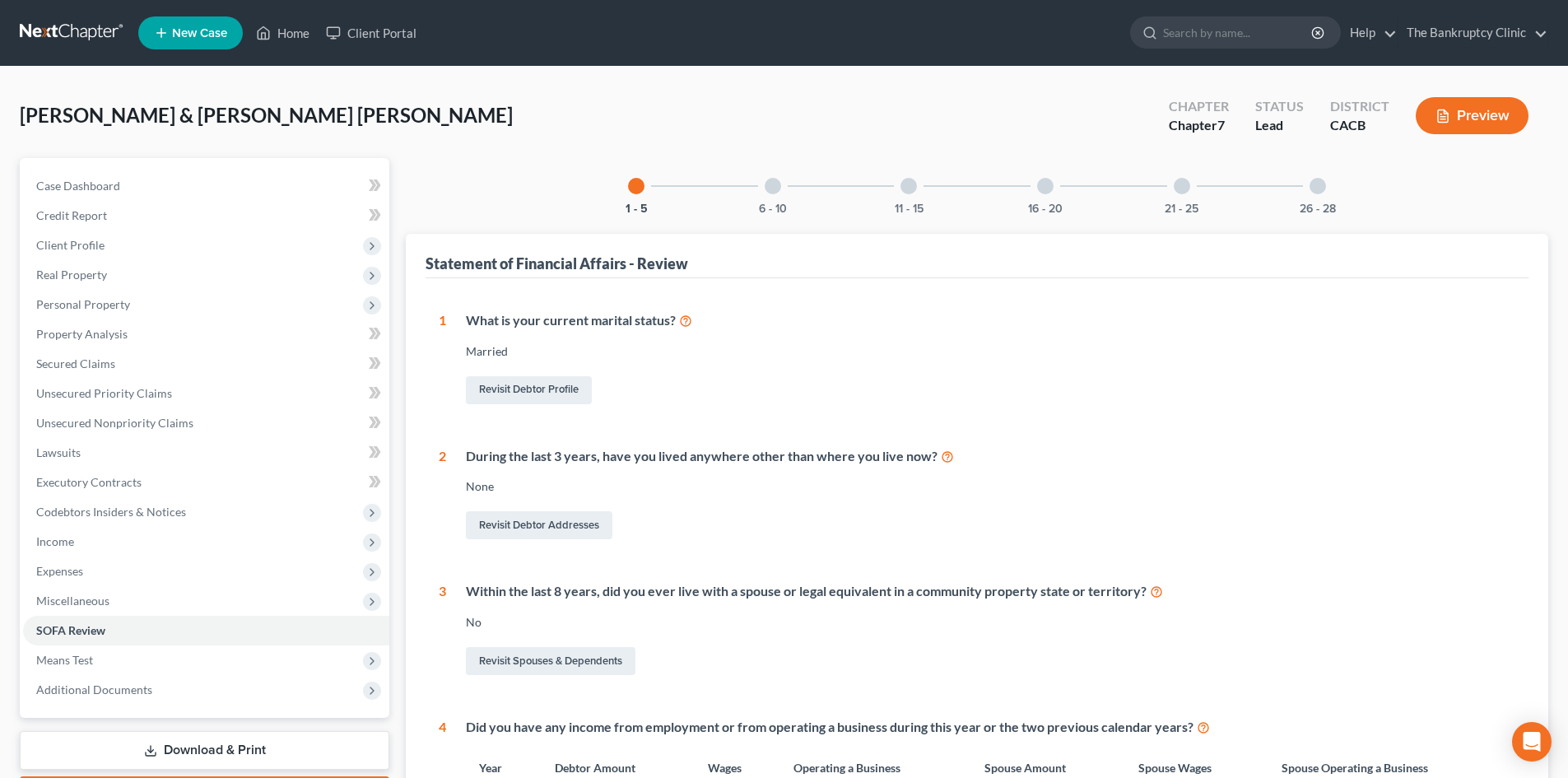
click at [804, 182] on div at bounding box center [909, 186] width 17 height 17
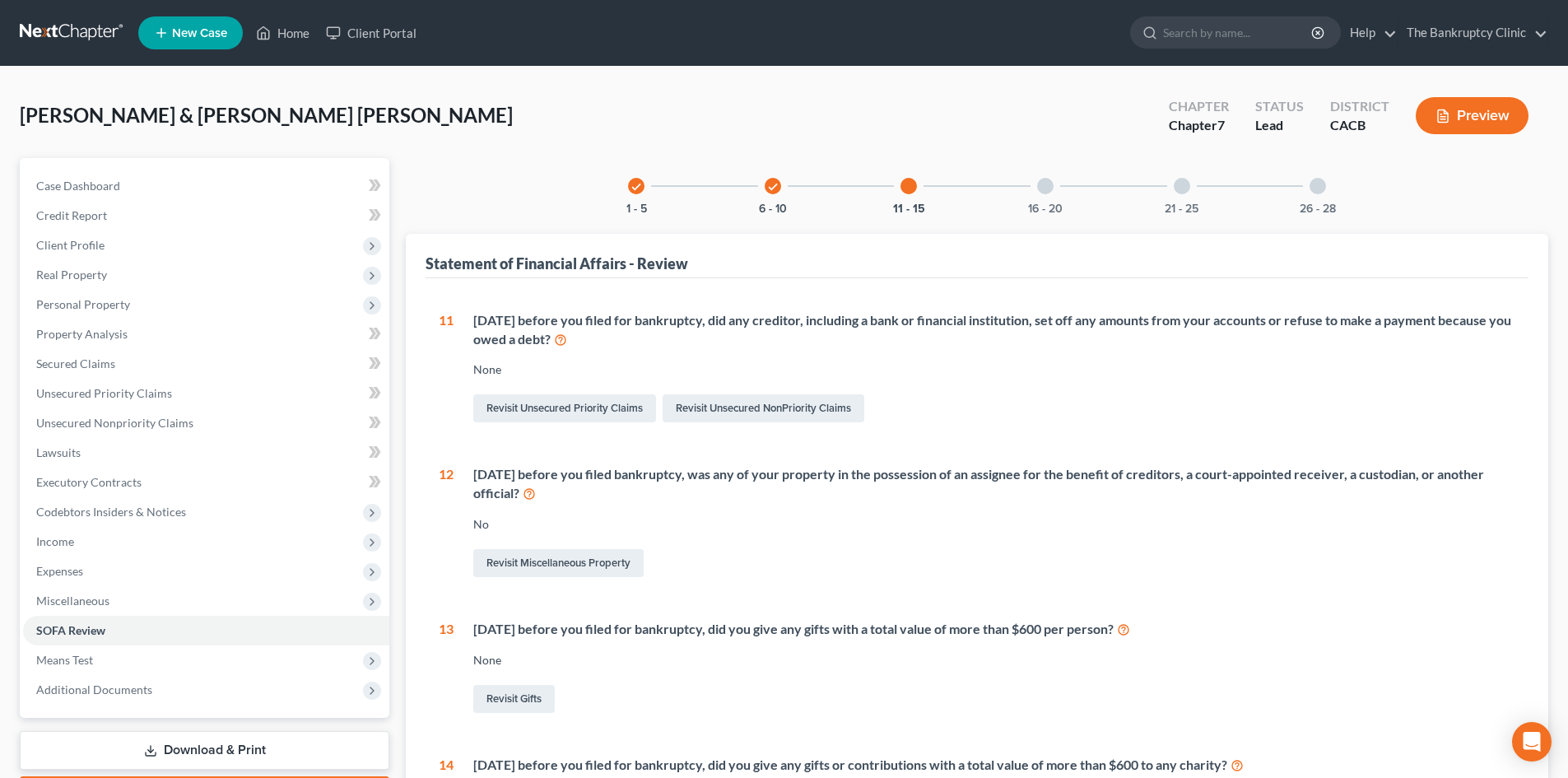
click at [804, 184] on div at bounding box center [1045, 186] width 17 height 17
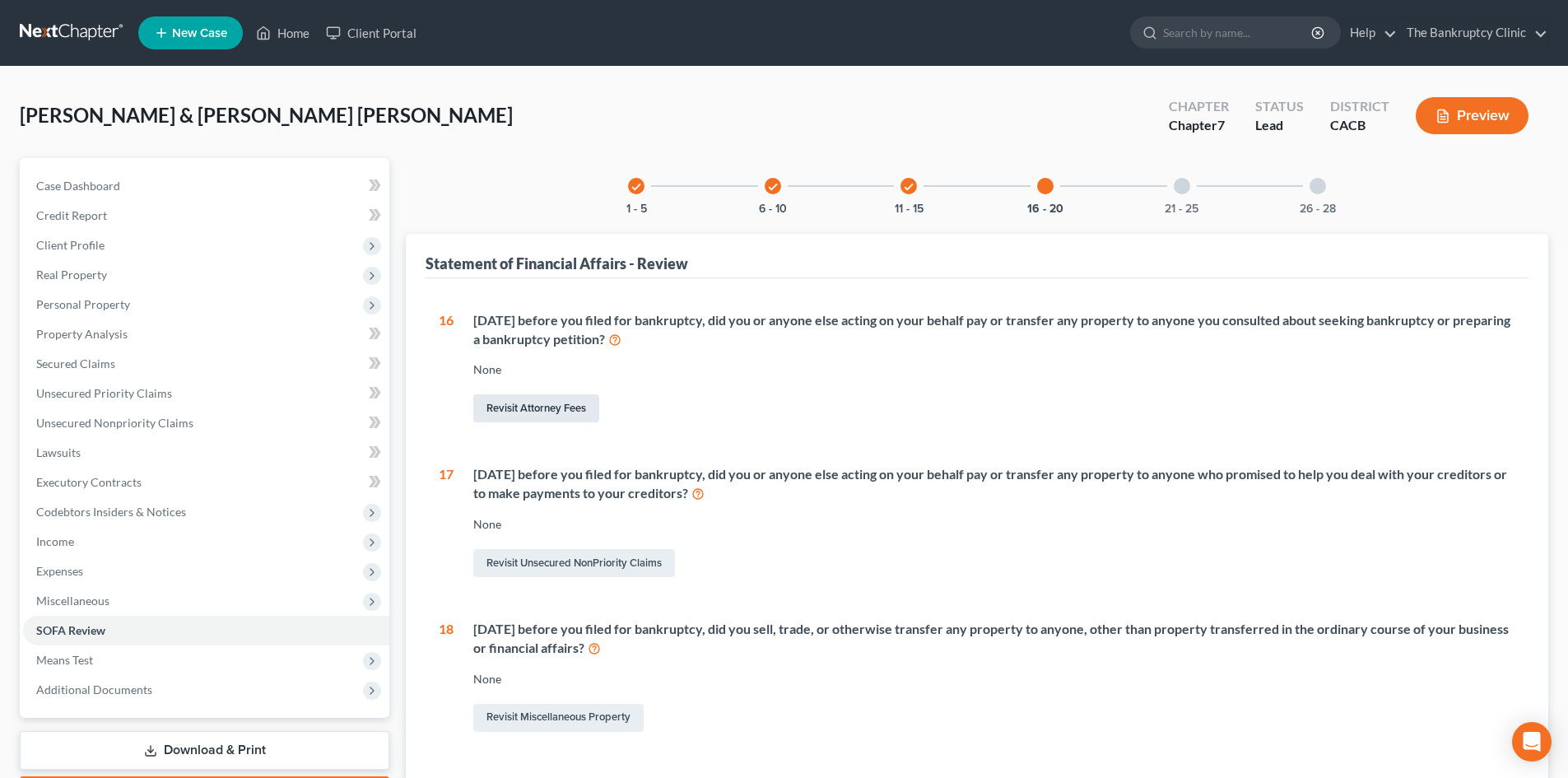
click at [584, 412] on link "Revisit Attorney Fees" at bounding box center [537, 408] width 126 height 28
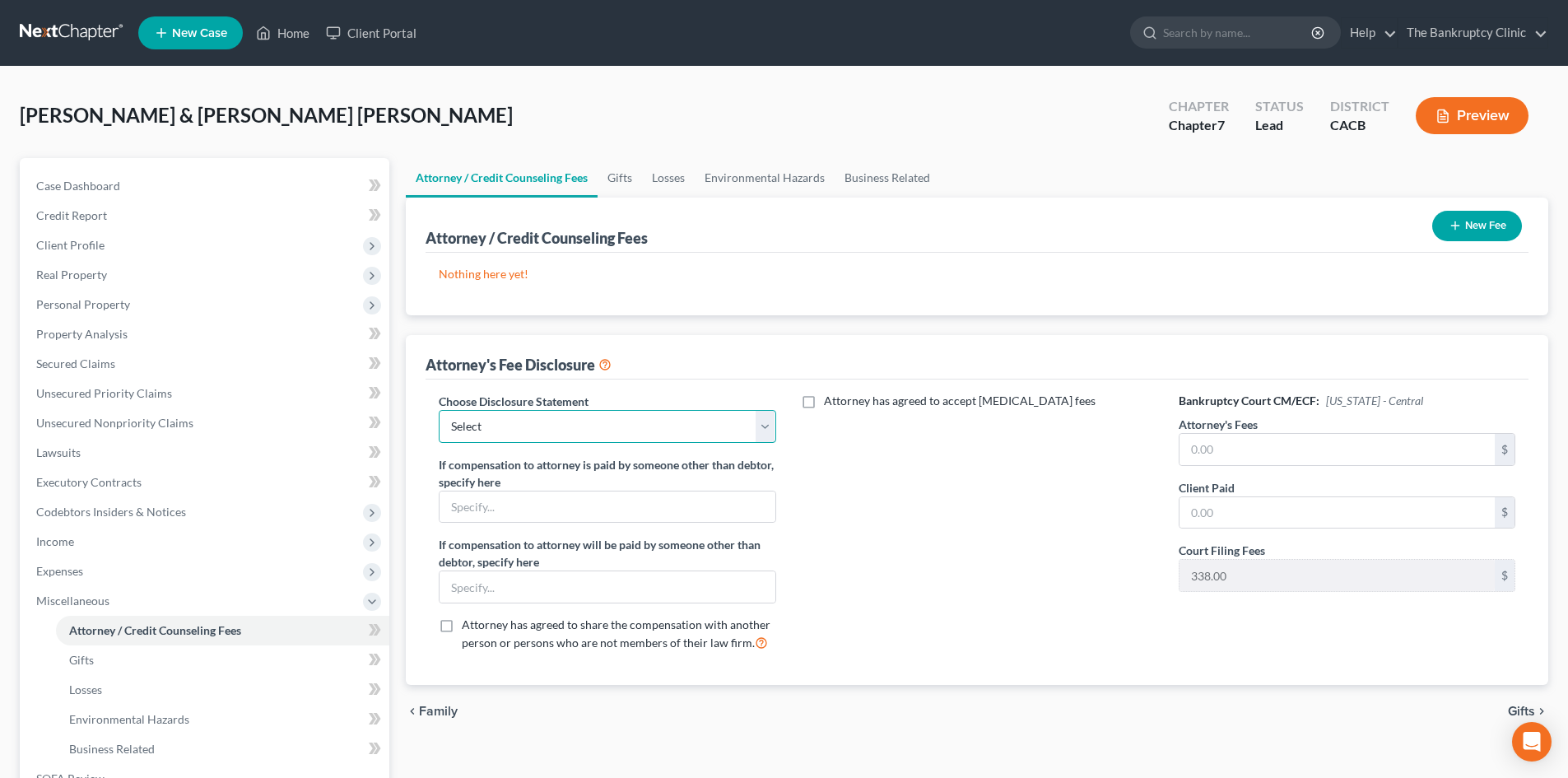
click at [766, 425] on select "Select THE BANKRUPTCY CLINIC" at bounding box center [607, 426] width 337 height 33
select select "0"
click at [439, 410] on select "Select THE BANKRUPTCY CLINIC" at bounding box center [607, 426] width 337 height 33
drag, startPoint x: 754, startPoint y: 442, endPoint x: 739, endPoint y: 469, distance: 30.9
click at [739, 469] on label "If compensation to attorney is paid by someone other than debtor, specify here" at bounding box center [607, 474] width 337 height 35
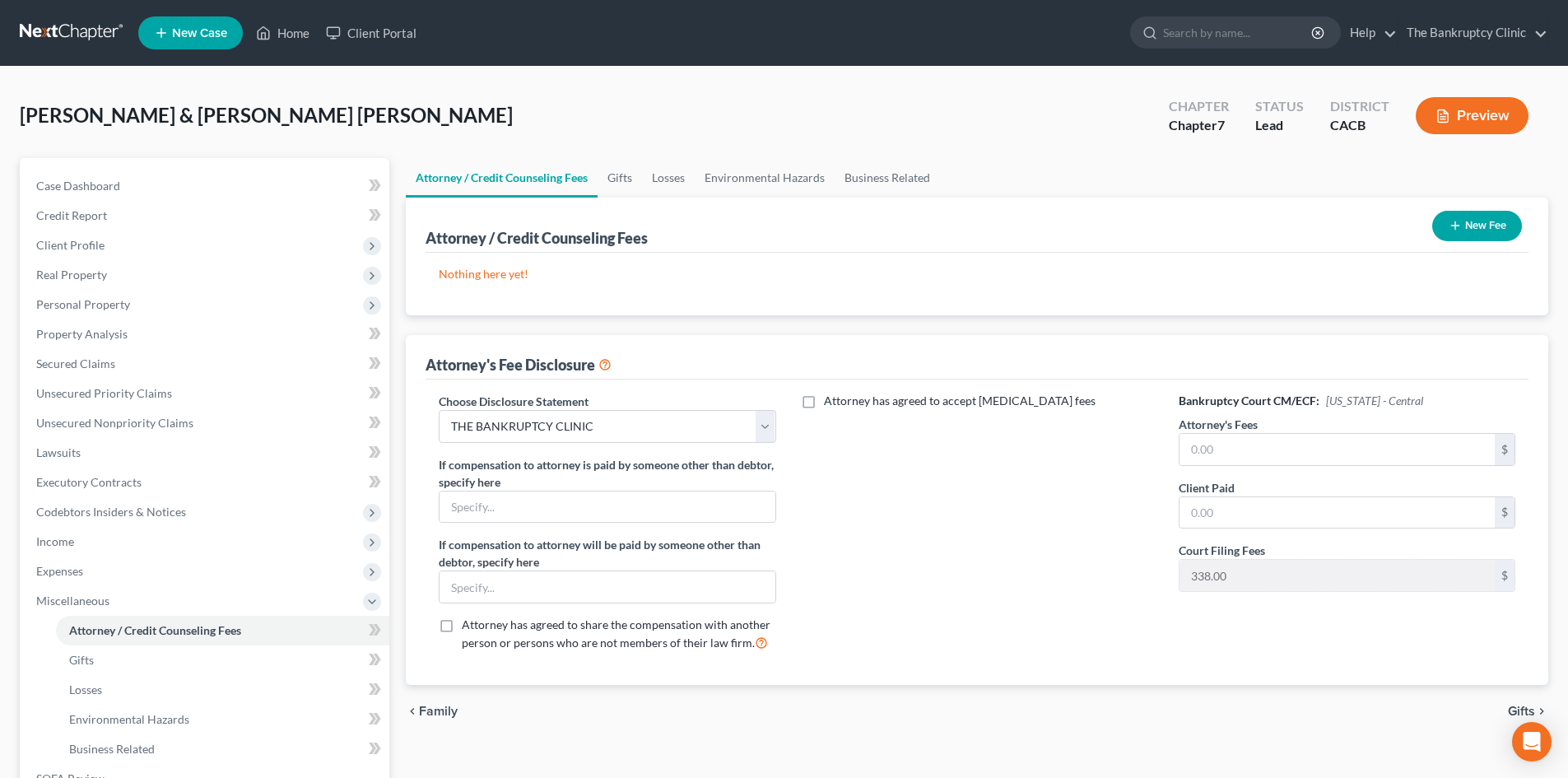
click at [804, 227] on button "New Fee" at bounding box center [1477, 225] width 89 height 30
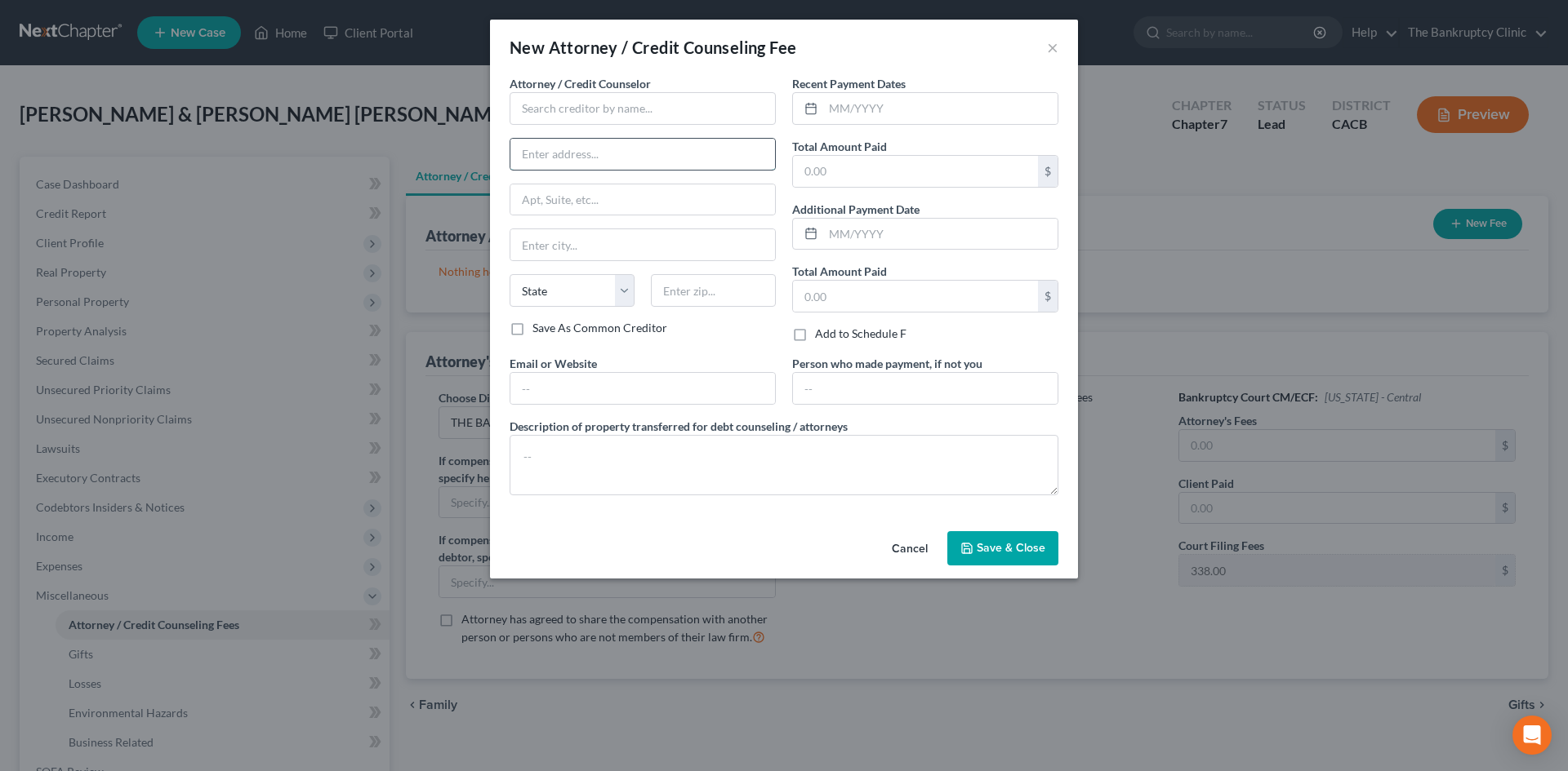
click at [738, 158] on input "text" at bounding box center [642, 154] width 265 height 31
click at [748, 114] on input "text" at bounding box center [642, 109] width 266 height 33
click at [737, 156] on input "text" at bounding box center [642, 154] width 265 height 31
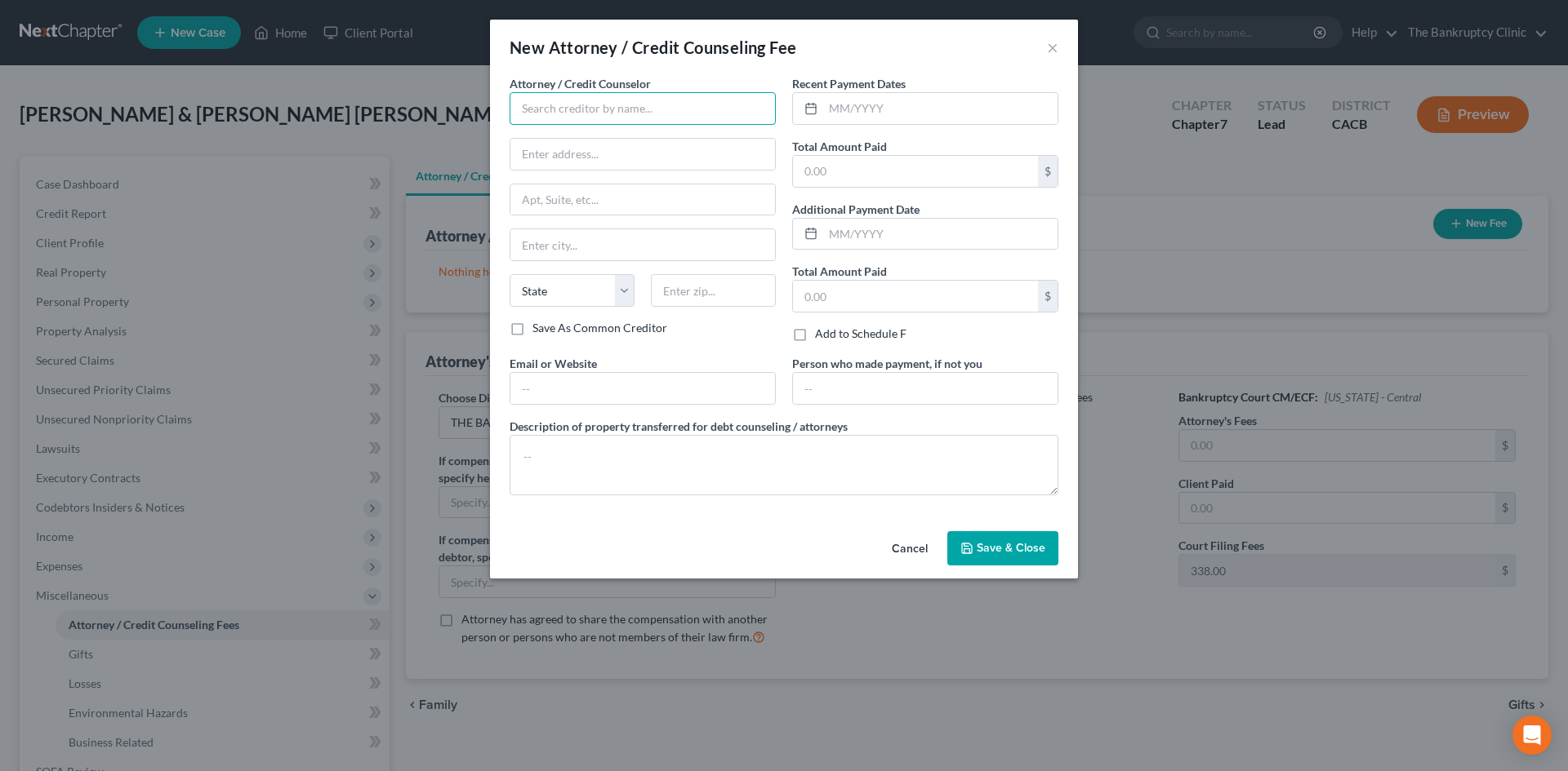
click at [725, 111] on input "text" at bounding box center [642, 109] width 266 height 33
click at [628, 135] on div "ALBERT KNOWLES dba" at bounding box center [608, 137] width 170 height 16
type input "ALBERT KNOWLES dba"
type input "PO BOX 43415"
type input "Los Angeles"
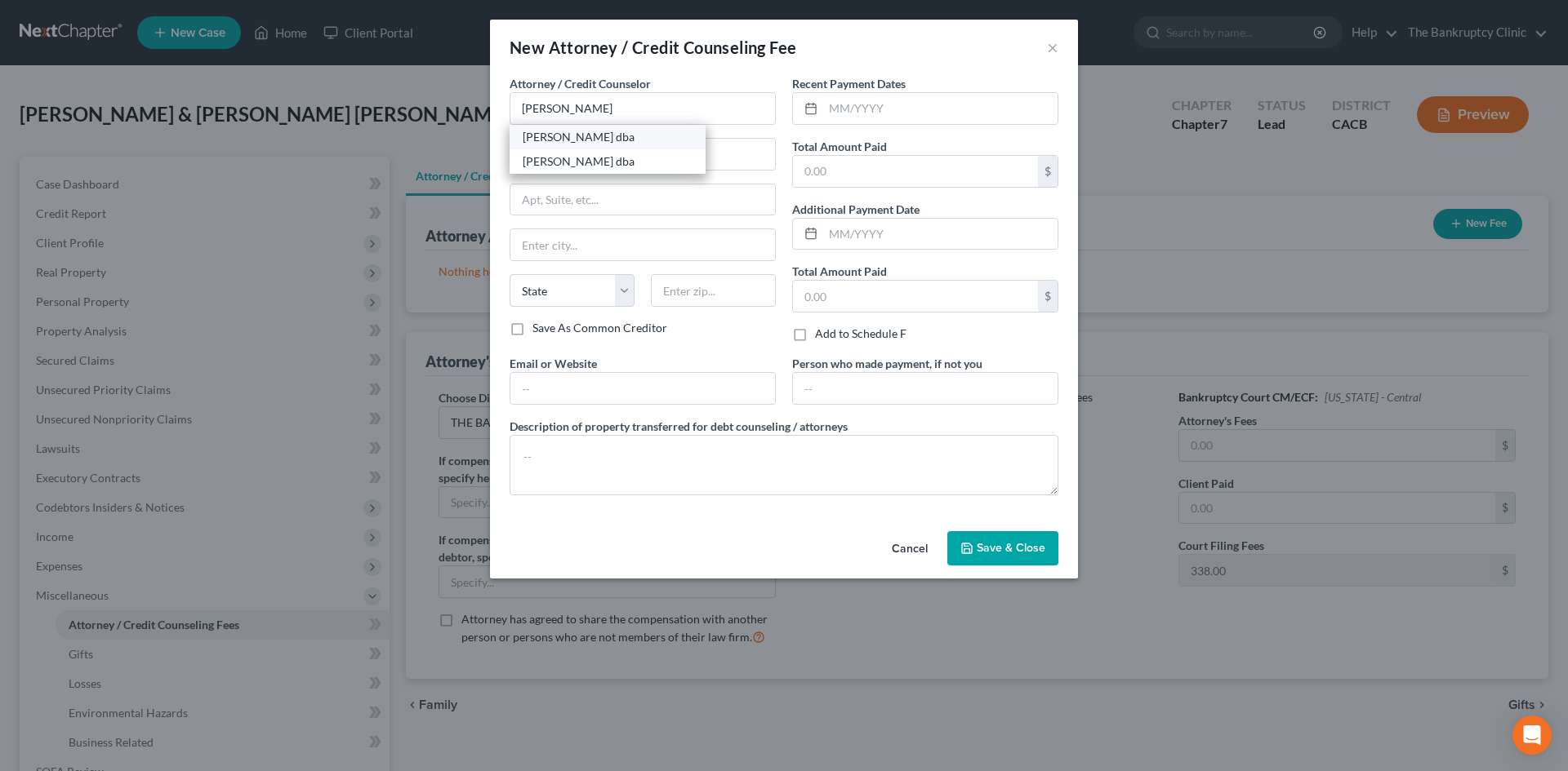
select select "4"
type input "90043"
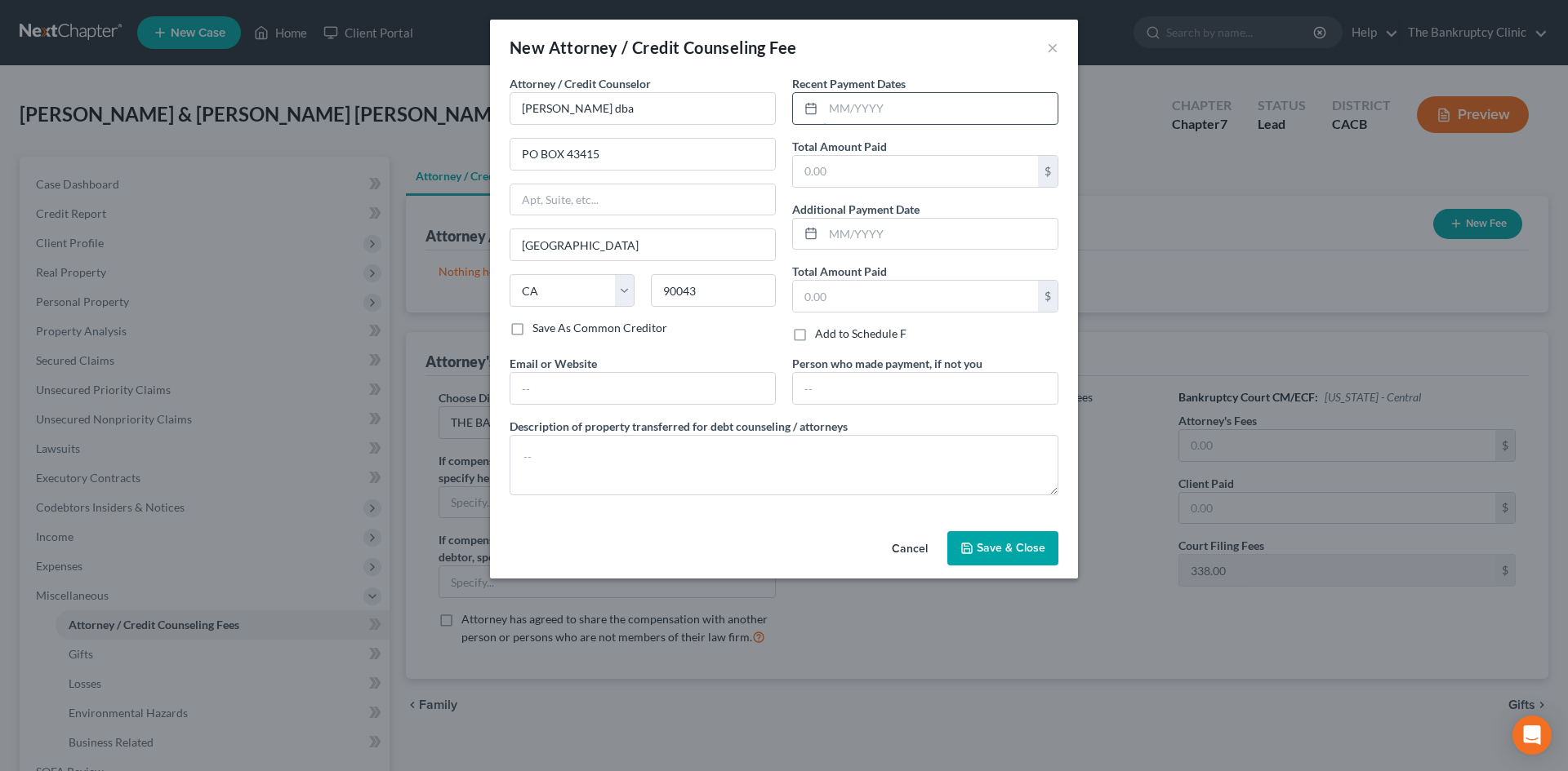
click at [797, 110] on input "text" at bounding box center [940, 109] width 234 height 31
type input "09/27/2025"
click at [797, 166] on input "text" at bounding box center [915, 171] width 245 height 31
type input "200.00"
click at [528, 378] on input "text" at bounding box center [642, 388] width 265 height 31
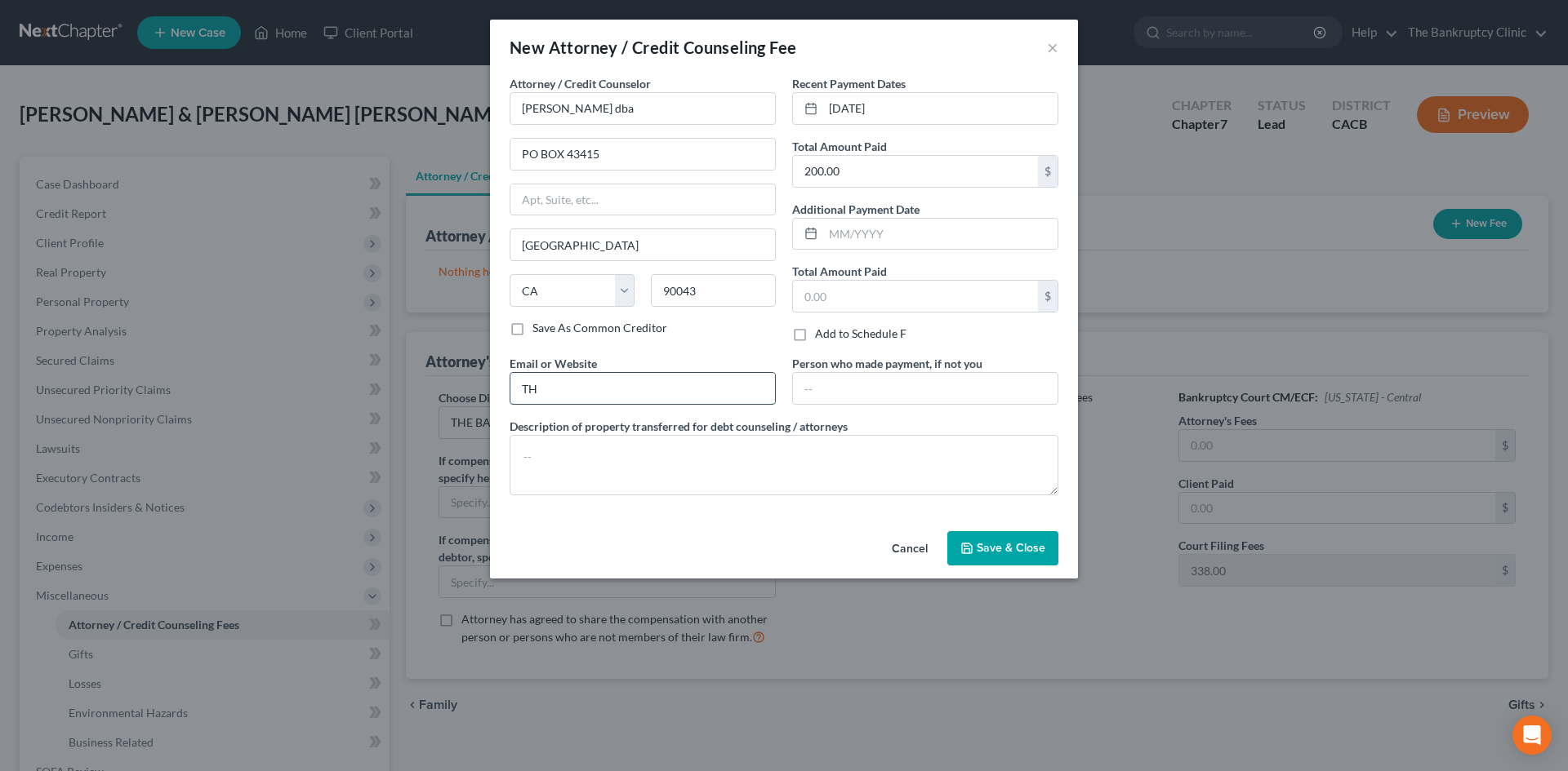
type input "T"
type input "[EMAIL_ADDRESS][DOMAIN_NAME]"
click at [572, 450] on textarea at bounding box center [784, 465] width 549 height 61
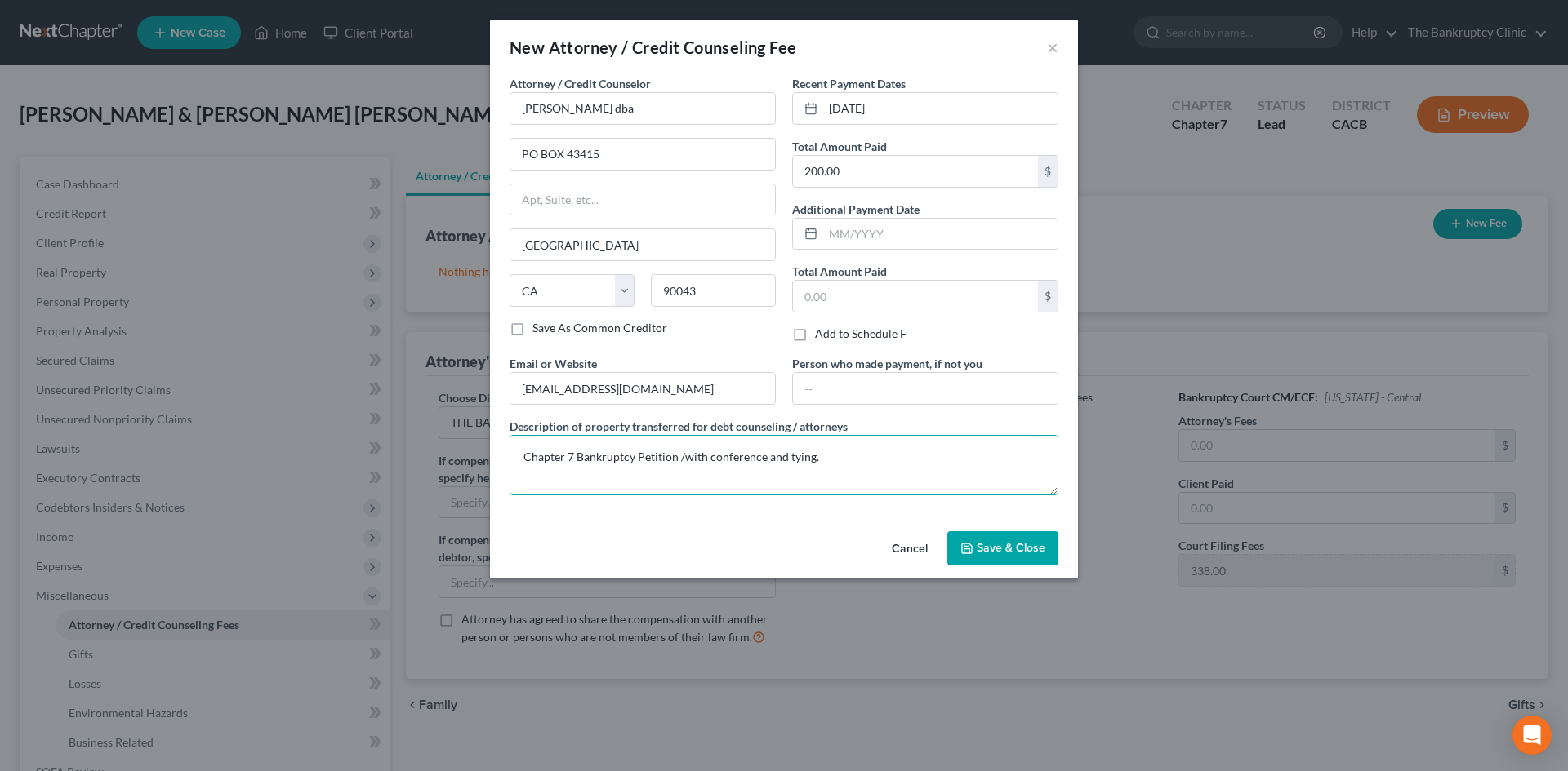
type textarea "Chapter 7 Bankruptcy Petition /with conference and tying."
click at [797, 550] on span "Save & Close" at bounding box center [1010, 548] width 68 height 13
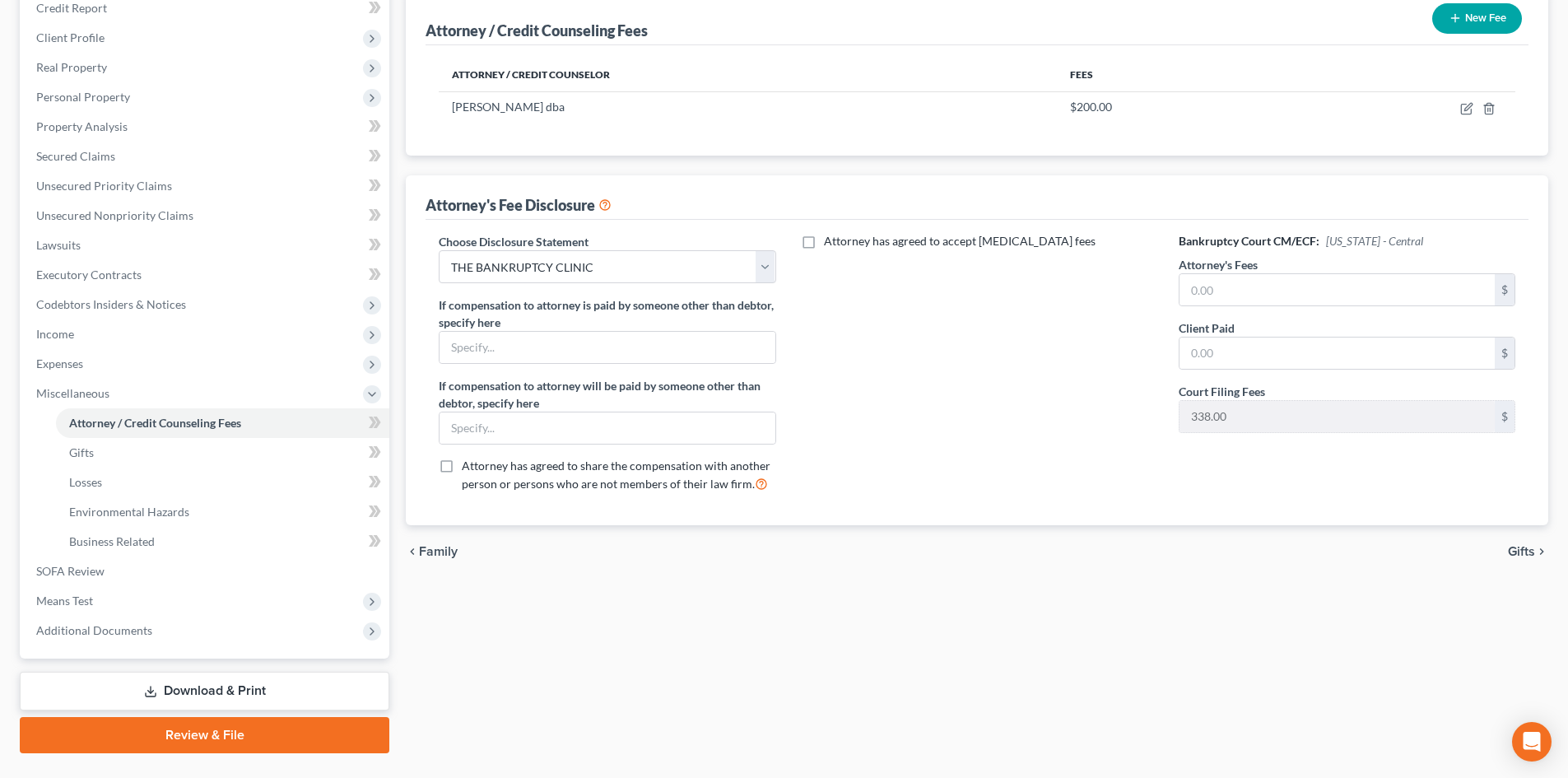
scroll to position [246, 0]
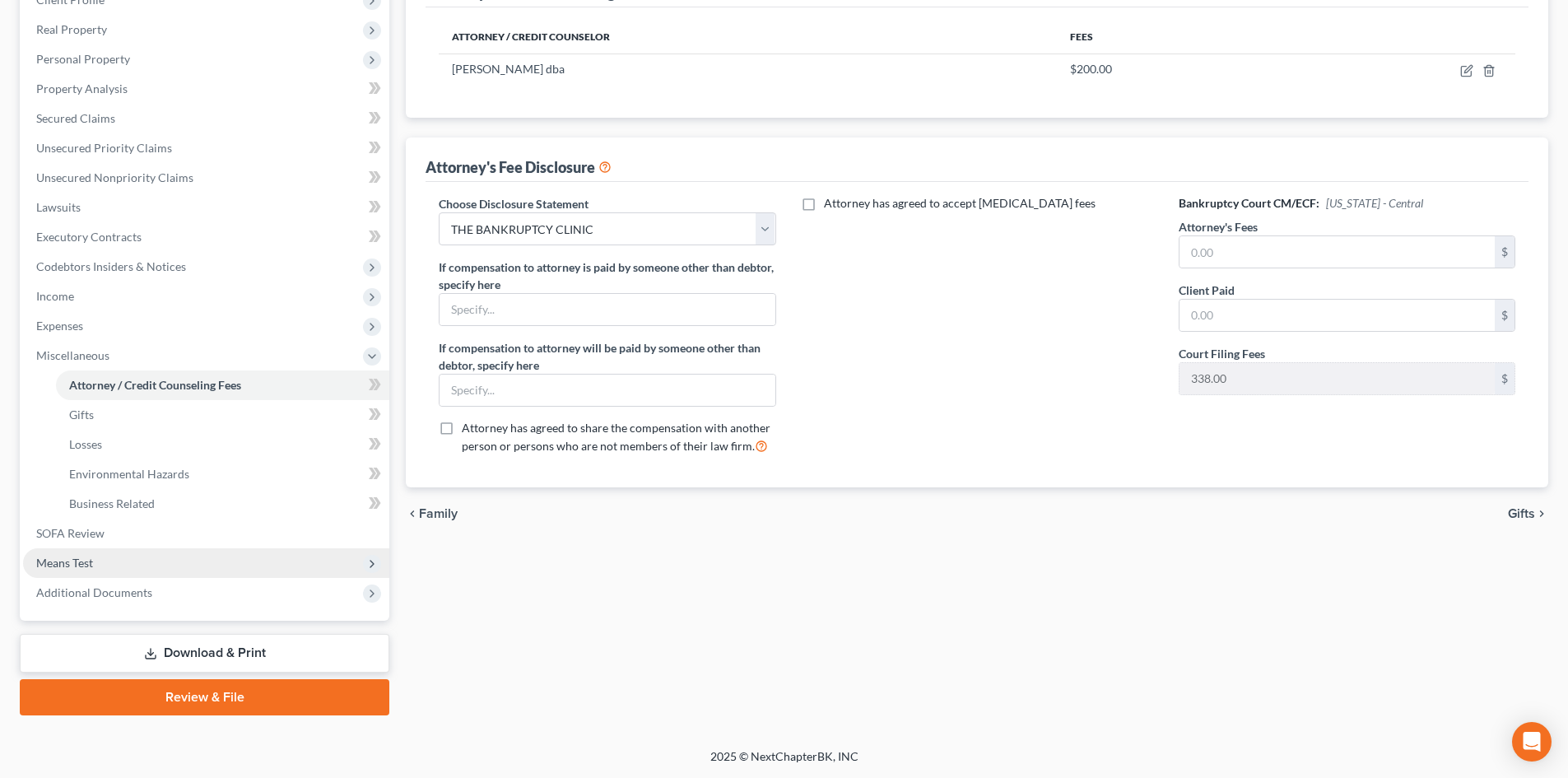
click at [73, 559] on span "Means Test" at bounding box center [64, 562] width 57 height 14
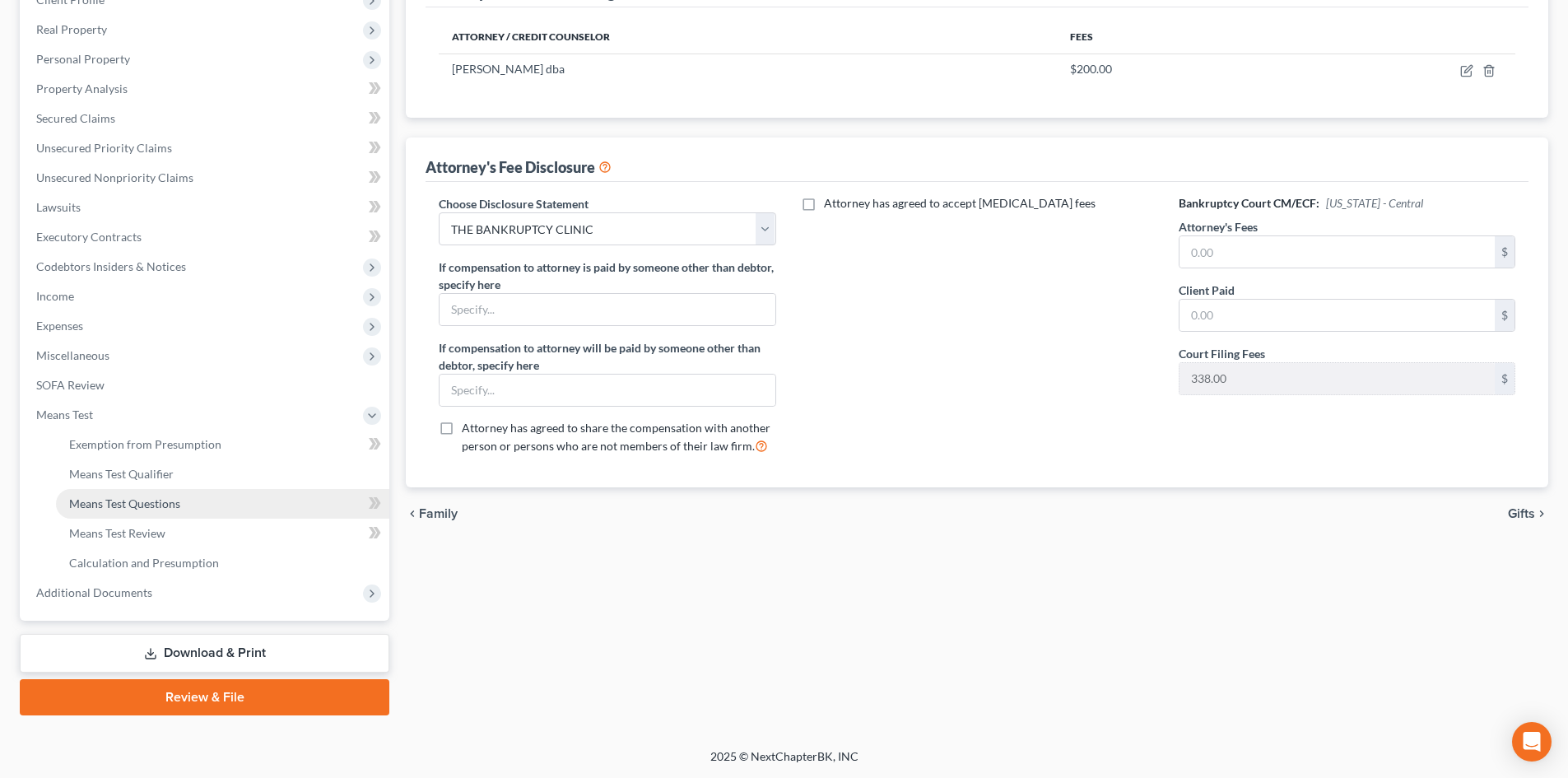
click at [117, 500] on span "Means Test Questions" at bounding box center [124, 503] width 111 height 14
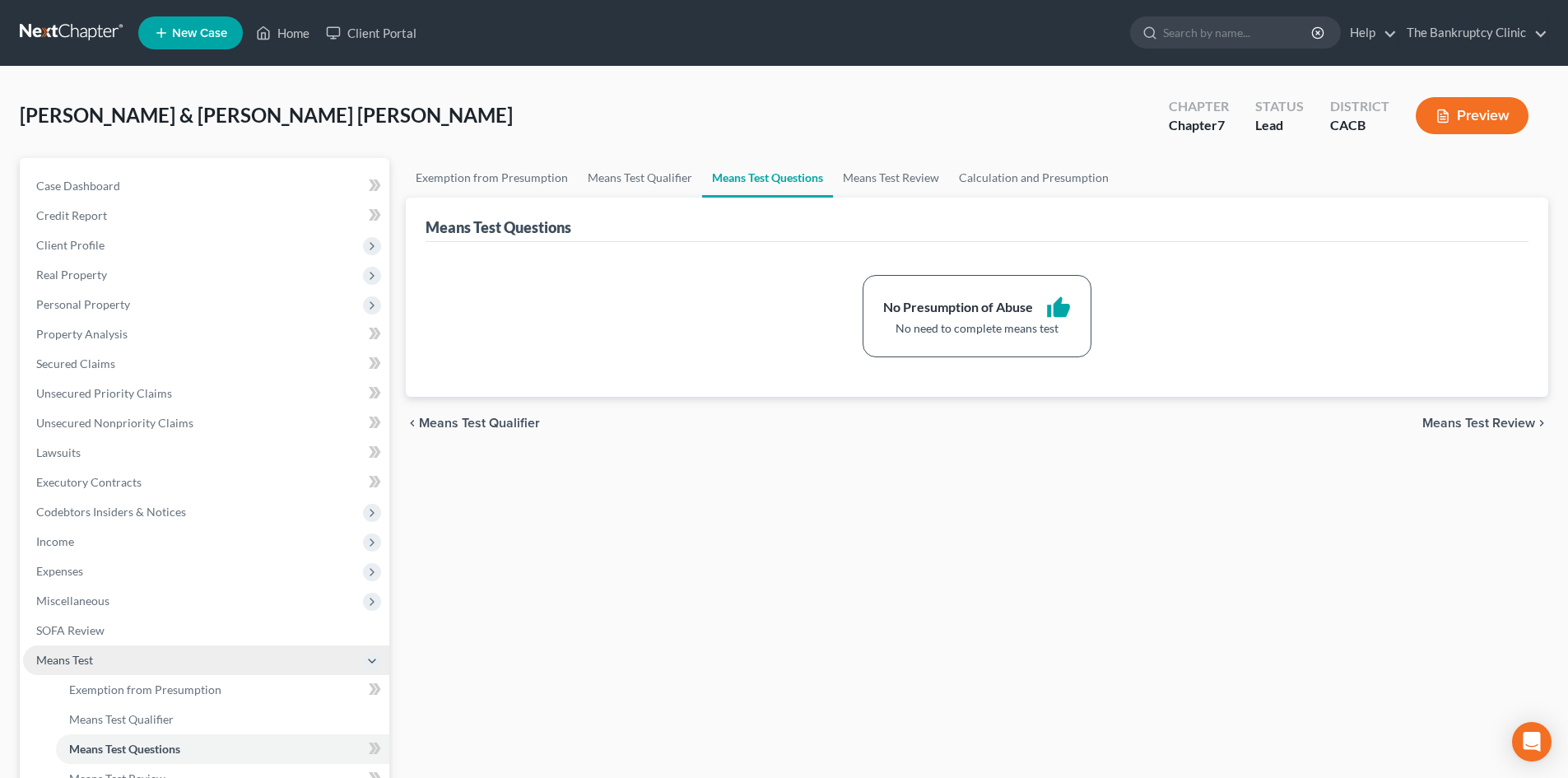
click at [62, 603] on span "Means Test" at bounding box center [64, 660] width 57 height 14
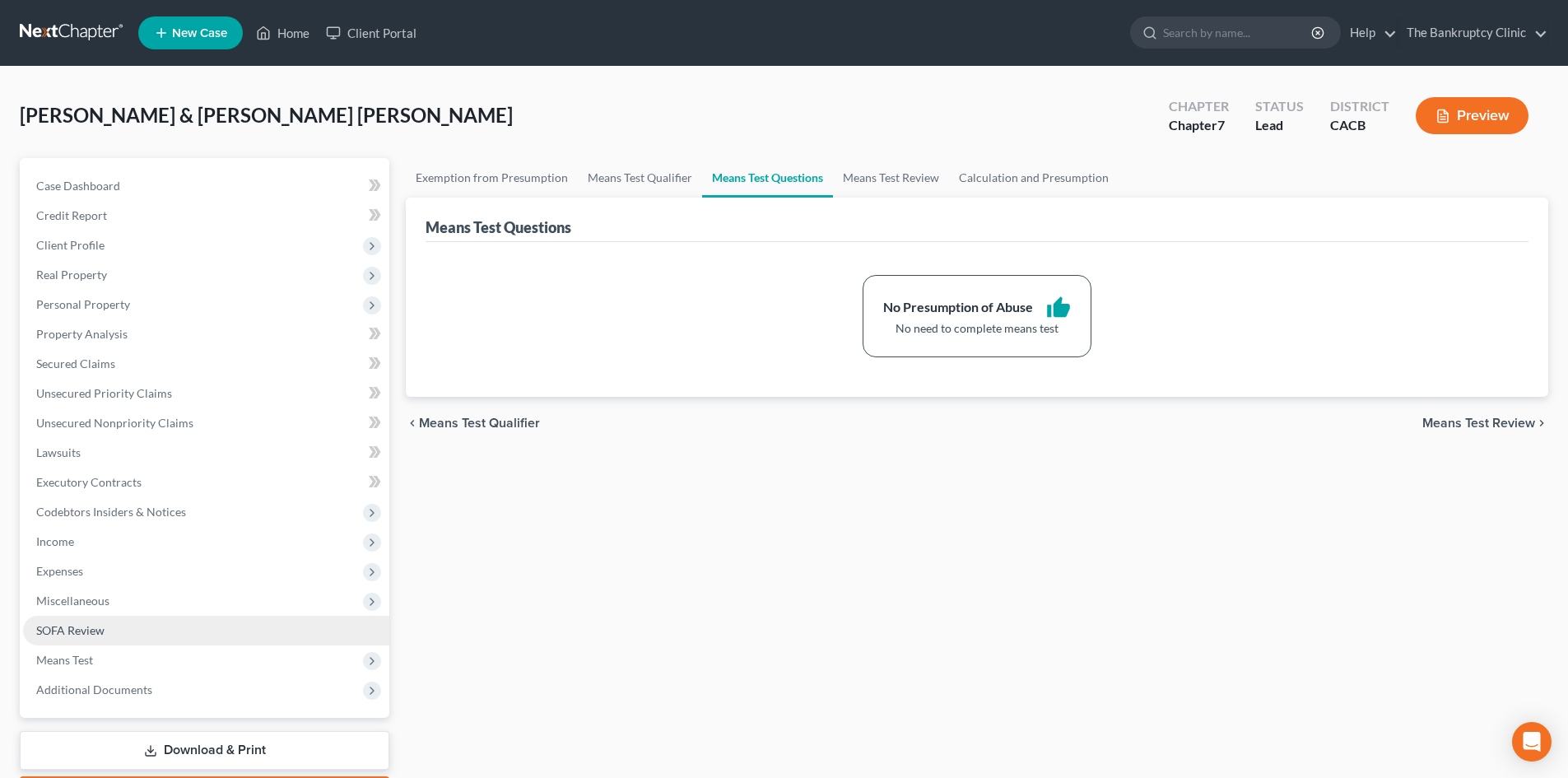
click at [92, 603] on span "SOFA Review" at bounding box center [70, 630] width 68 height 14
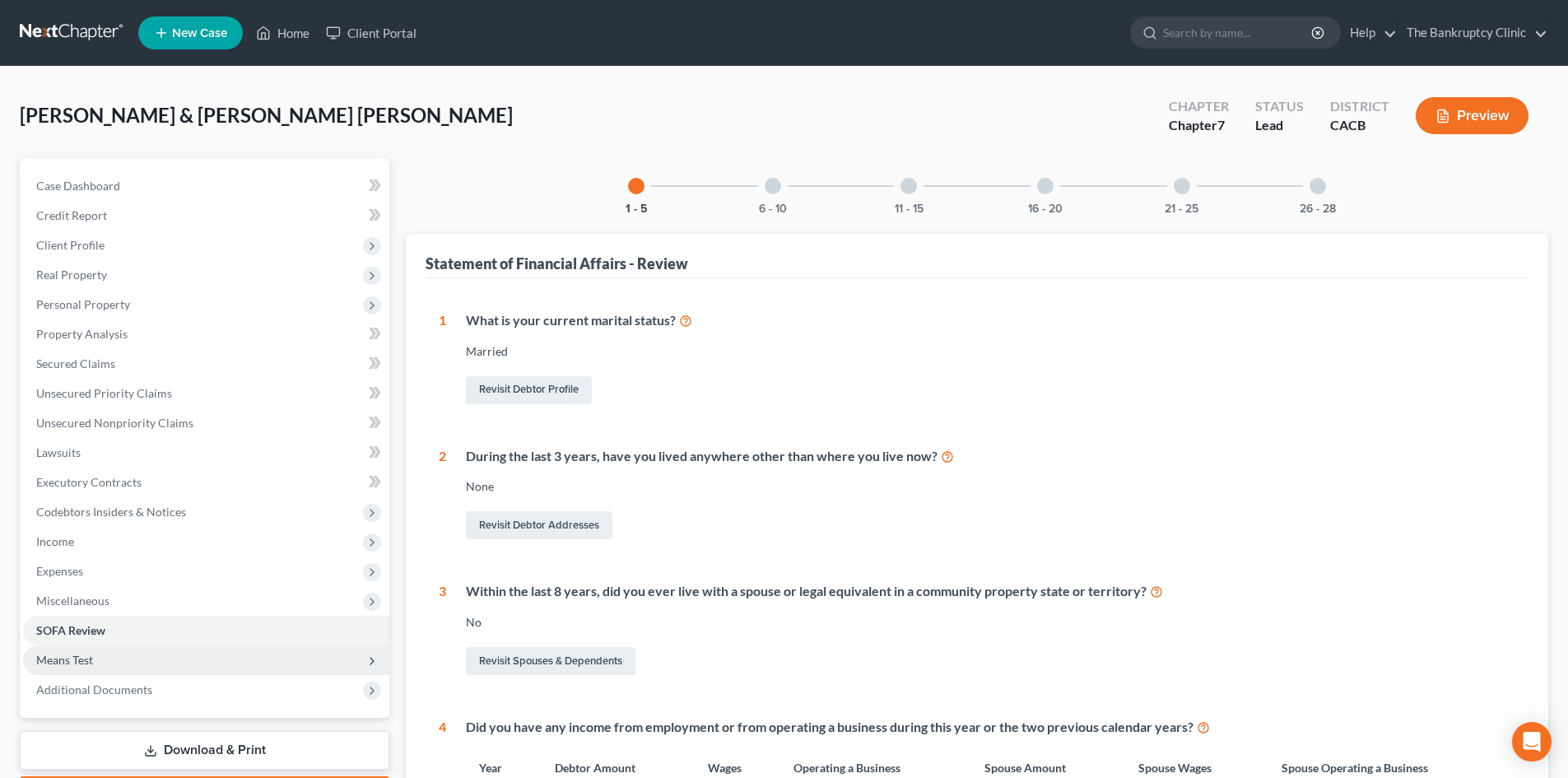
click at [57, 603] on span "Means Test" at bounding box center [64, 660] width 57 height 14
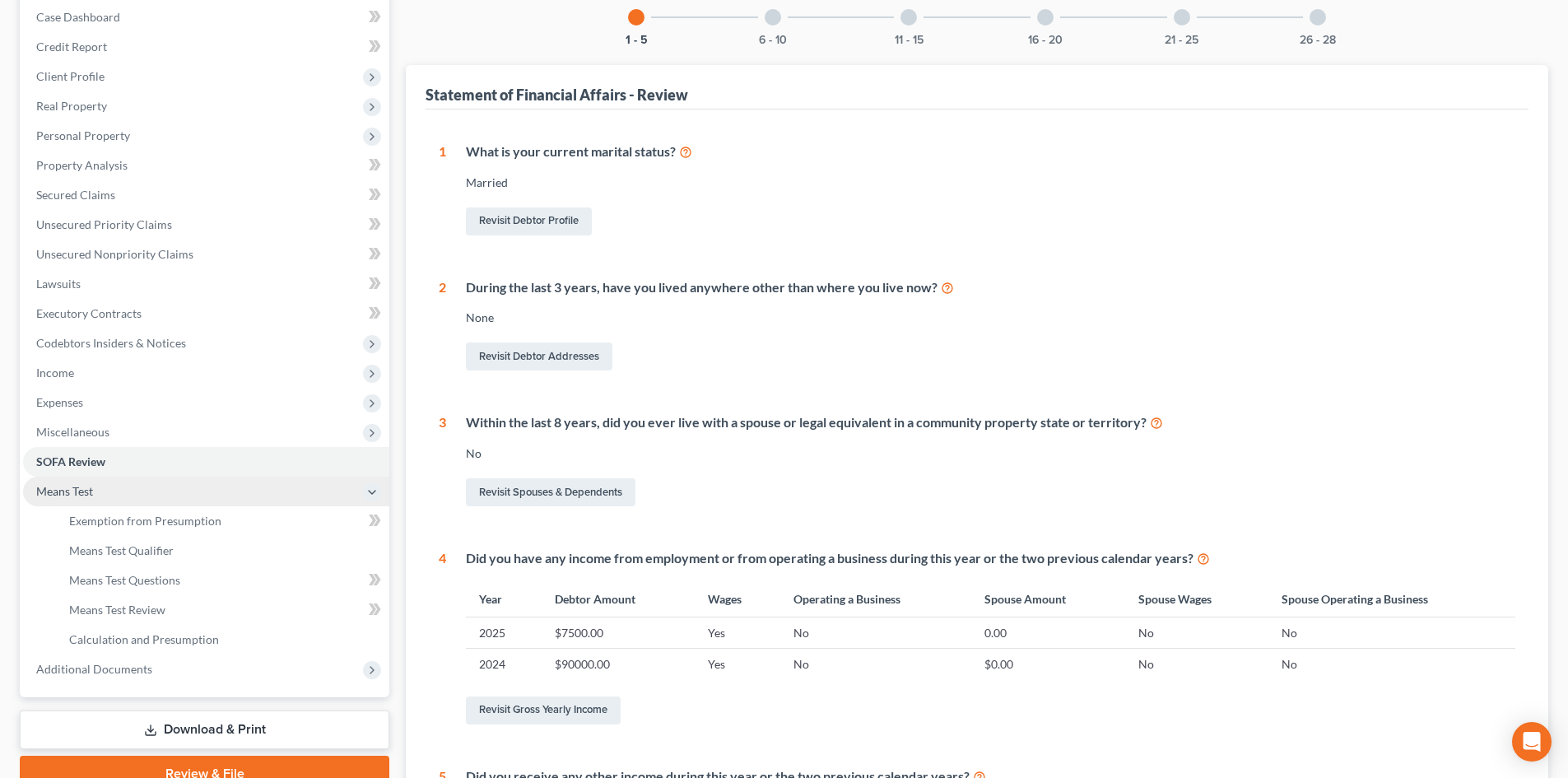
scroll to position [172, 0]
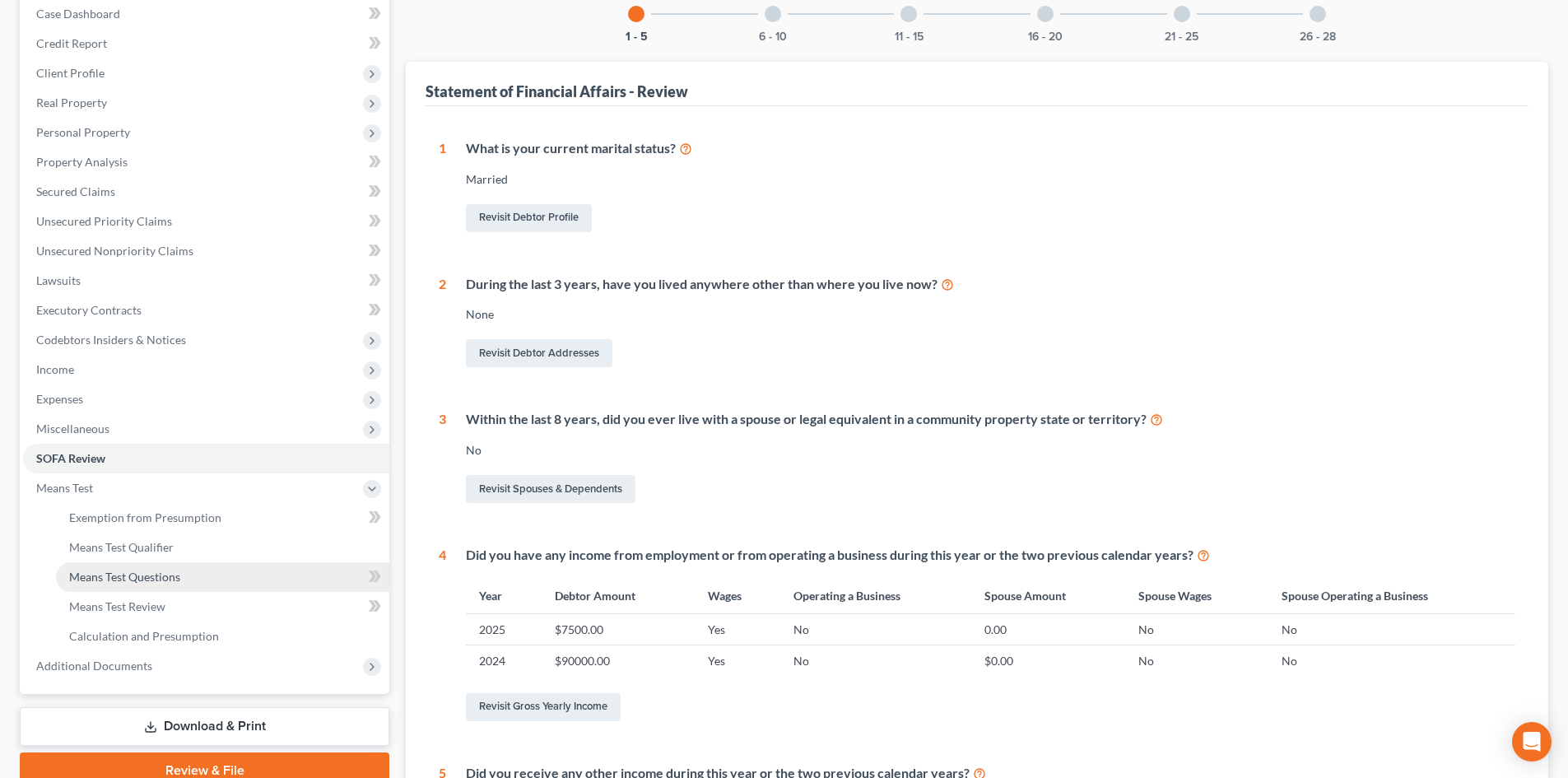
click at [165, 582] on span "Means Test Questions" at bounding box center [124, 577] width 111 height 14
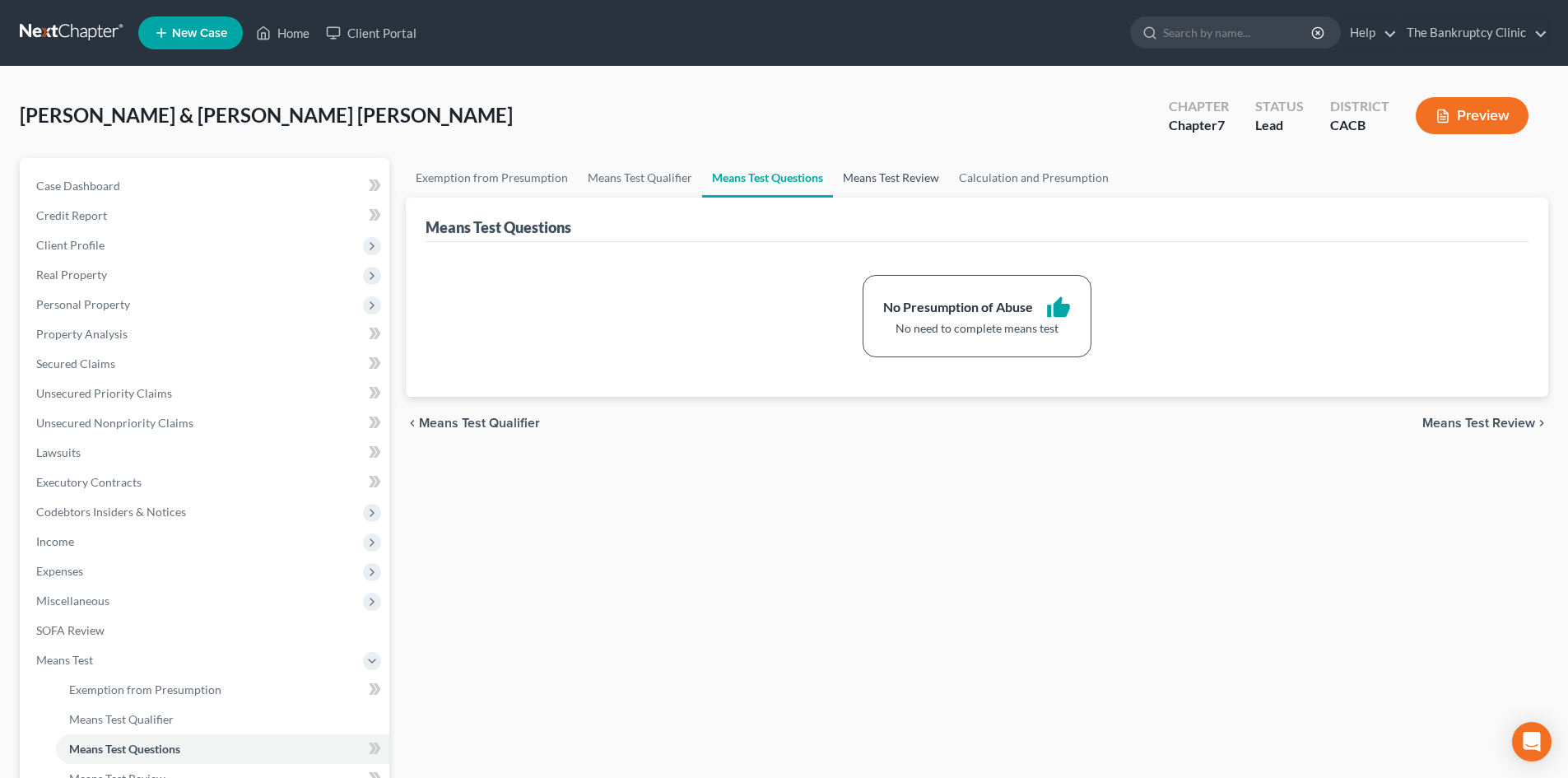
click at [804, 172] on link "Means Test Review" at bounding box center [891, 178] width 117 height 40
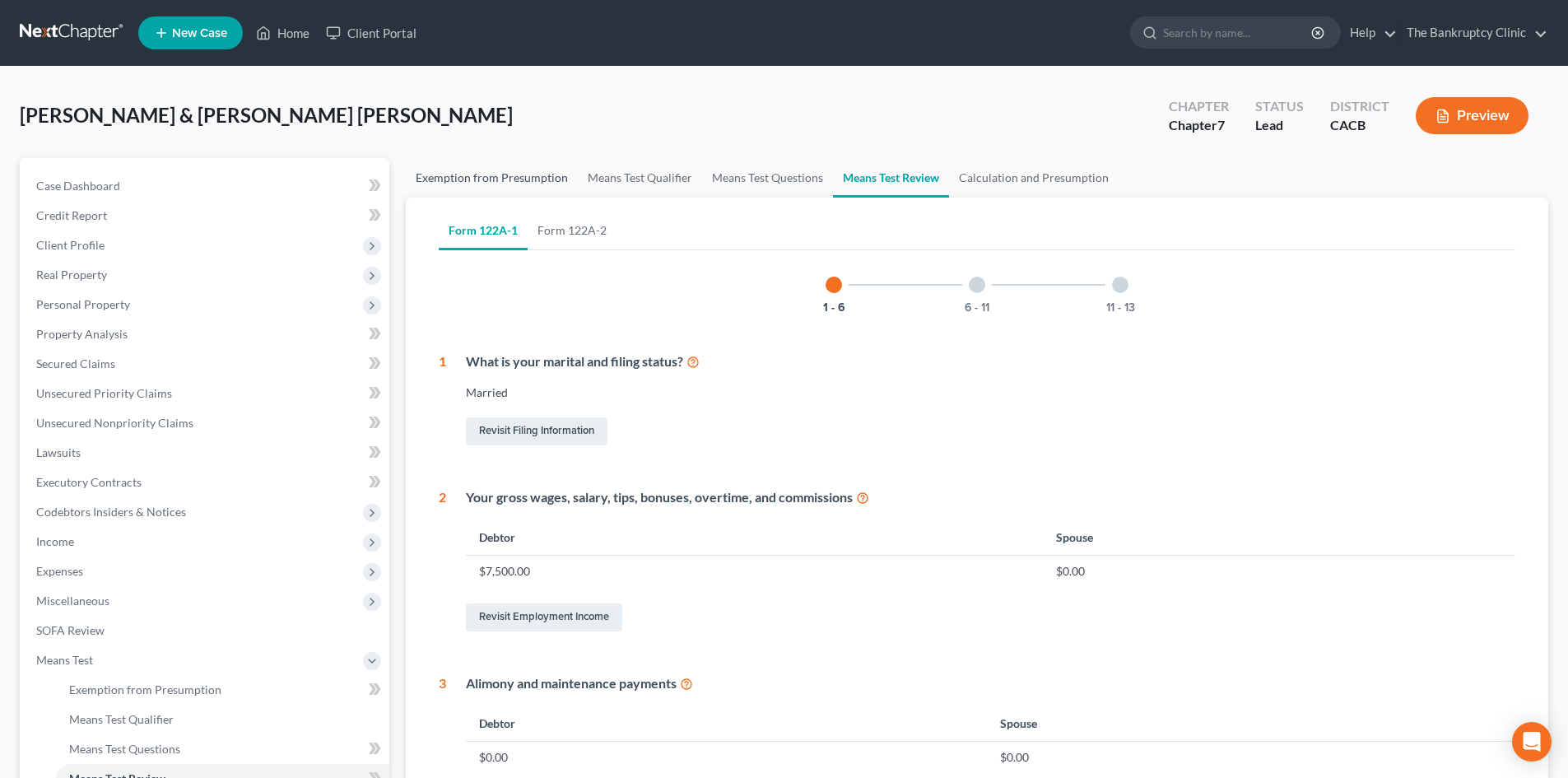
click at [523, 175] on link "Exemption from Presumption" at bounding box center [491, 178] width 172 height 40
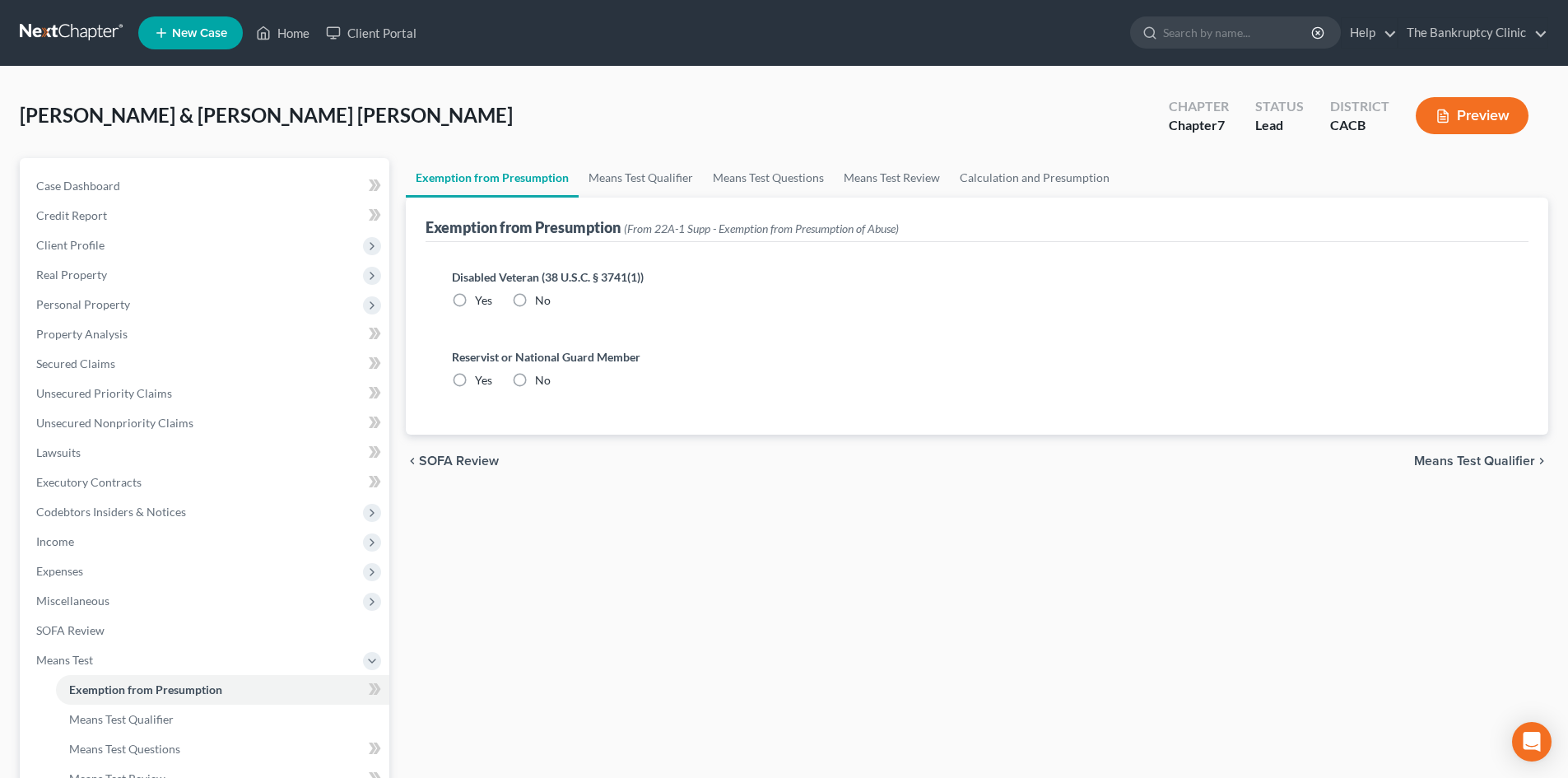
click at [535, 295] on label "No" at bounding box center [543, 300] width 16 height 17
click at [542, 295] on input "No" at bounding box center [547, 297] width 11 height 11
radio input "true"
click at [535, 381] on label "No" at bounding box center [543, 380] width 16 height 17
click at [542, 381] on input "No" at bounding box center [547, 377] width 11 height 11
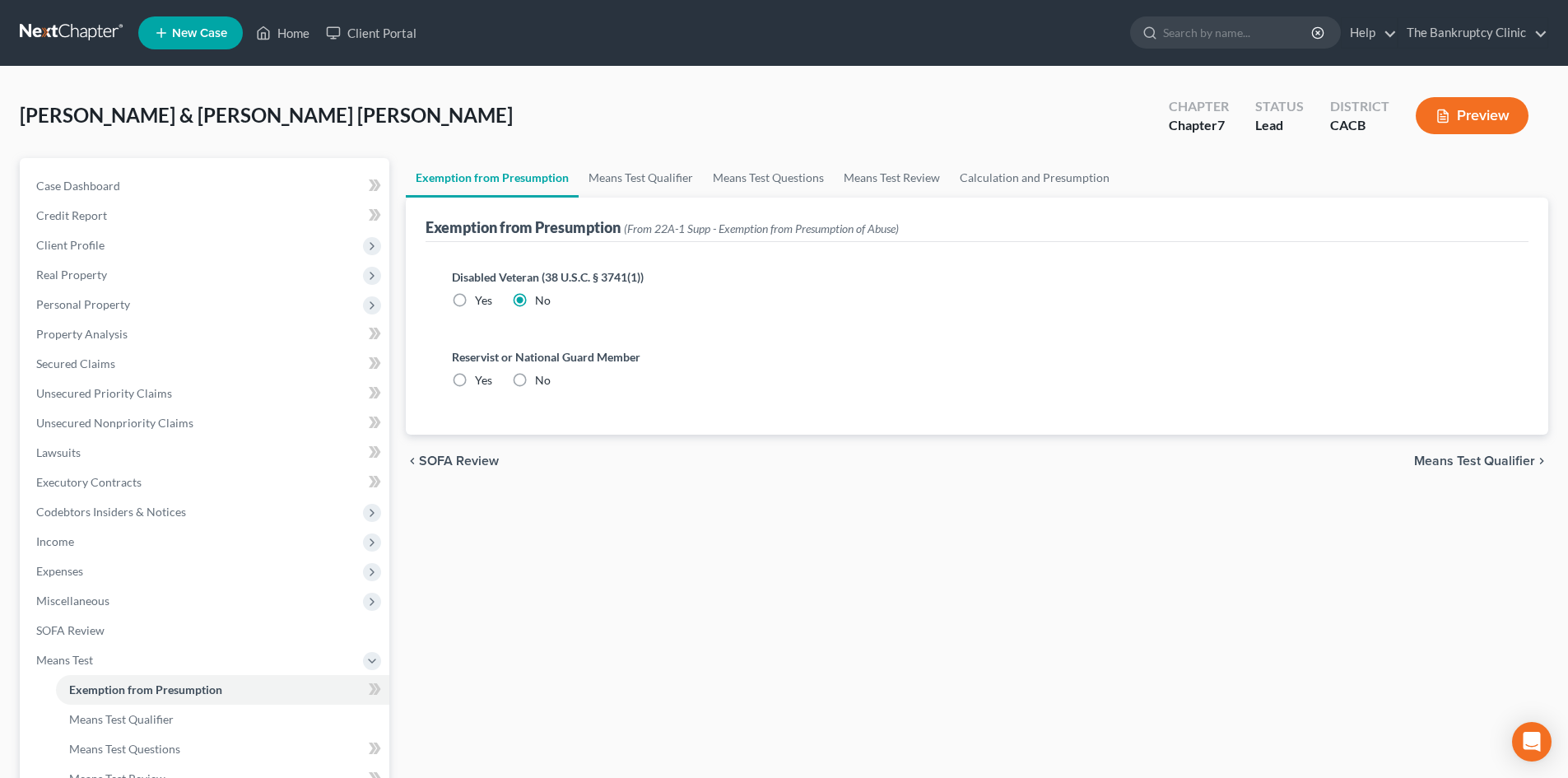
radio input "true"
click at [535, 381] on label "No" at bounding box center [543, 380] width 16 height 17
click at [542, 381] on input "No" at bounding box center [547, 377] width 11 height 11
click at [646, 176] on link "Means Test Qualifier" at bounding box center [641, 178] width 124 height 40
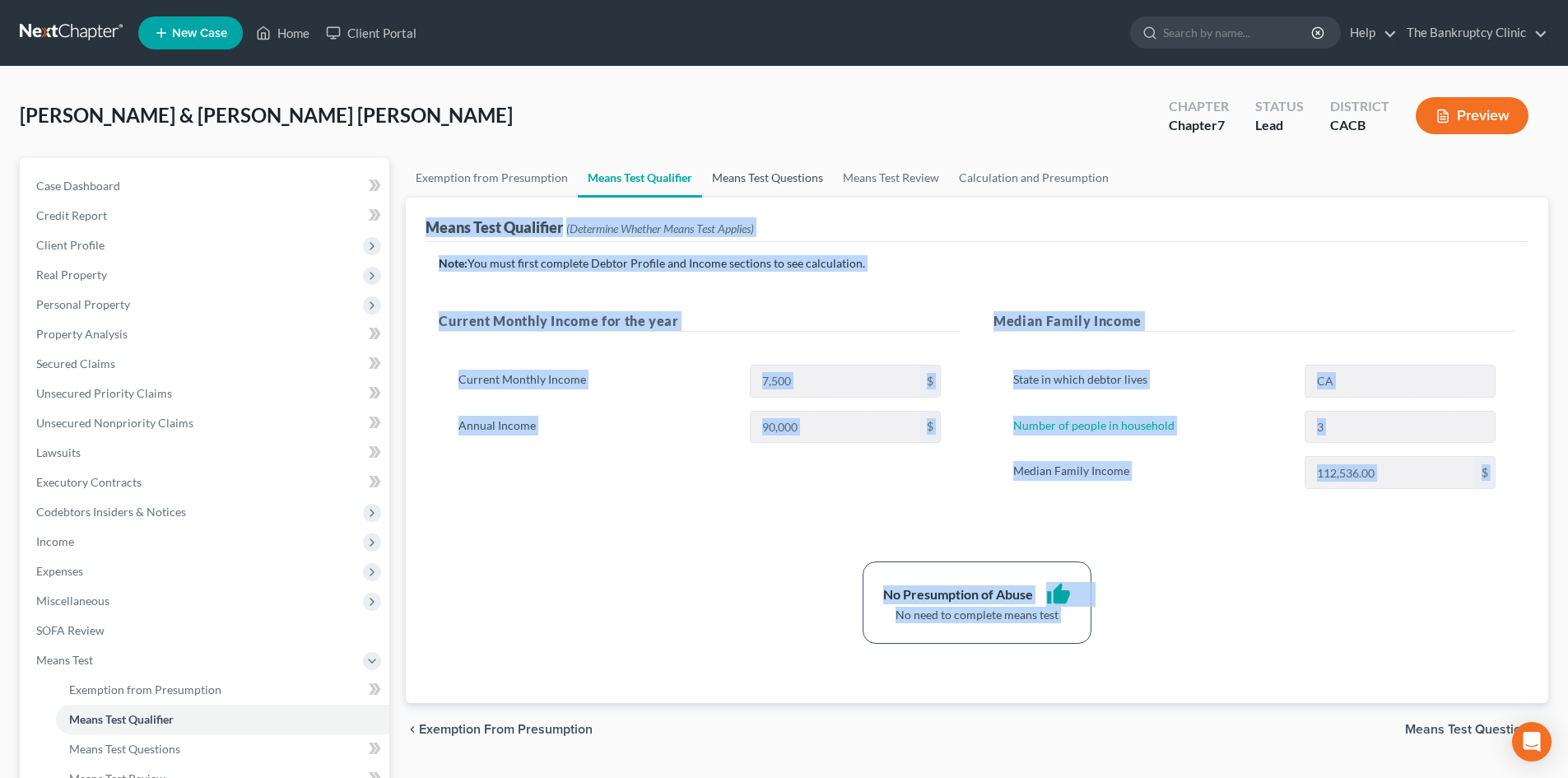
click at [739, 172] on link "Means Test Questions" at bounding box center [767, 178] width 131 height 40
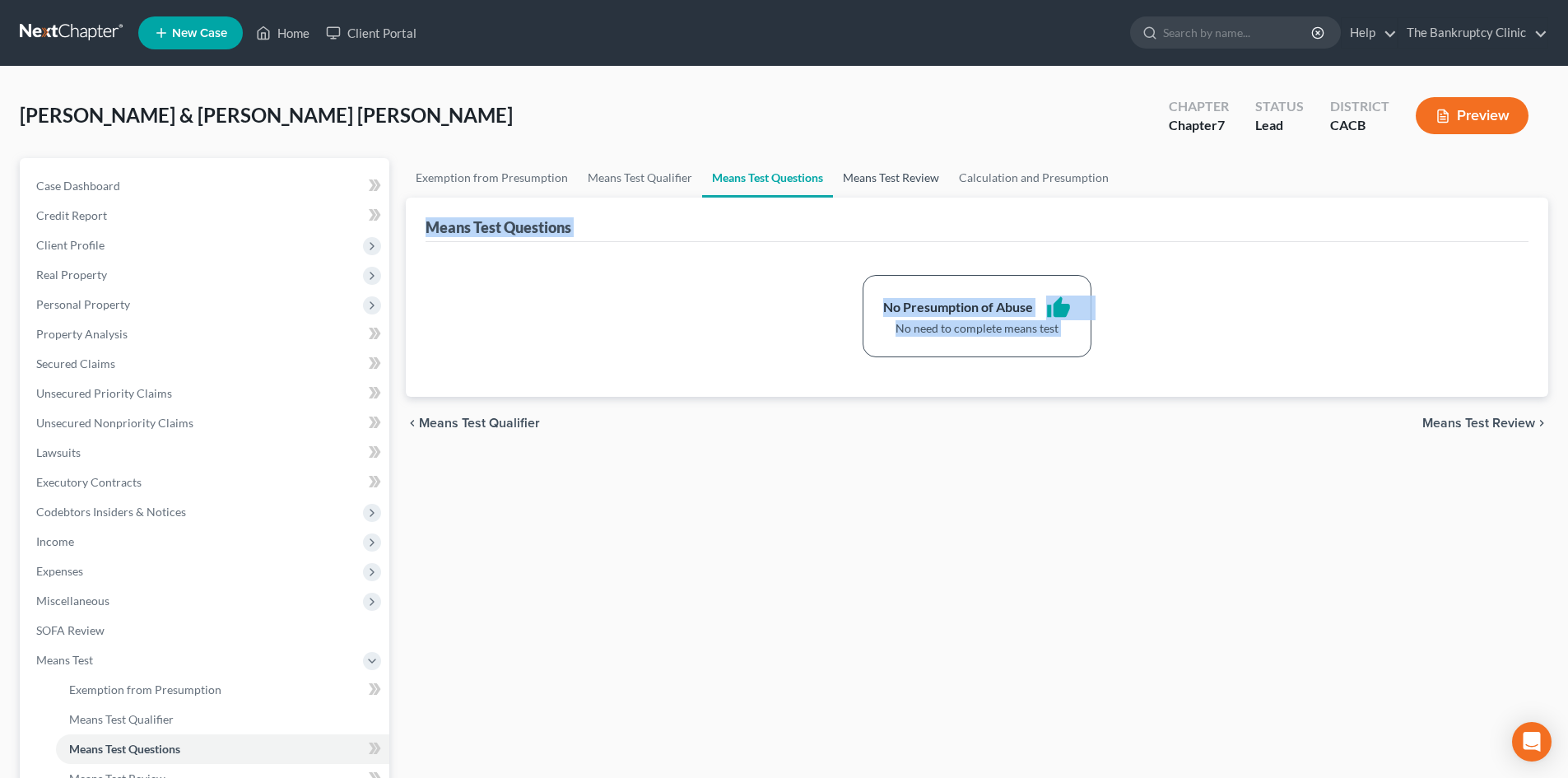
click at [804, 182] on link "Means Test Review" at bounding box center [891, 178] width 117 height 40
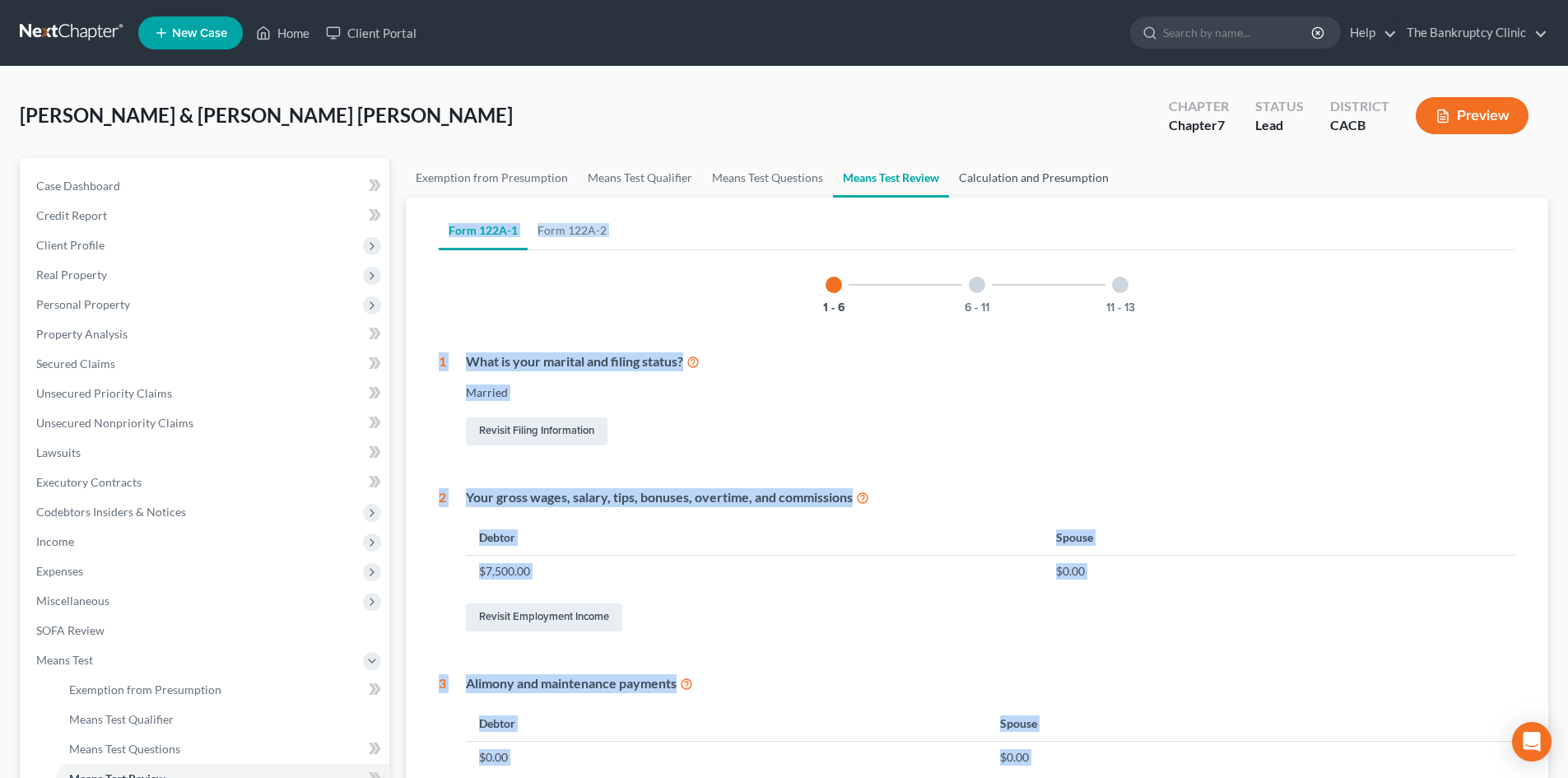
click at [804, 175] on link "Calculation and Presumption" at bounding box center [1034, 178] width 170 height 40
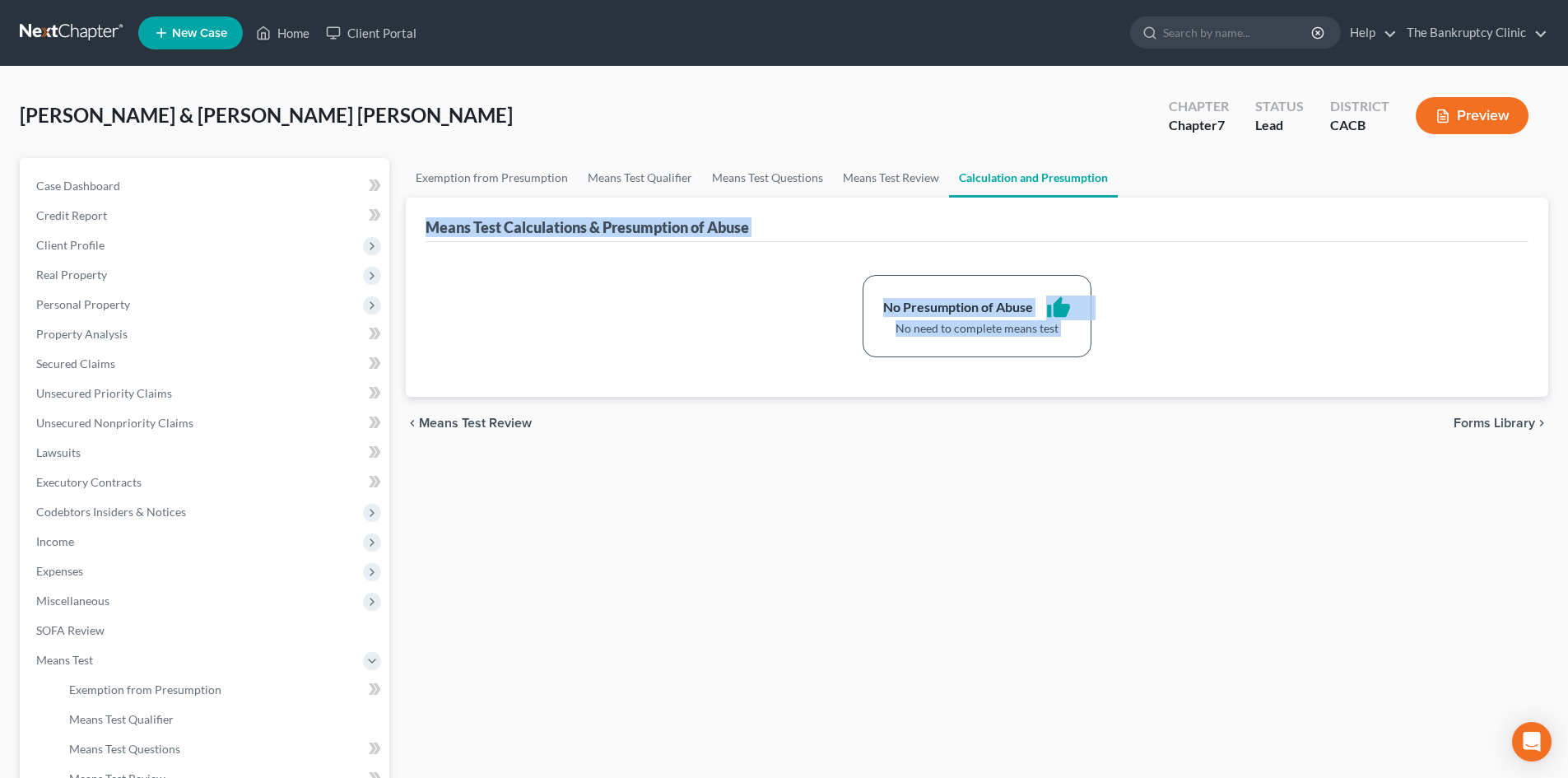
click at [516, 603] on div "Exemption from Presumption Means Test Qualifier Means Test Questions Means Test…" at bounding box center [978, 559] width 1159 height 803
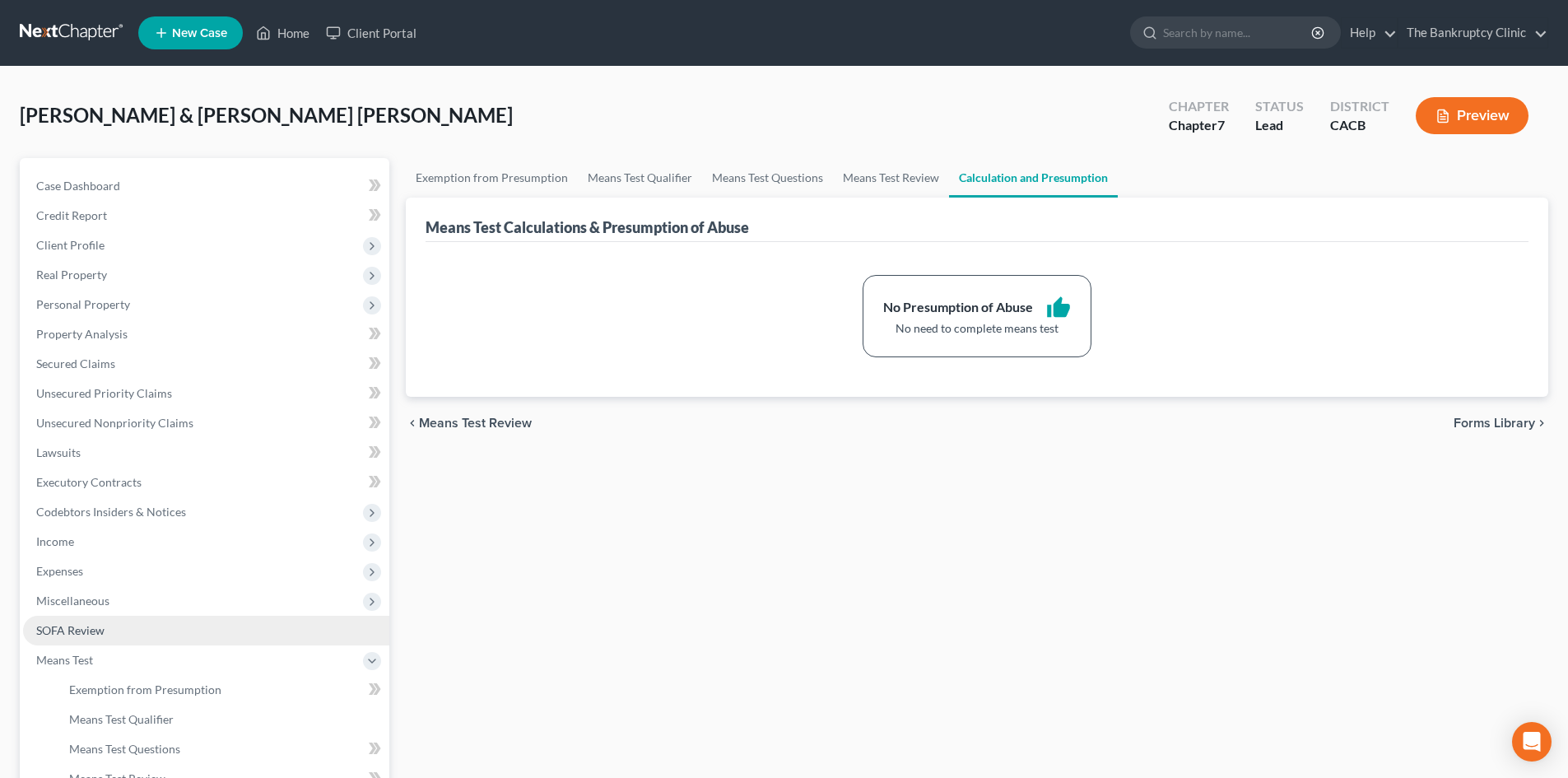
click at [93, 603] on span "SOFA Review" at bounding box center [70, 630] width 68 height 14
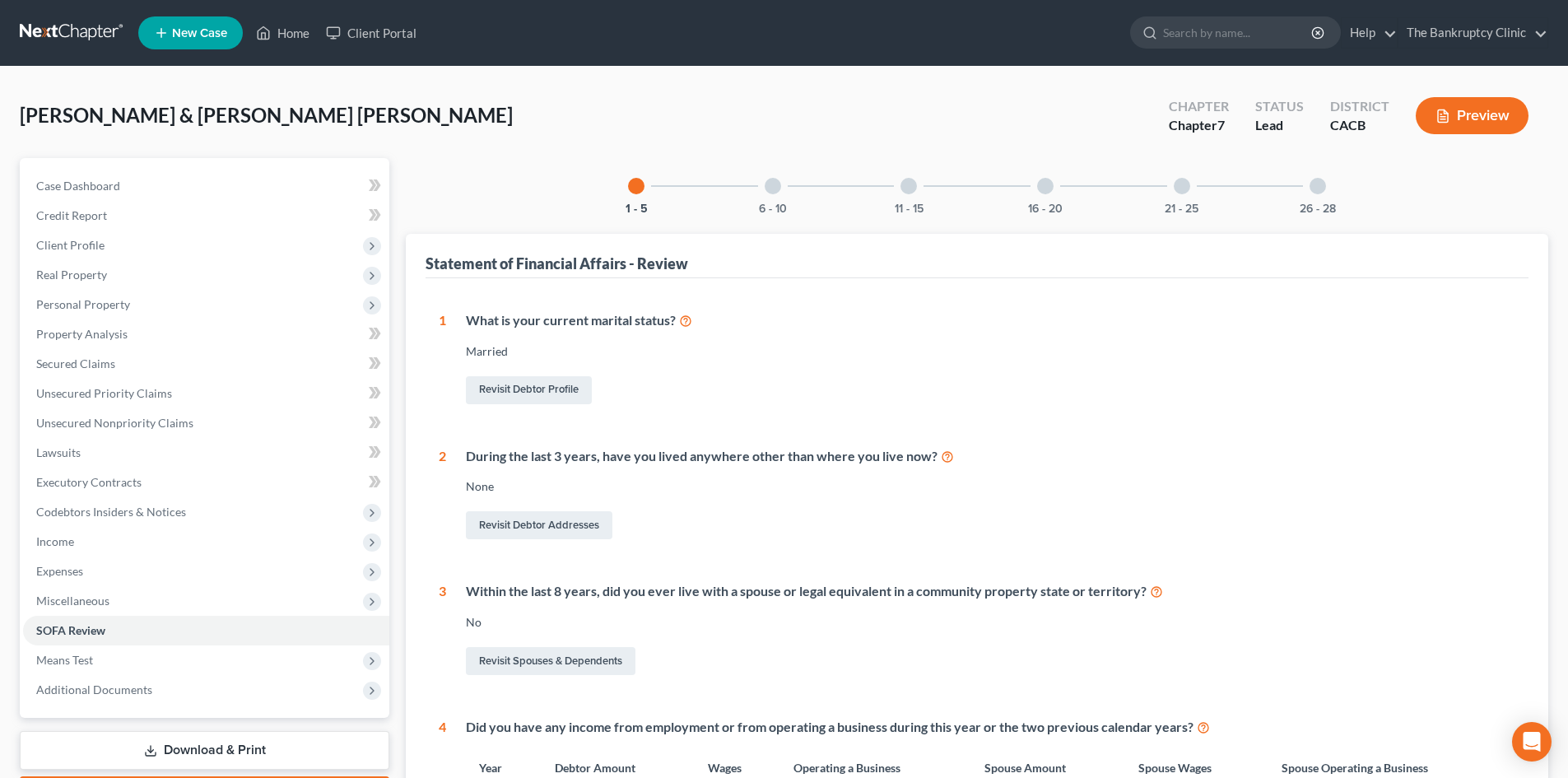
click at [804, 181] on div at bounding box center [1045, 186] width 17 height 17
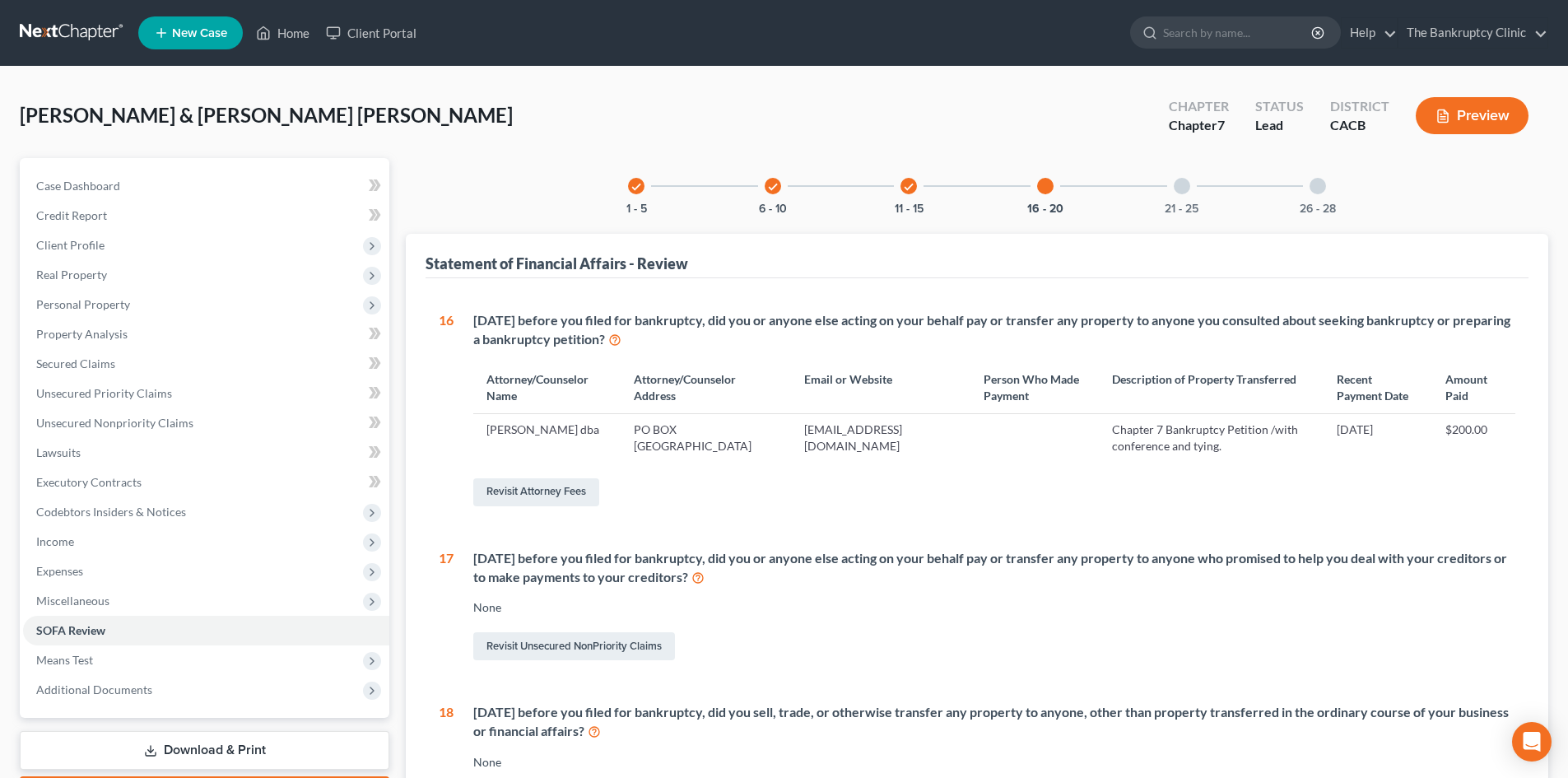
click at [804, 182] on icon "check" at bounding box center [909, 187] width 12 height 12
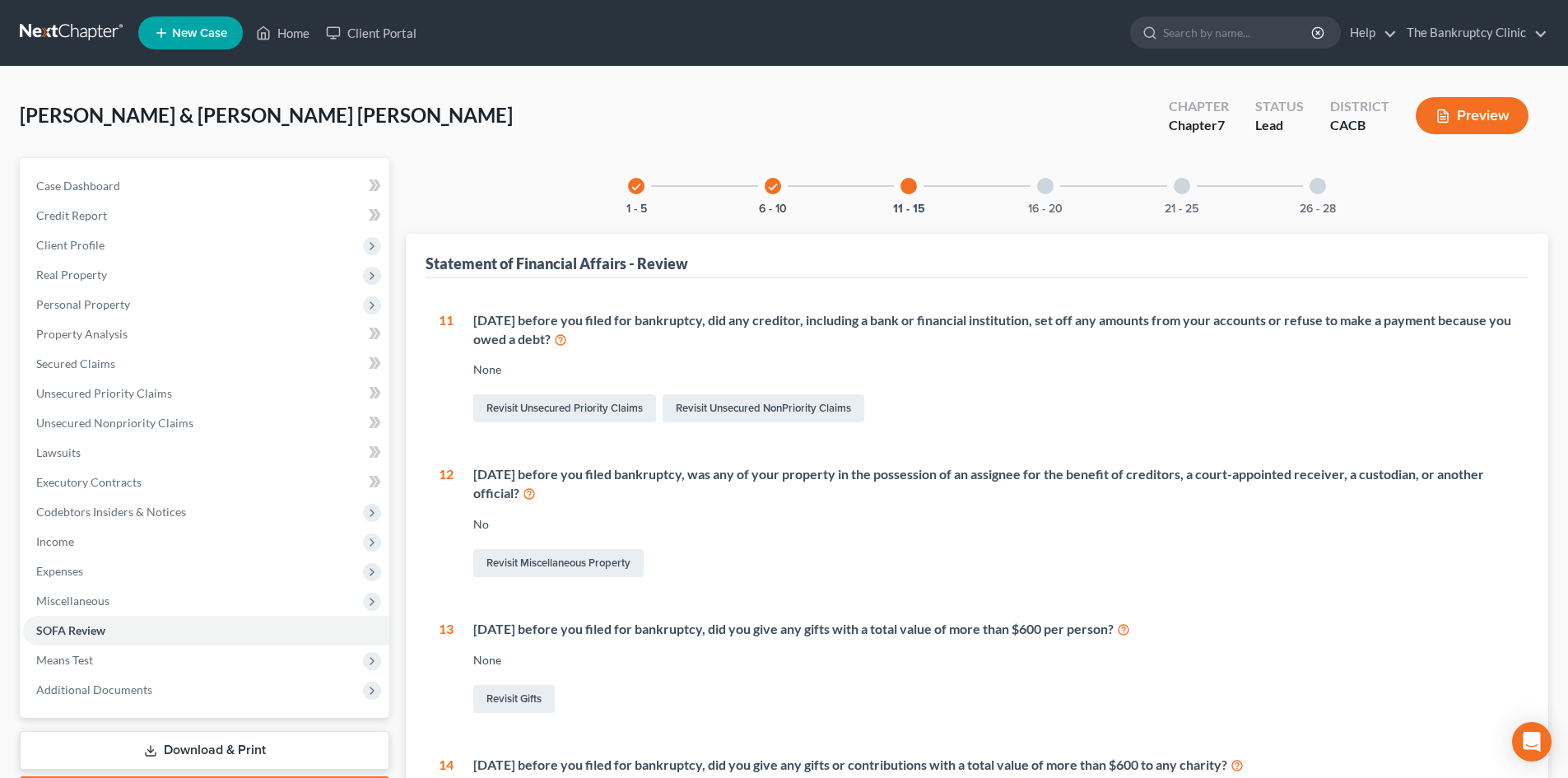
click at [195, 24] on link "New Case" at bounding box center [190, 33] width 105 height 33
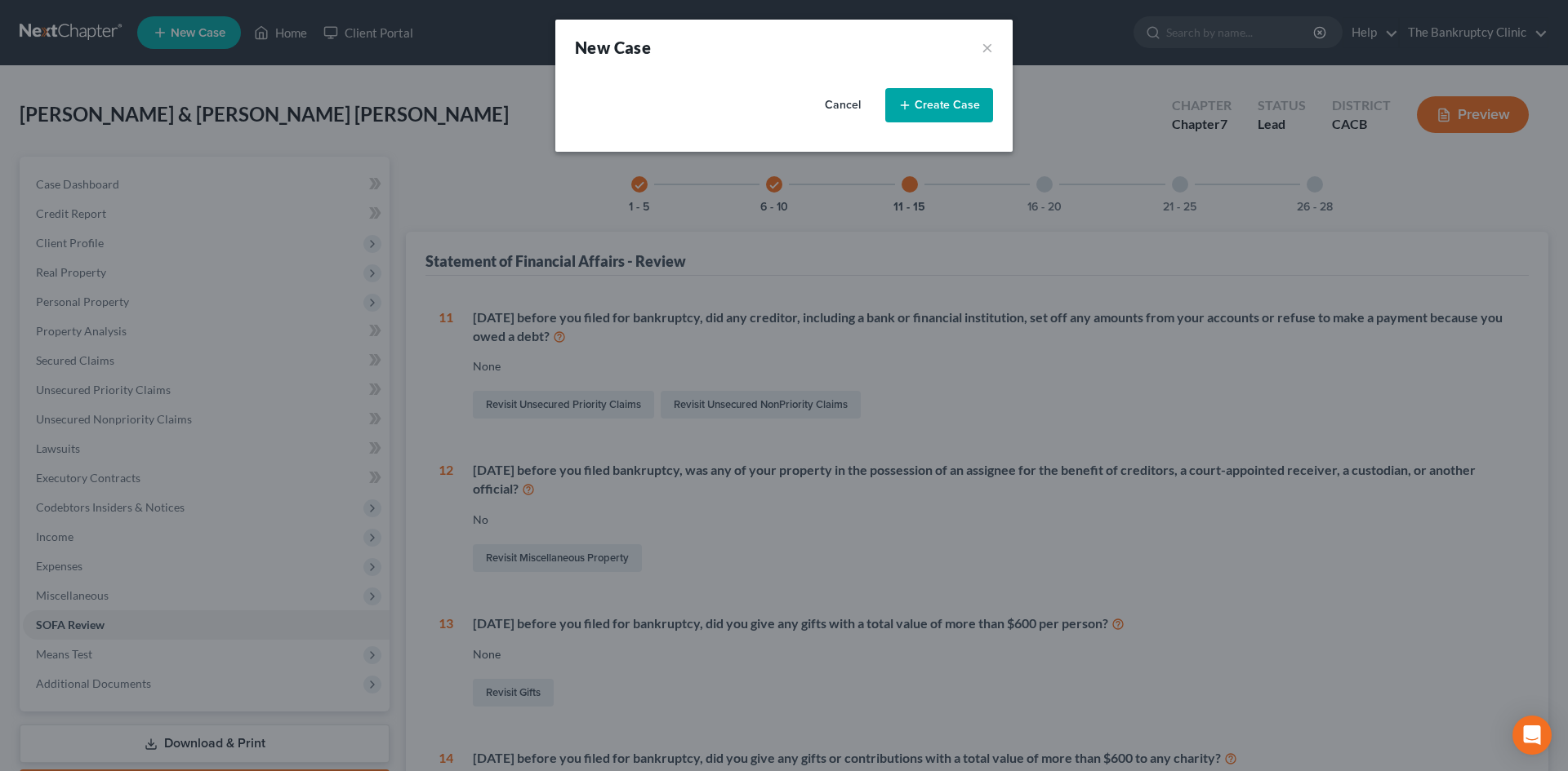
select select "7"
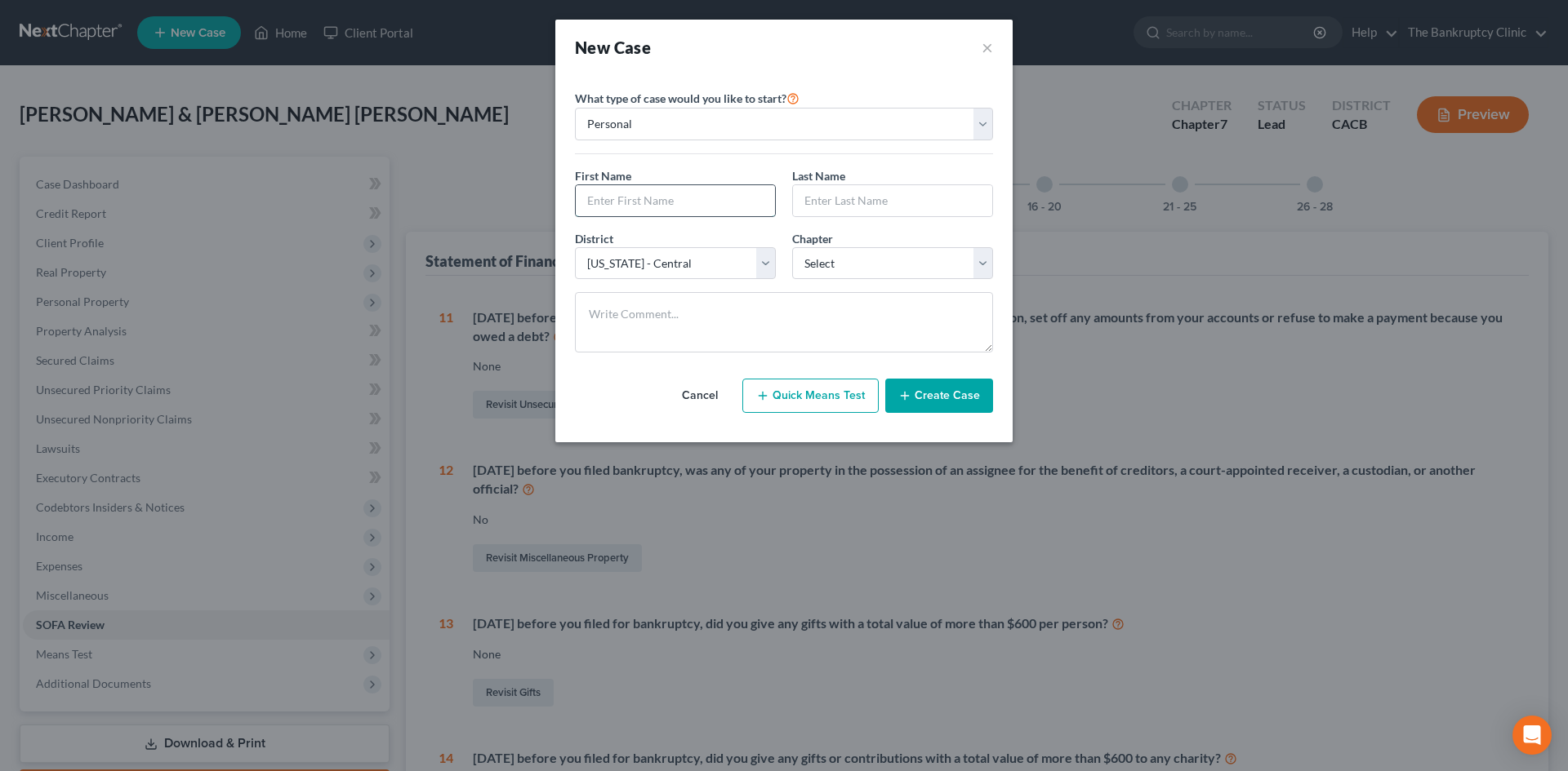
click at [627, 199] on input "text" at bounding box center [675, 200] width 199 height 31
click at [797, 195] on input "text" at bounding box center [892, 200] width 199 height 31
click at [636, 197] on input "Jose" at bounding box center [675, 200] width 199 height 31
type input "Jose Raul"
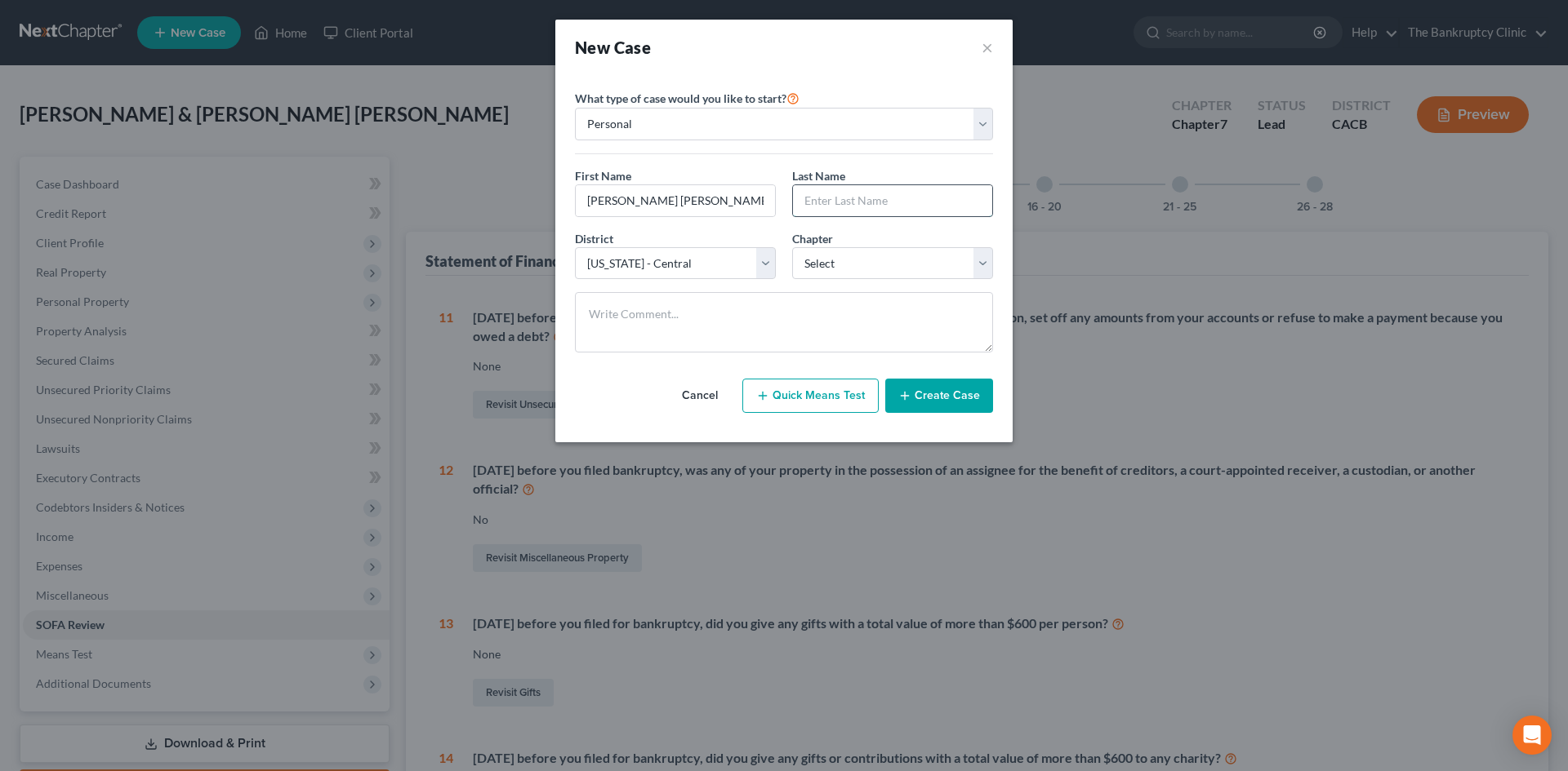
click at [797, 195] on input "text" at bounding box center [892, 200] width 199 height 31
